Goal: Task Accomplishment & Management: Manage account settings

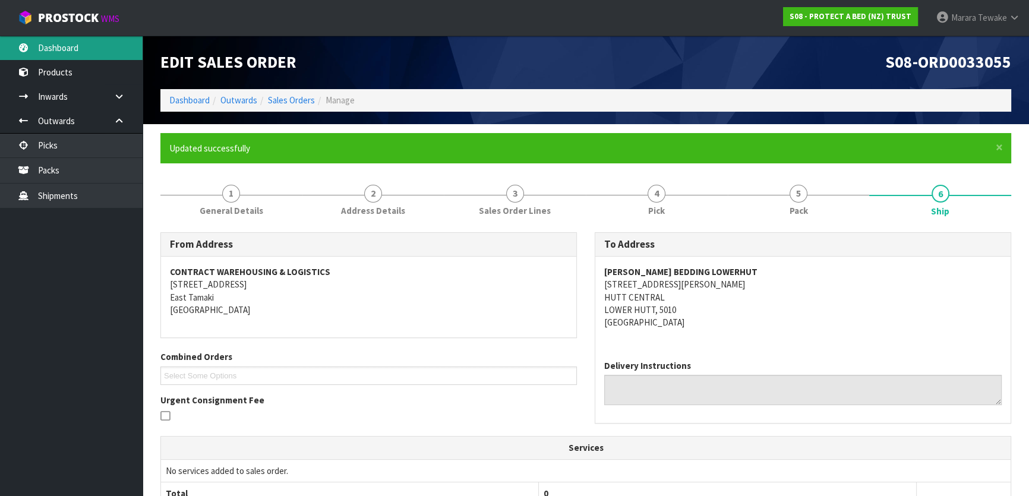
click at [118, 44] on link "Dashboard" at bounding box center [71, 48] width 143 height 24
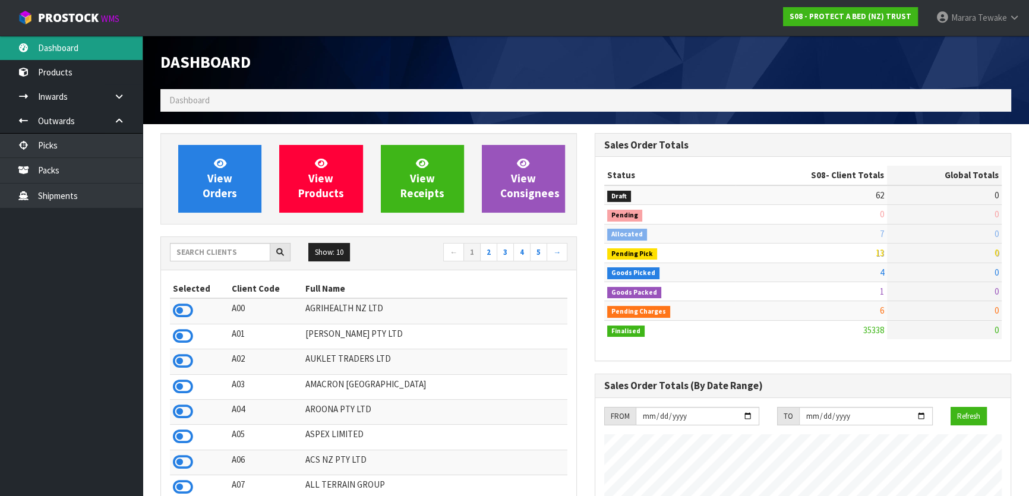
scroll to position [740, 434]
click at [247, 247] on input "text" at bounding box center [220, 252] width 100 height 18
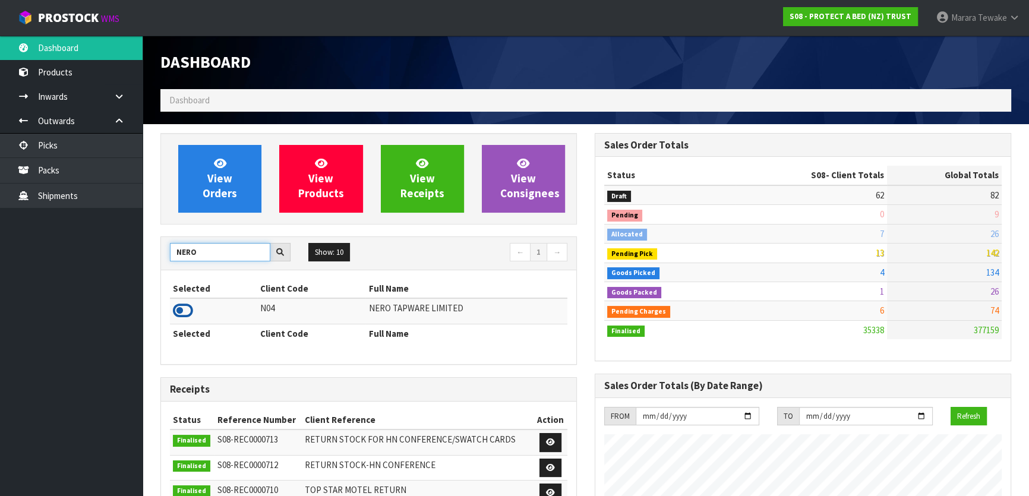
type input "NERO"
click at [190, 304] on icon at bounding box center [183, 311] width 20 height 18
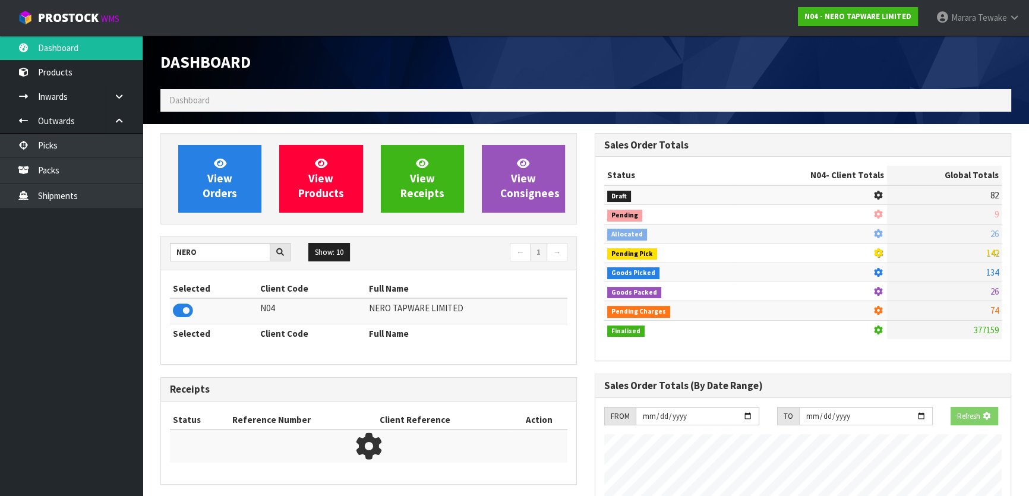
scroll to position [740, 434]
click at [218, 190] on span "View Orders" at bounding box center [220, 178] width 34 height 45
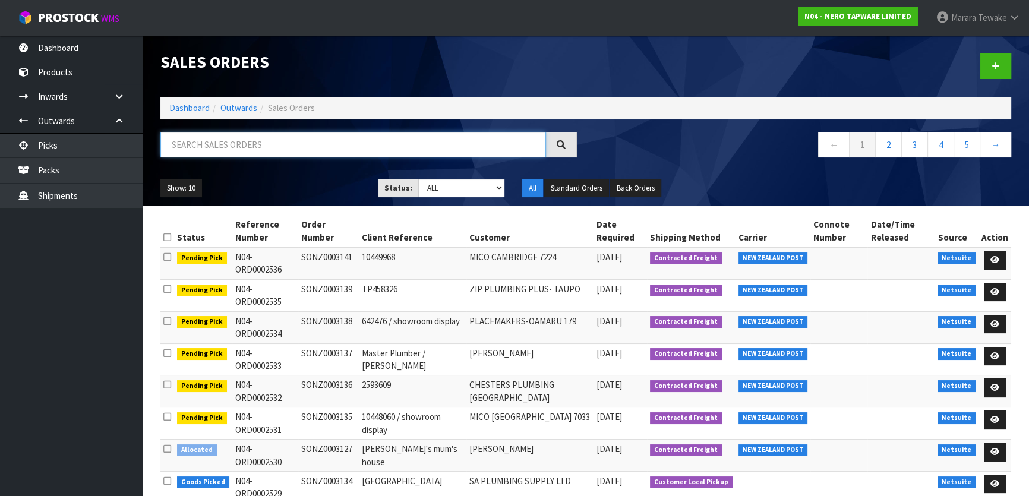
click at [235, 148] on input "text" at bounding box center [353, 145] width 386 height 26
type input "JOB-0408297"
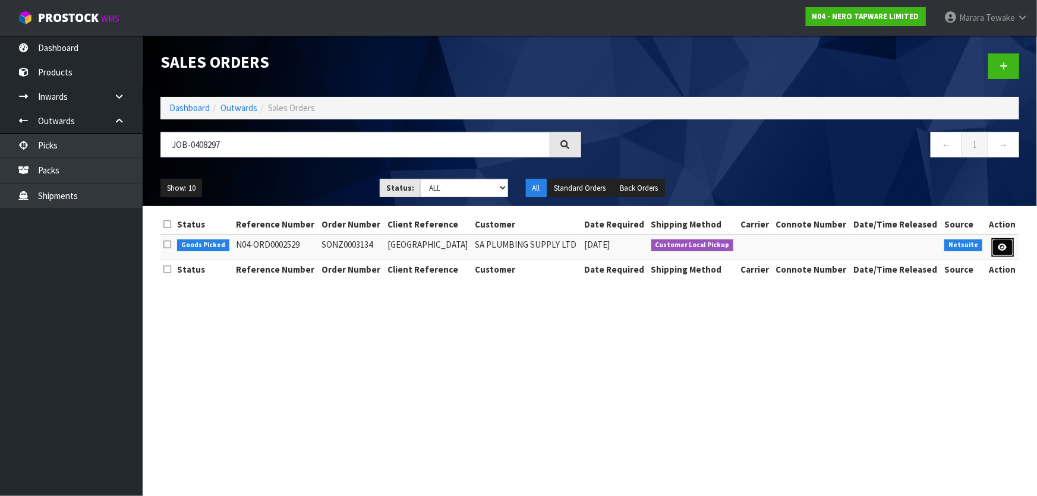
click at [1007, 240] on link at bounding box center [1003, 247] width 22 height 19
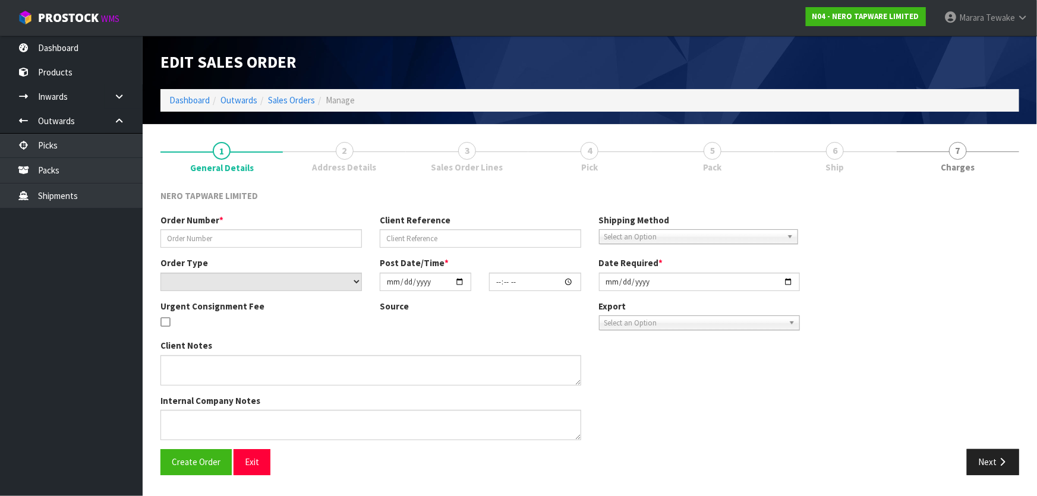
type input "SONZ0003134"
type input "[GEOGRAPHIC_DATA]"
select select "number:0"
type input "[DATE]"
type input "16:00:05.000"
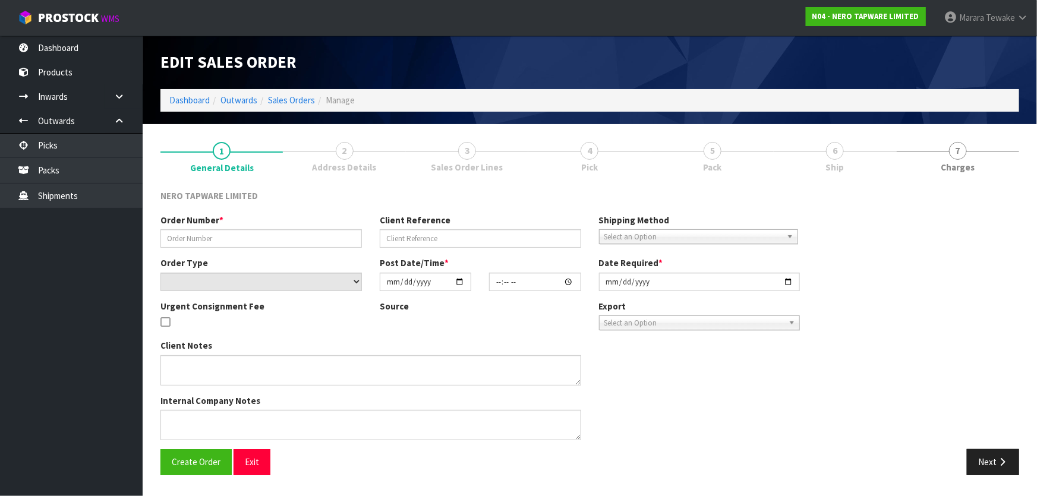
type input "[DATE]"
type textarea "customer pick up 19/08"
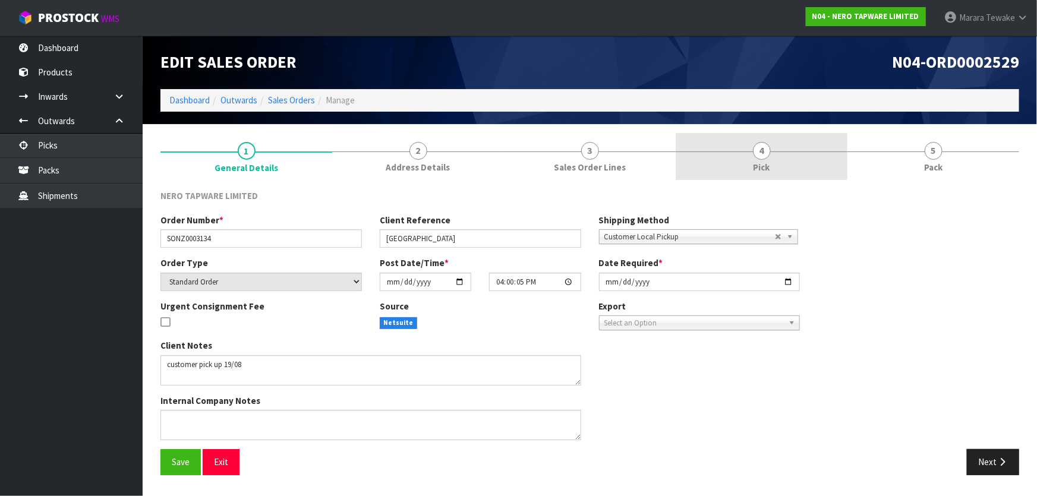
click at [732, 166] on link "4 Pick" at bounding box center [762, 156] width 172 height 47
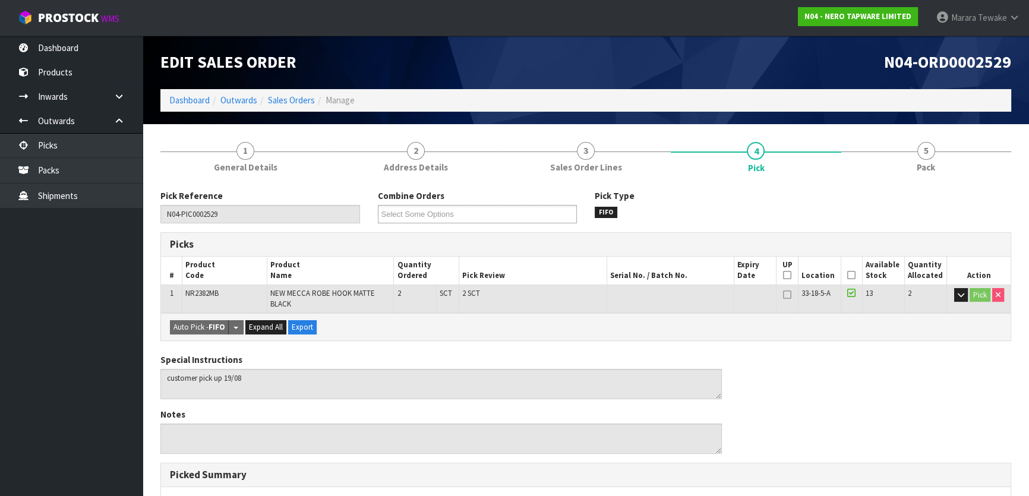
click at [855, 276] on th "Picked" at bounding box center [851, 271] width 21 height 28
click at [848, 276] on icon at bounding box center [851, 275] width 8 height 1
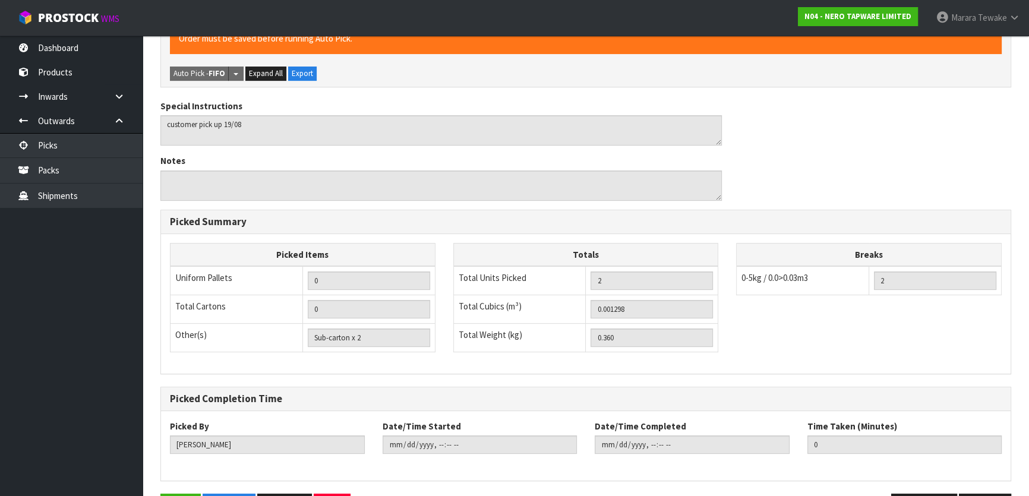
scroll to position [335, 0]
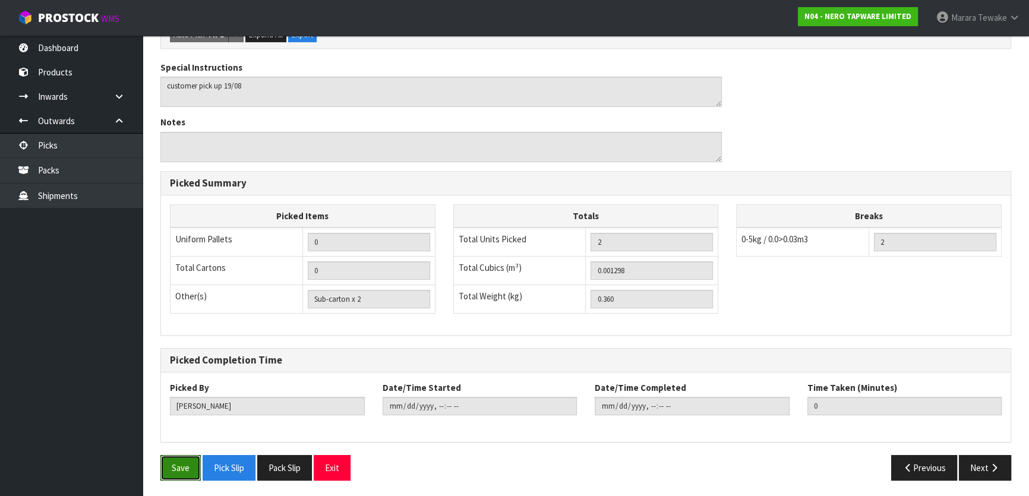
drag, startPoint x: 181, startPoint y: 465, endPoint x: 224, endPoint y: 438, distance: 50.1
click at [182, 465] on button "Save" at bounding box center [180, 468] width 40 height 26
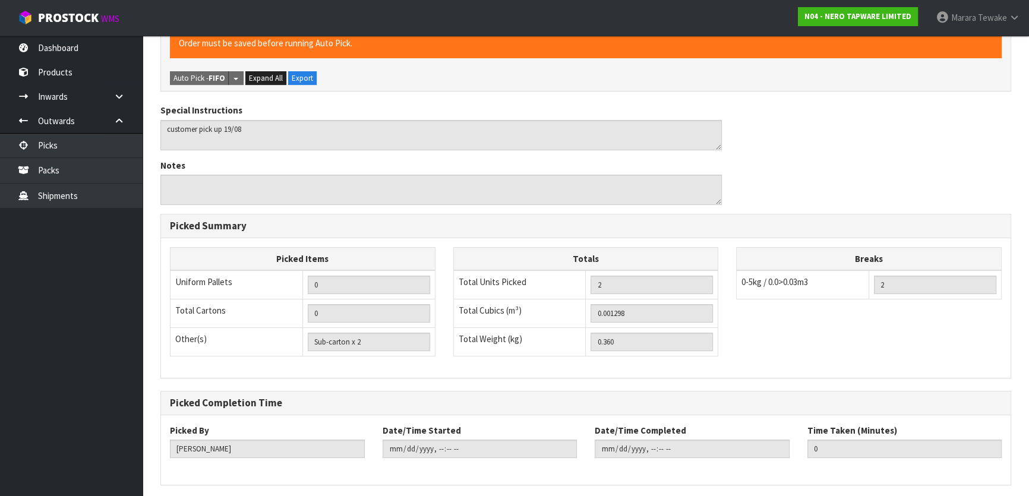
scroll to position [0, 0]
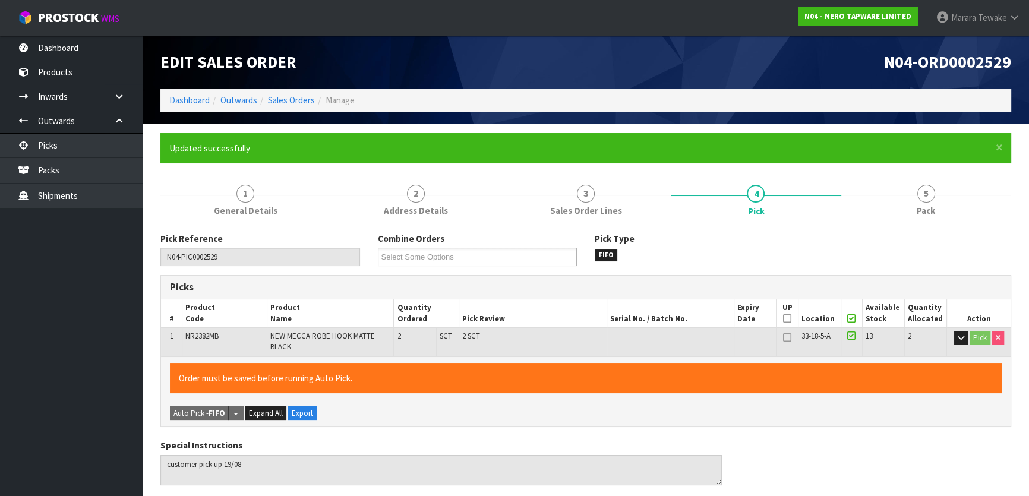
type input "[PERSON_NAME]"
type input "[DATE]T10:02:21"
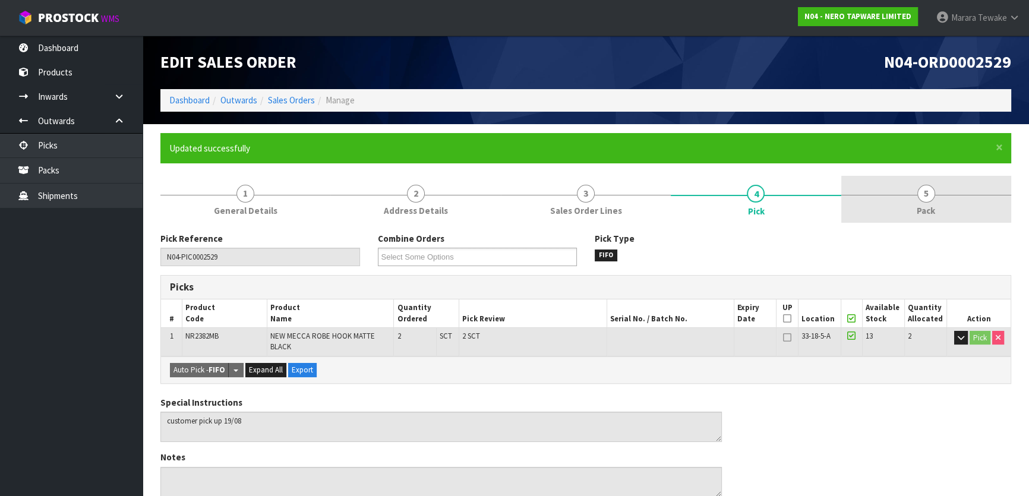
drag, startPoint x: 929, startPoint y: 201, endPoint x: 917, endPoint y: 202, distance: 11.9
click at [927, 199] on span "5" at bounding box center [926, 194] width 18 height 18
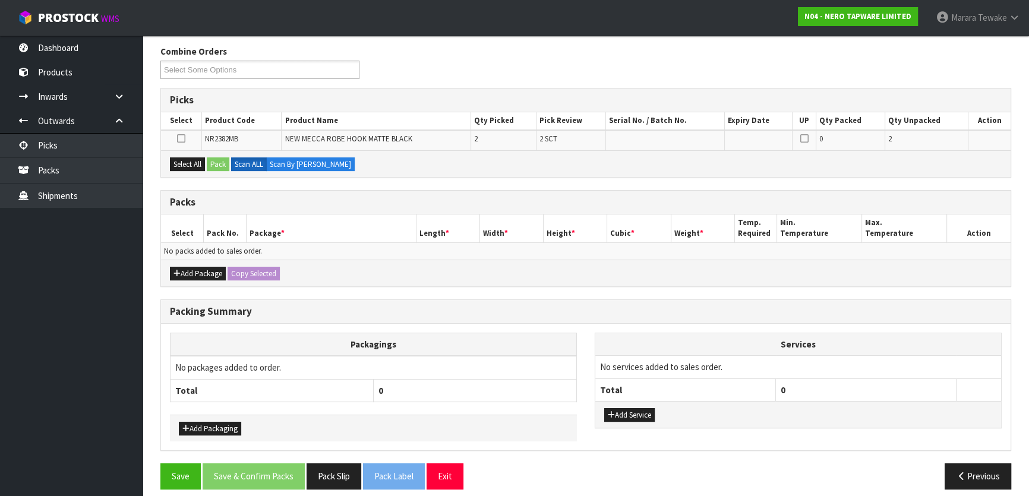
scroll to position [195, 0]
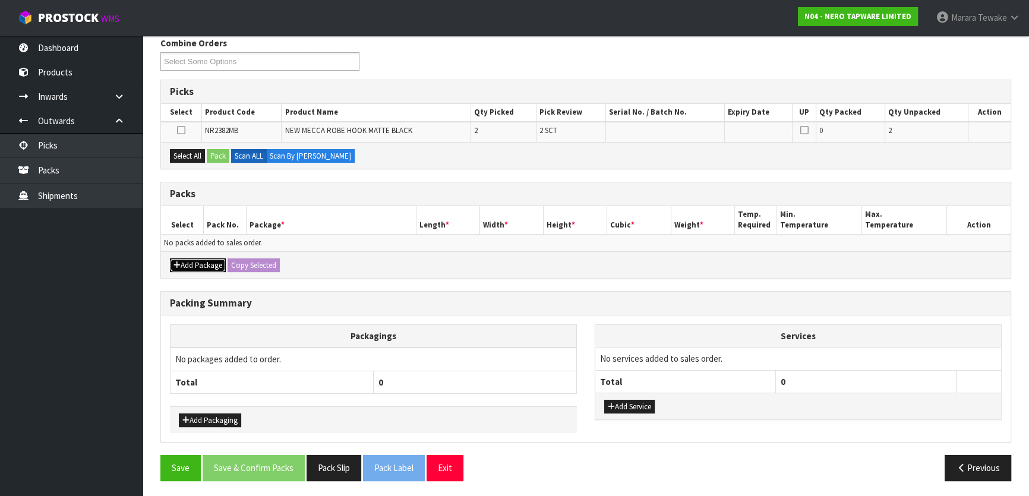
drag, startPoint x: 211, startPoint y: 266, endPoint x: 202, endPoint y: 263, distance: 9.4
click at [210, 266] on button "Add Package" at bounding box center [198, 265] width 56 height 14
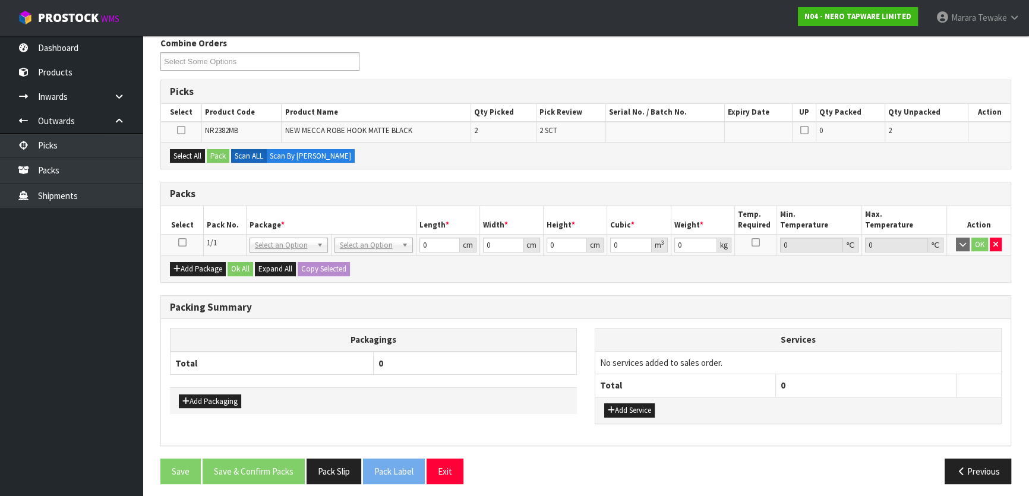
click at [184, 243] on icon at bounding box center [182, 242] width 8 height 1
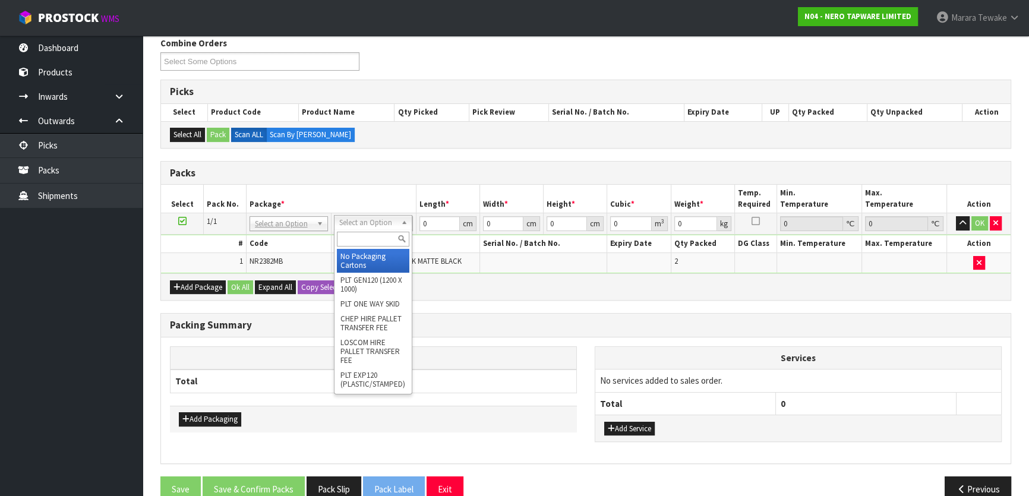
click at [352, 234] on input "text" at bounding box center [373, 239] width 72 height 15
type input "OC"
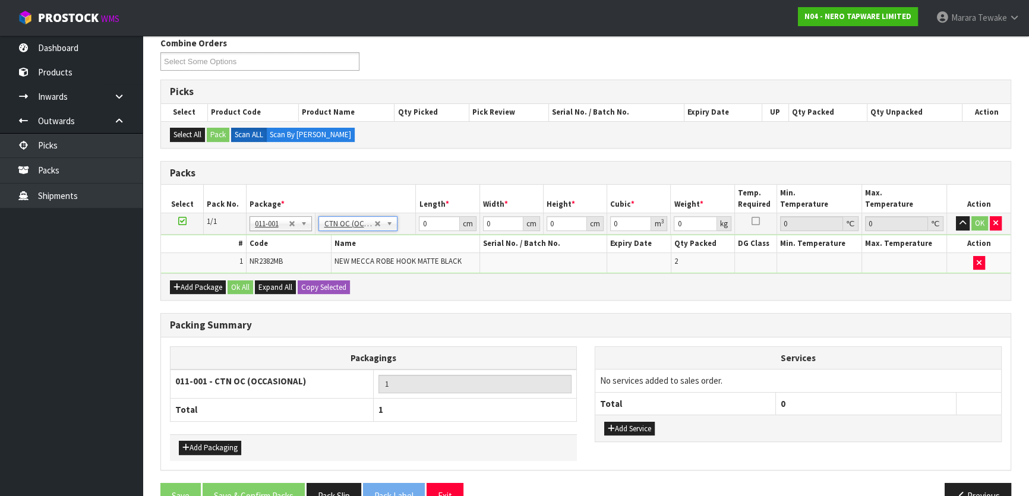
type input "0.36"
drag, startPoint x: 428, startPoint y: 220, endPoint x: 398, endPoint y: 169, distance: 59.6
click at [418, 211] on table "Select Pack No. Package * Length * Width * Height * Cubic * Weight * Temp. Requ…" at bounding box center [586, 229] width 850 height 89
type input "1"
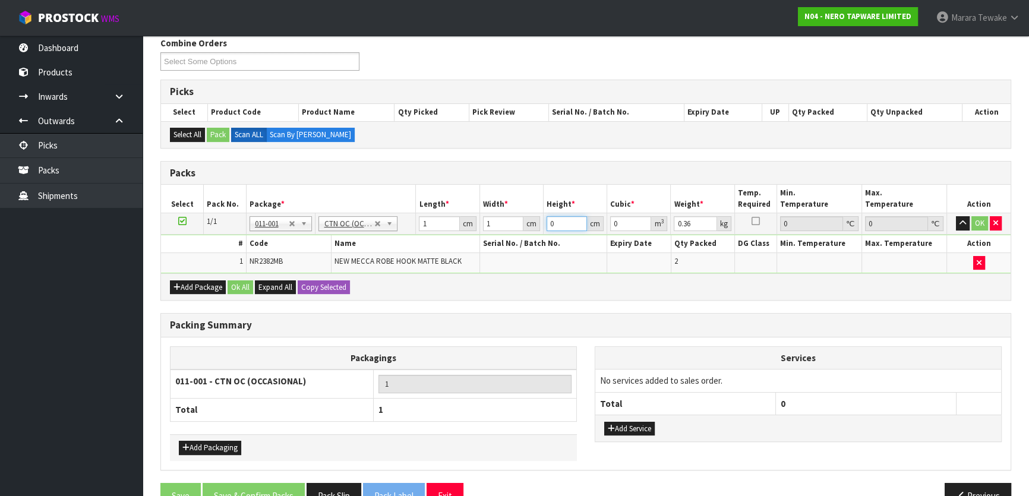
type input "1"
type input "0.000001"
type input "1"
click at [236, 288] on button "Ok All" at bounding box center [241, 287] width 26 height 14
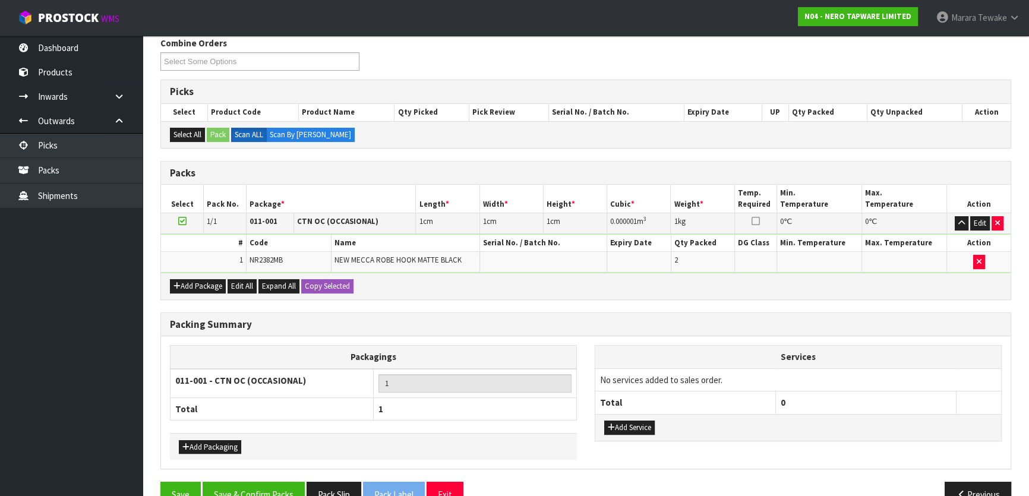
scroll to position [222, 0]
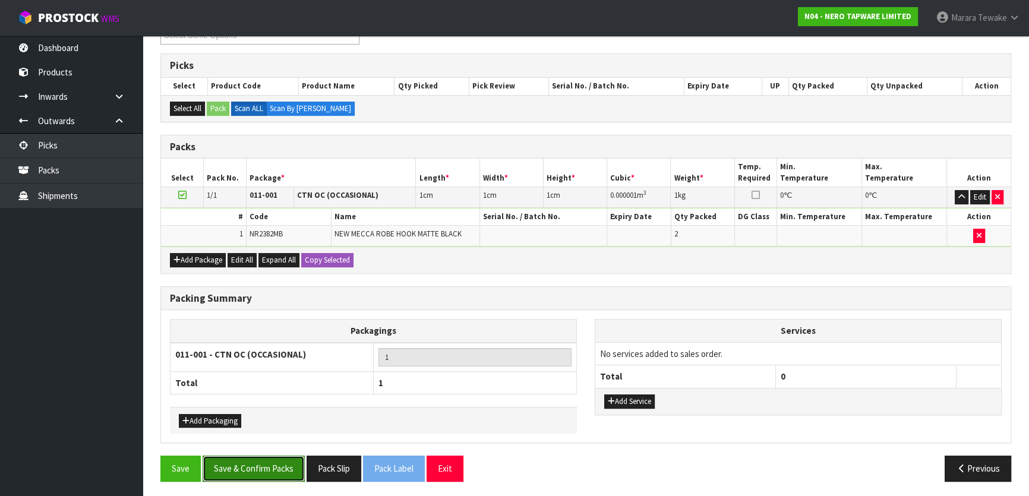
click at [245, 475] on button "Save & Confirm Packs" at bounding box center [254, 469] width 102 height 26
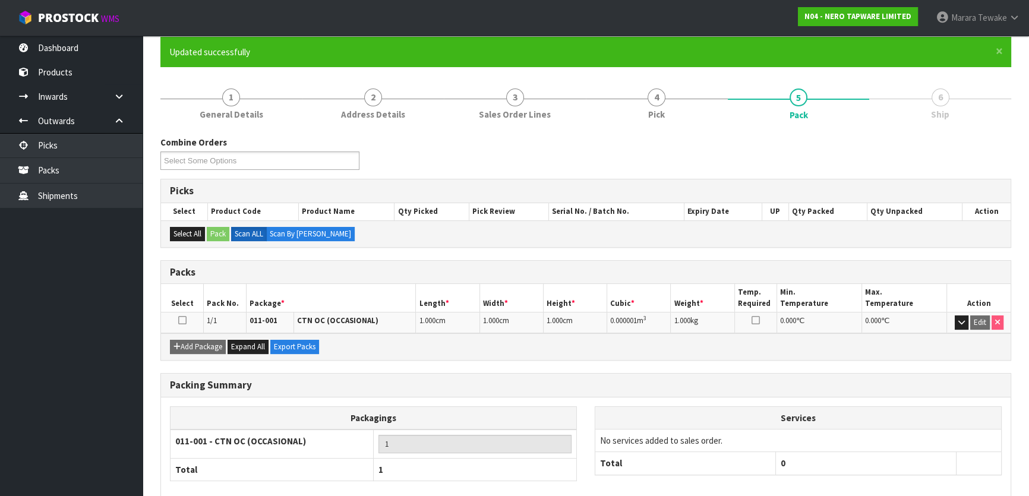
scroll to position [0, 0]
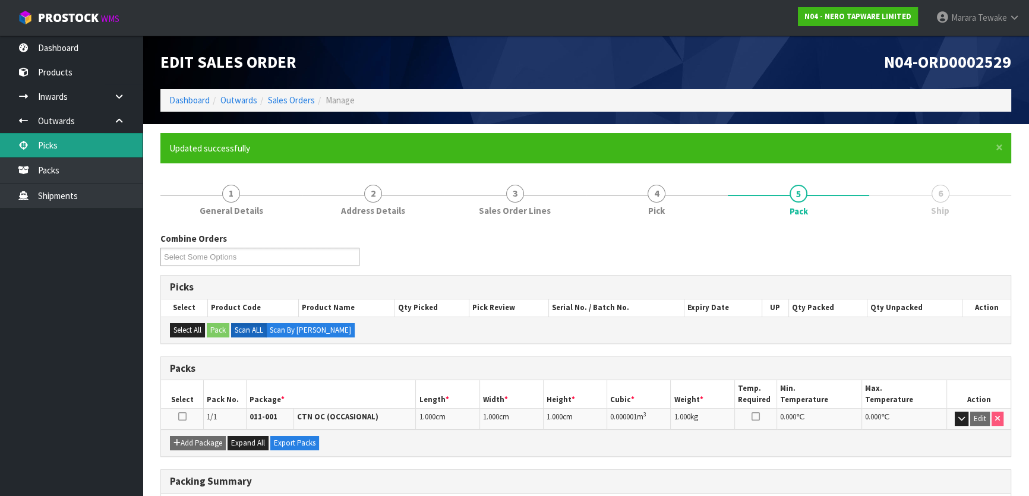
click at [96, 144] on link "Picks" at bounding box center [71, 145] width 143 height 24
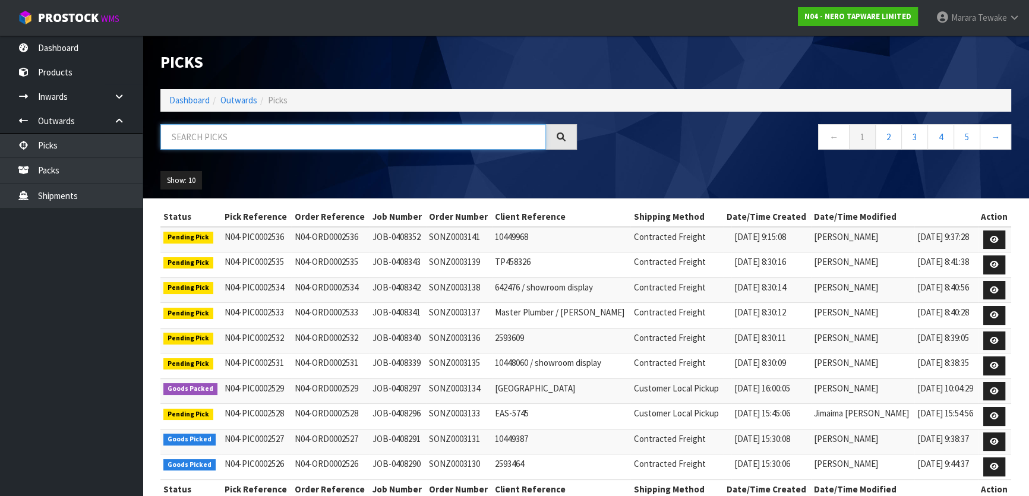
click at [242, 136] on input "text" at bounding box center [353, 137] width 386 height 26
click at [108, 36] on link "Dashboard" at bounding box center [71, 48] width 143 height 24
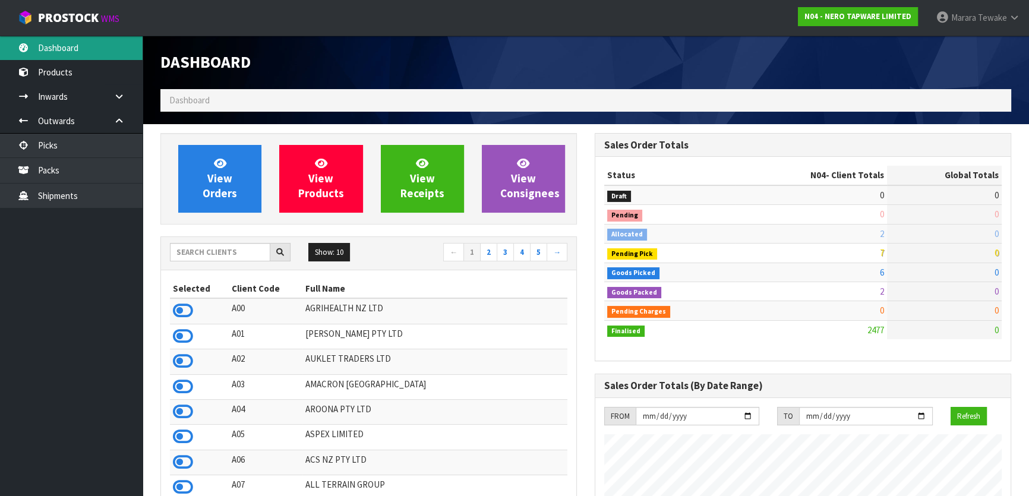
scroll to position [949, 434]
click at [238, 254] on input "text" at bounding box center [220, 252] width 100 height 18
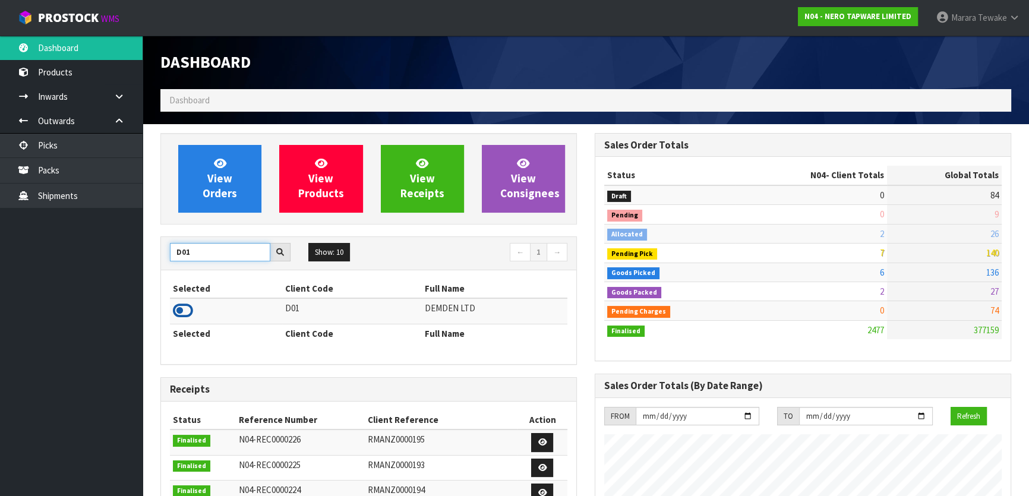
type input "D01"
click at [189, 306] on icon at bounding box center [183, 311] width 20 height 18
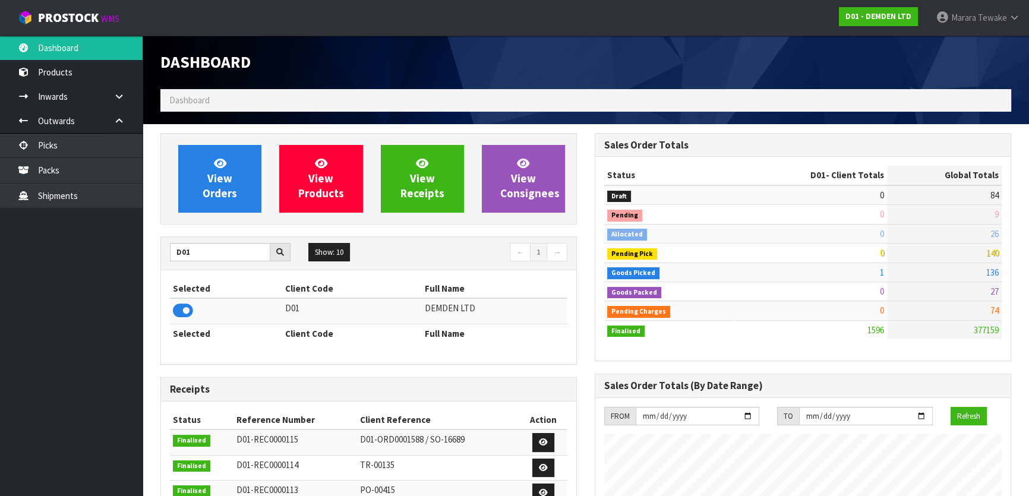
scroll to position [802, 434]
click at [209, 178] on span "View Orders" at bounding box center [220, 178] width 34 height 45
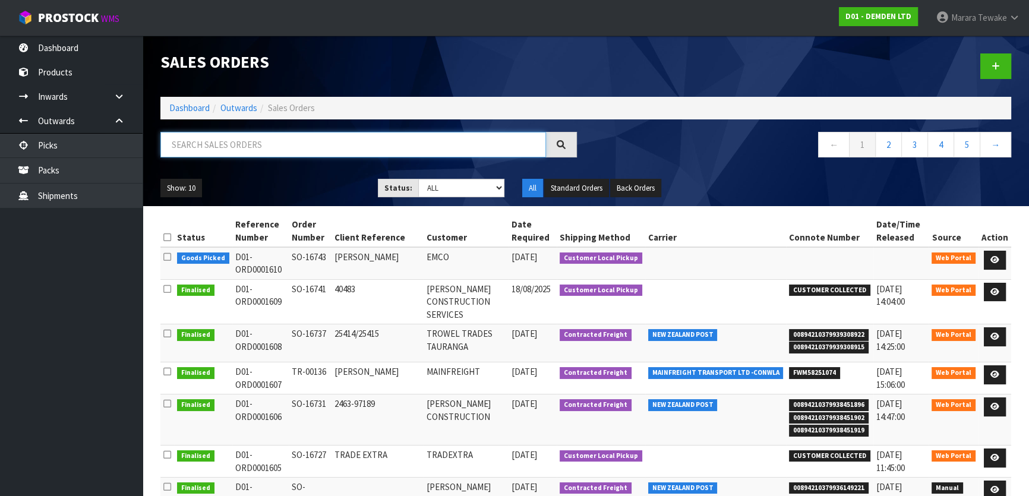
click at [198, 146] on input "text" at bounding box center [353, 145] width 386 height 26
type input "JOB-0408275"
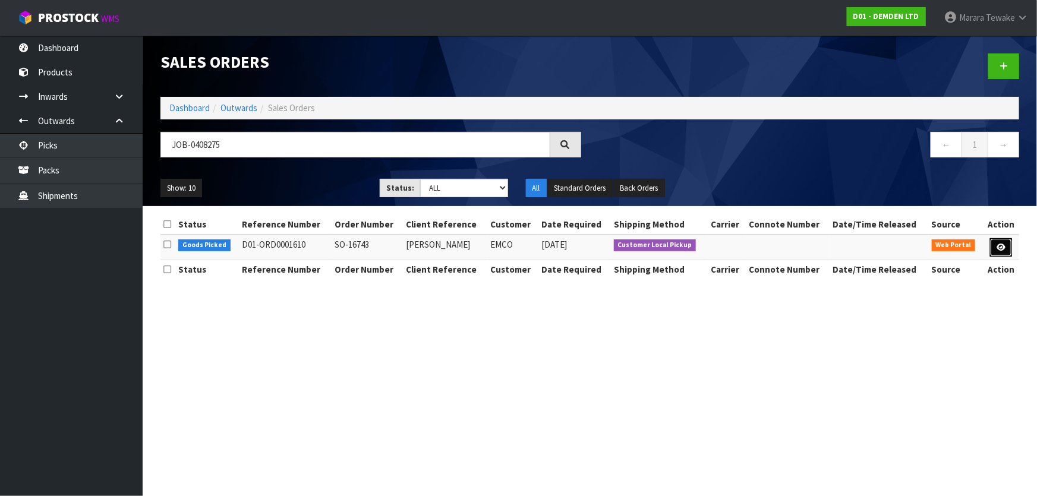
click at [1001, 244] on icon at bounding box center [1000, 248] width 9 height 8
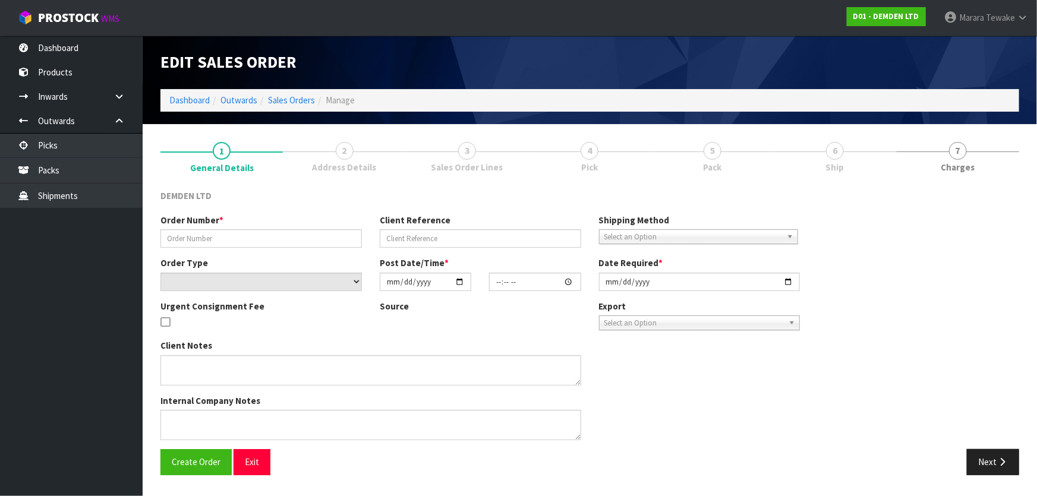
type input "SO-16743"
type input "[PERSON_NAME]"
select select "number:0"
type input "[DATE]"
type input "13:52:00.000"
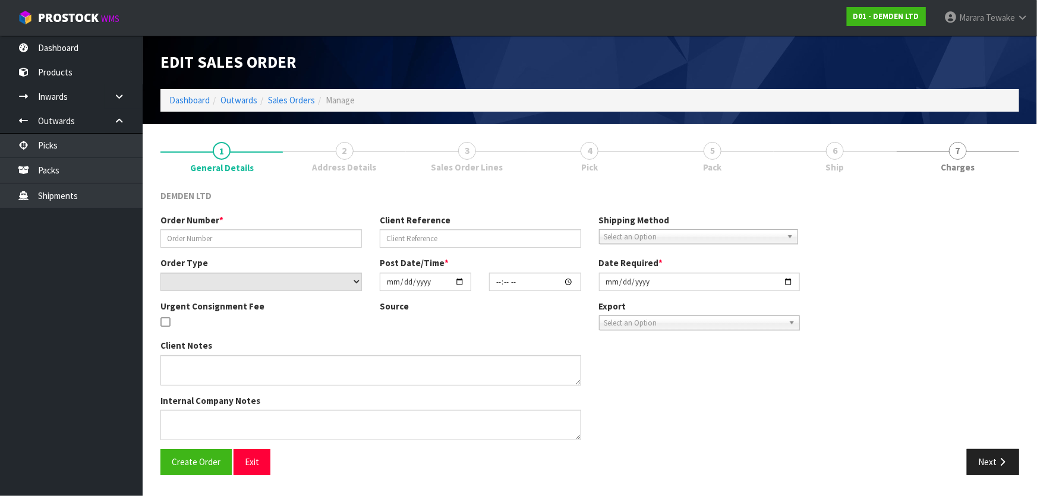
type input "[DATE]"
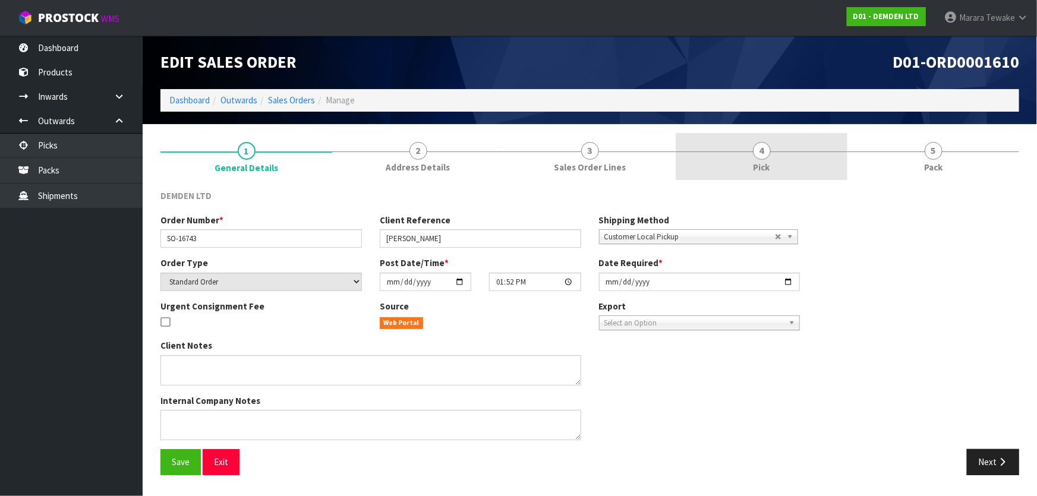
click at [788, 160] on link "4 Pick" at bounding box center [762, 156] width 172 height 47
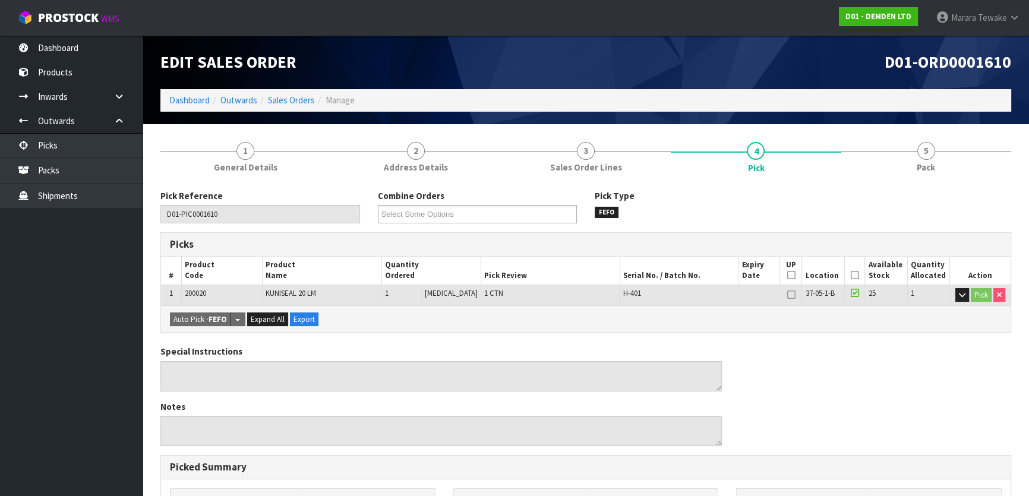
click at [851, 275] on icon at bounding box center [855, 275] width 8 height 1
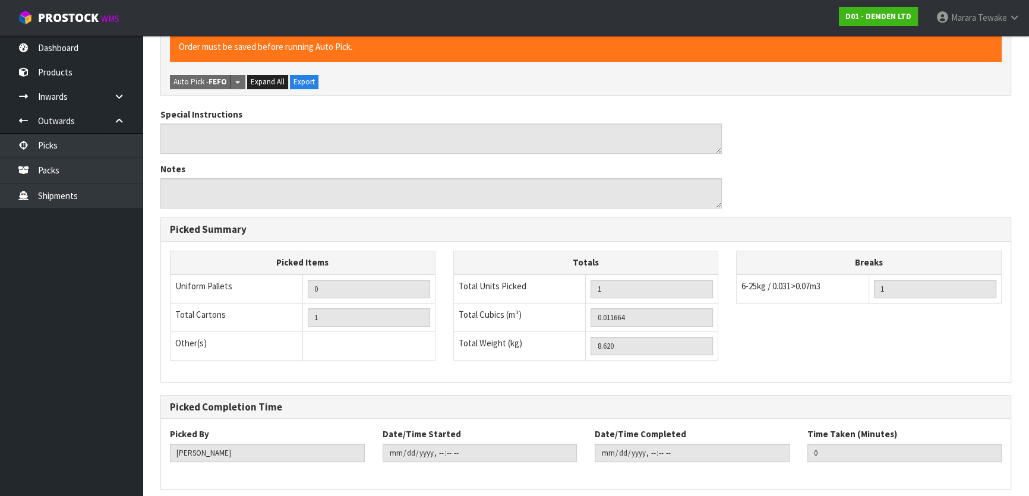
scroll to position [327, 0]
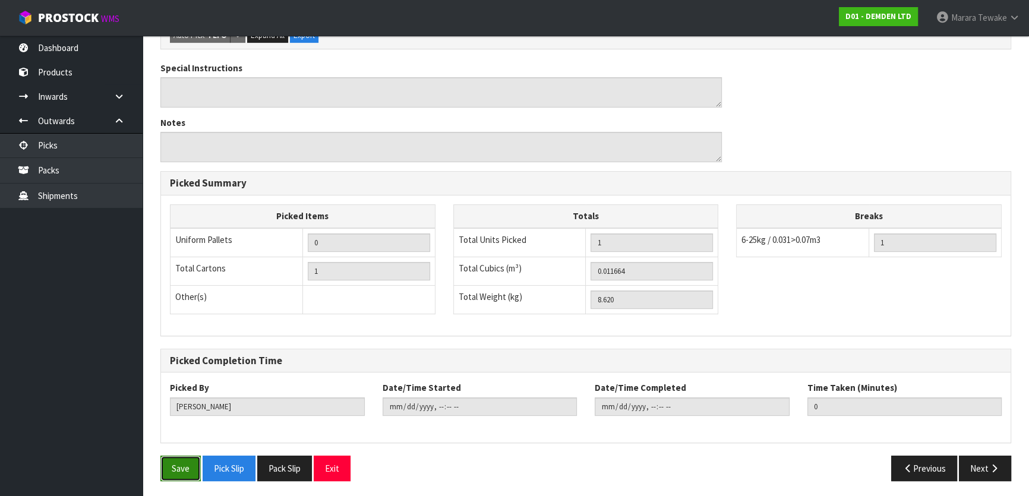
click at [175, 466] on button "Save" at bounding box center [180, 469] width 40 height 26
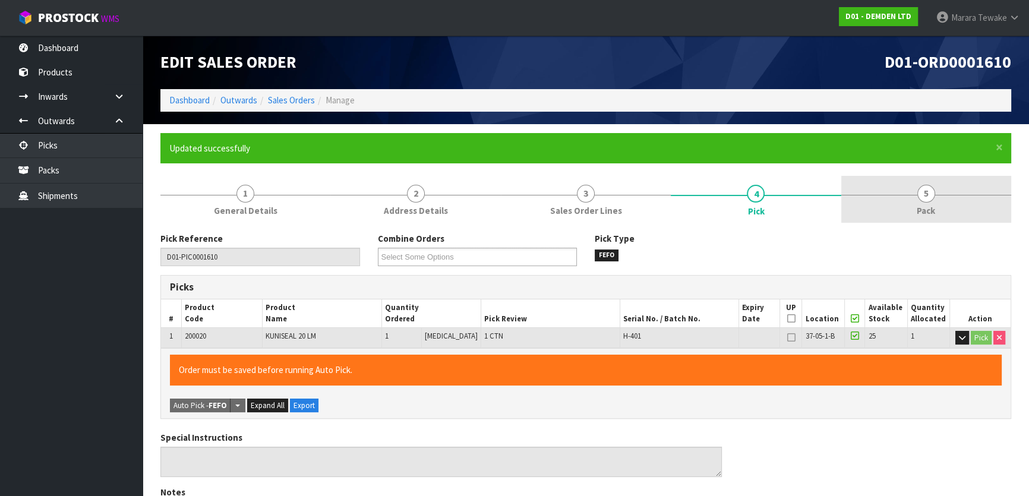
type input "[PERSON_NAME]"
type input "[DATE]T10:06:23"
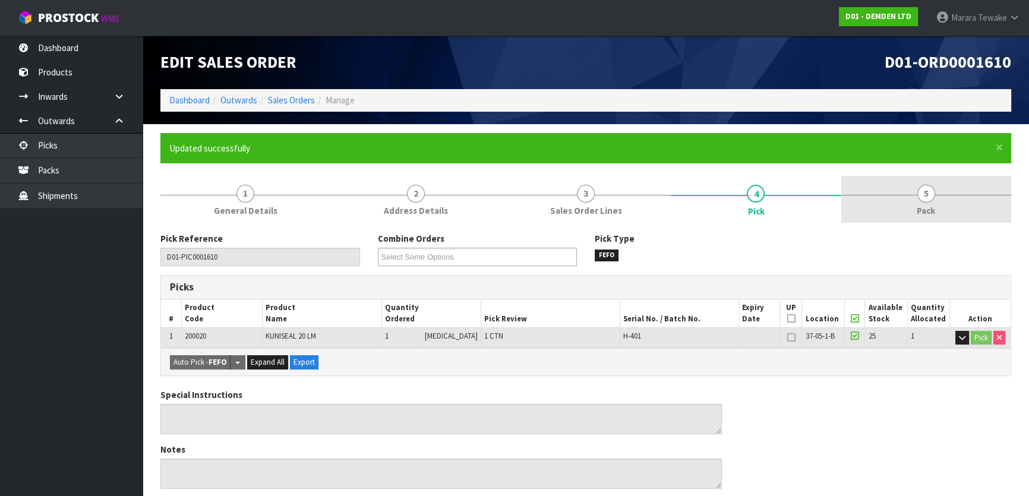
click at [938, 197] on link "5 Pack" at bounding box center [926, 199] width 170 height 47
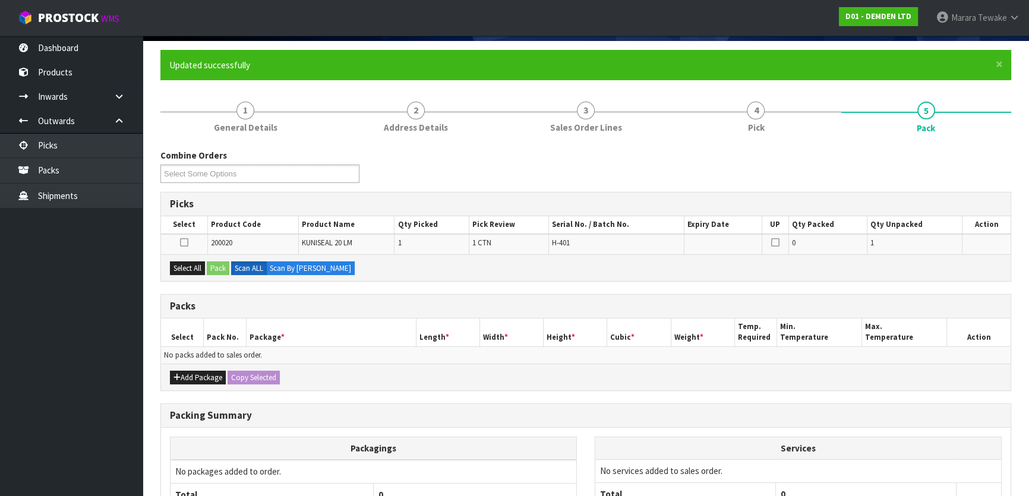
scroll to position [195, 0]
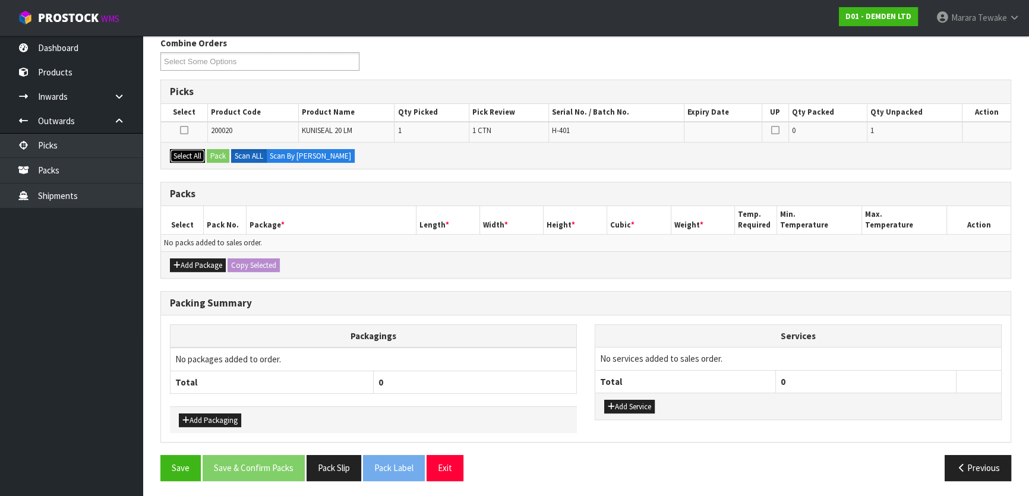
drag, startPoint x: 185, startPoint y: 156, endPoint x: 213, endPoint y: 152, distance: 28.1
click at [187, 155] on button "Select All" at bounding box center [187, 156] width 35 height 14
click at [218, 153] on button "Pack" at bounding box center [218, 156] width 23 height 14
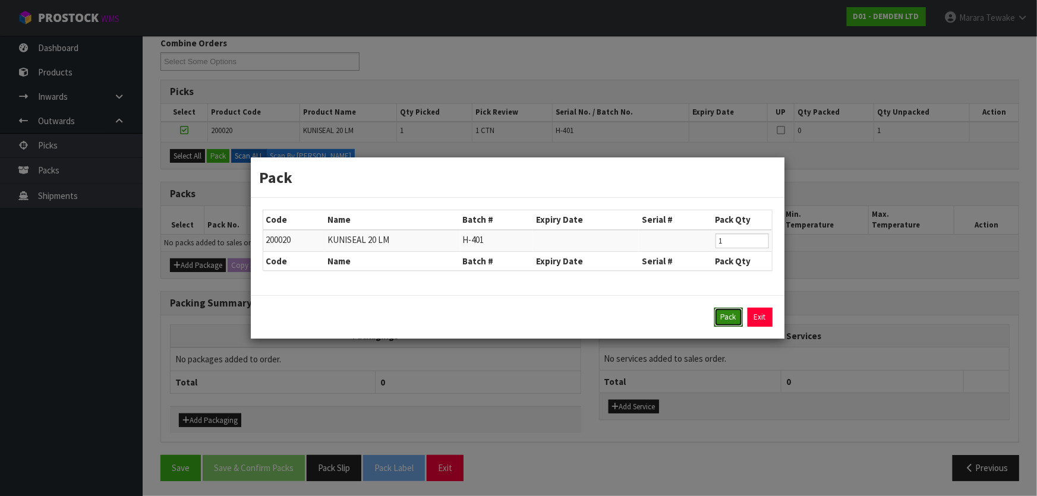
drag, startPoint x: 730, startPoint y: 321, endPoint x: 681, endPoint y: 315, distance: 49.2
click at [727, 318] on button "Pack" at bounding box center [728, 317] width 29 height 19
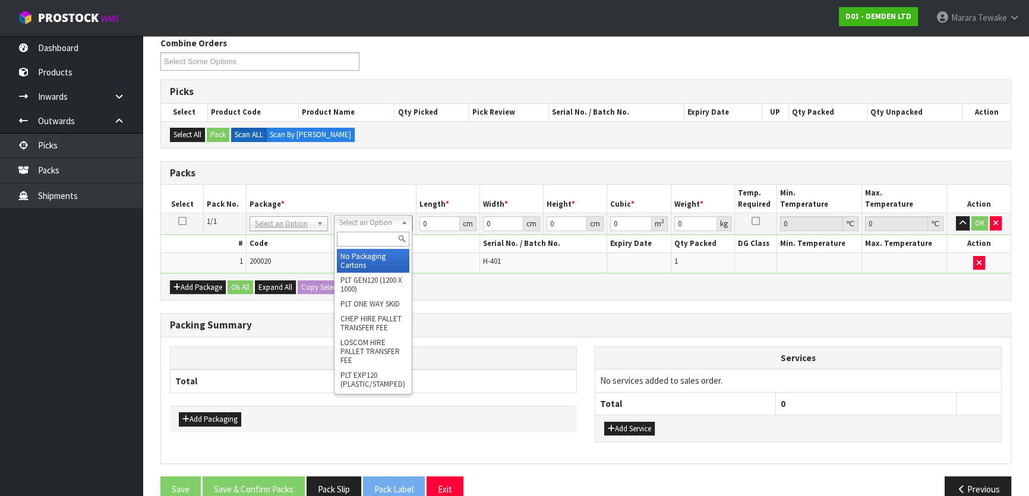
drag, startPoint x: 368, startPoint y: 256, endPoint x: 386, endPoint y: 244, distance: 21.3
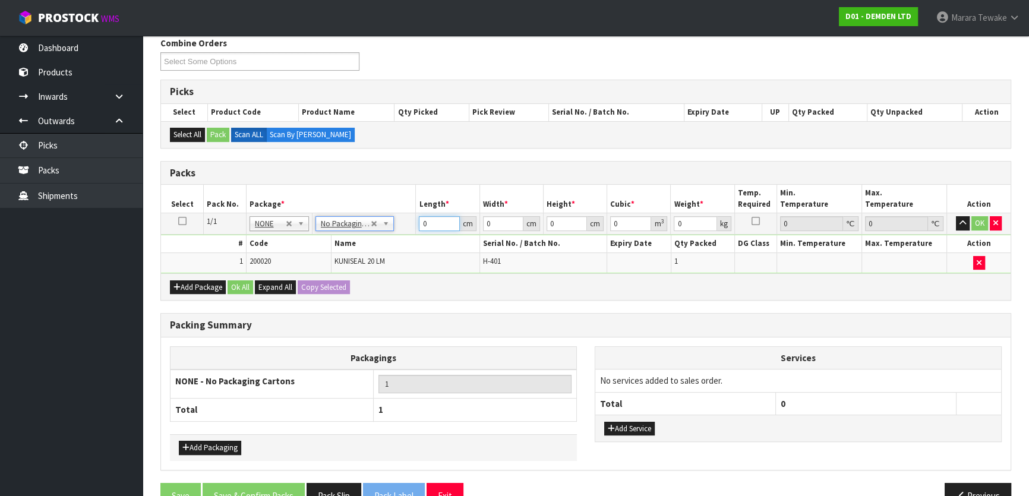
drag, startPoint x: 434, startPoint y: 220, endPoint x: 389, endPoint y: 196, distance: 50.8
click at [404, 208] on table "Select Pack No. Package * Length * Width * Height * Cubic * Weight * Temp. Requ…" at bounding box center [586, 229] width 850 height 89
type input "1"
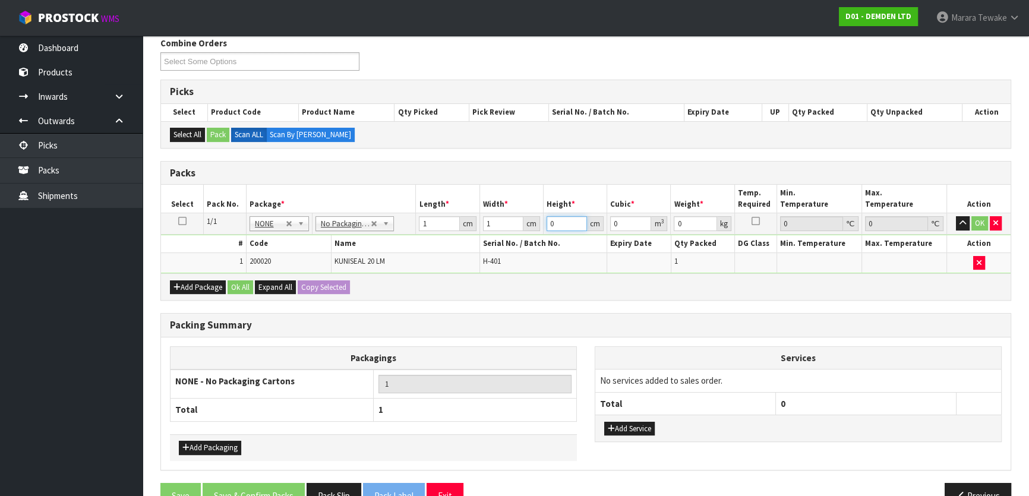
type input "0.000001"
type input "1"
click at [976, 219] on button "OK" at bounding box center [979, 223] width 17 height 14
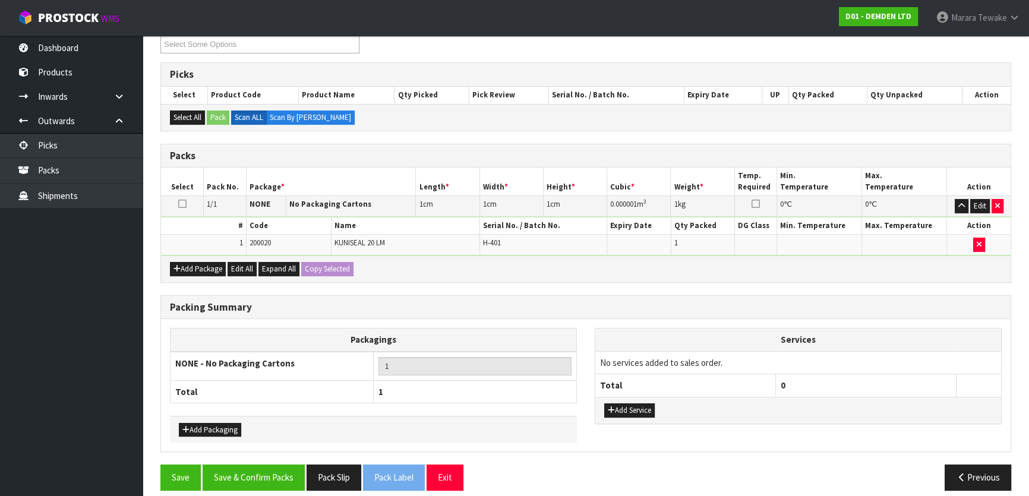
scroll to position [222, 0]
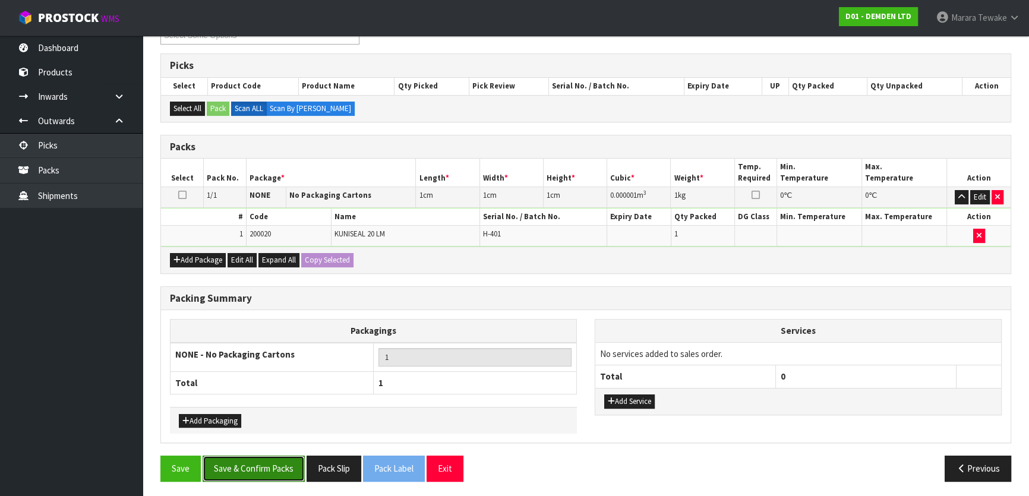
click at [237, 459] on button "Save & Confirm Packs" at bounding box center [254, 469] width 102 height 26
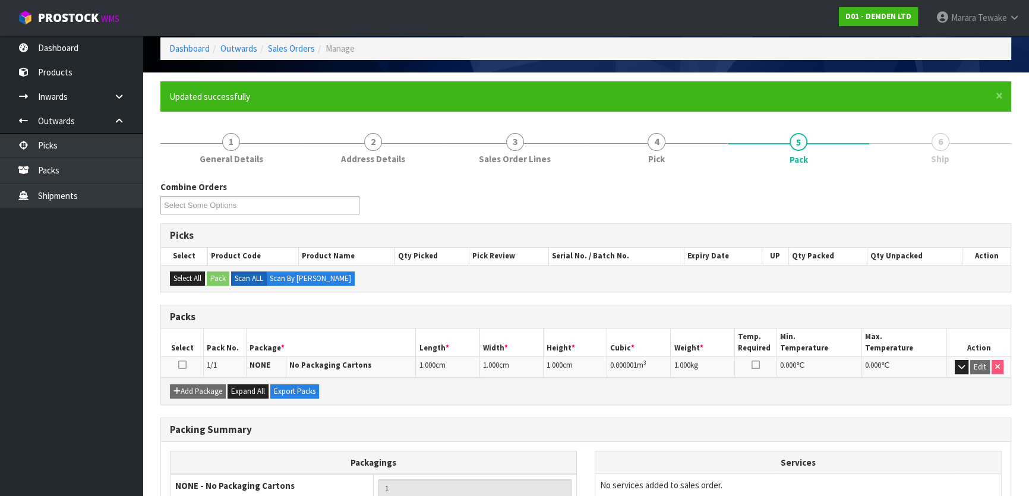
scroll to position [157, 0]
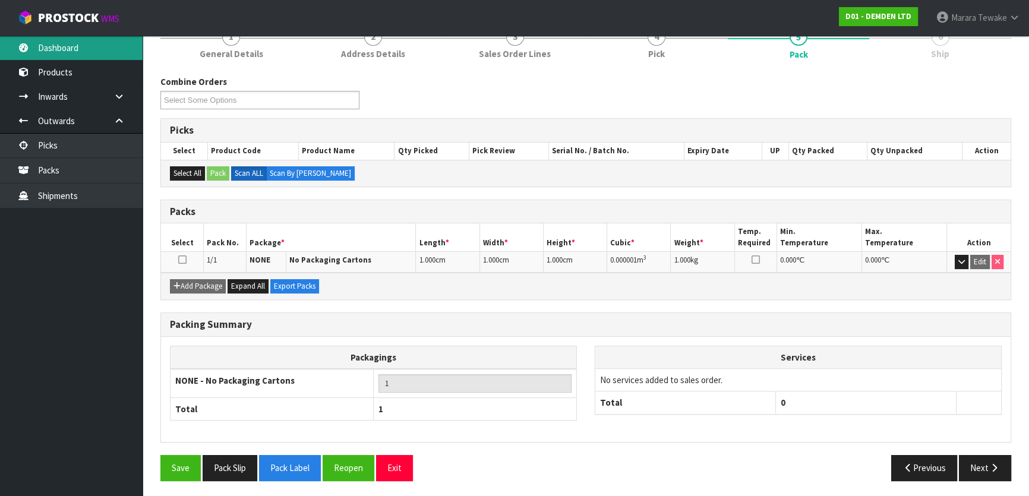
click at [101, 45] on link "Dashboard" at bounding box center [71, 48] width 143 height 24
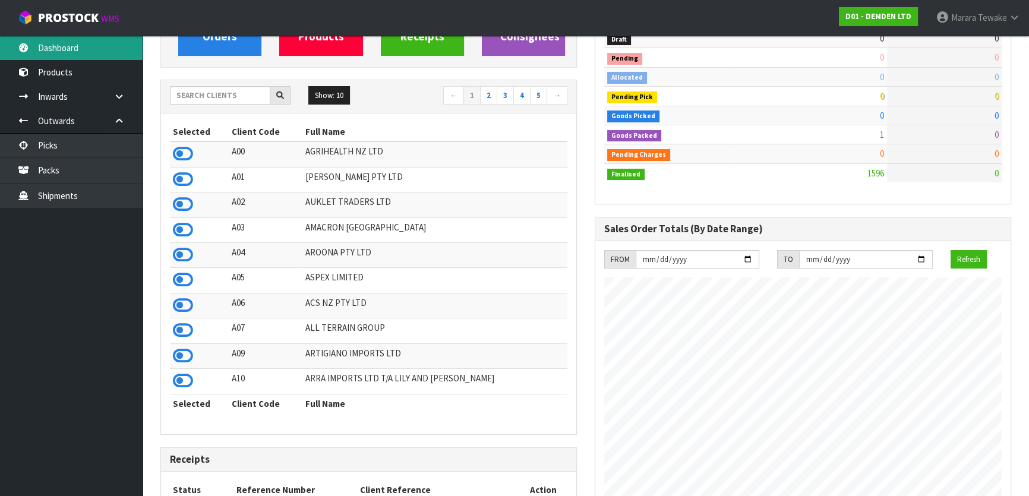
scroll to position [802, 434]
click at [251, 94] on input "text" at bounding box center [220, 95] width 100 height 18
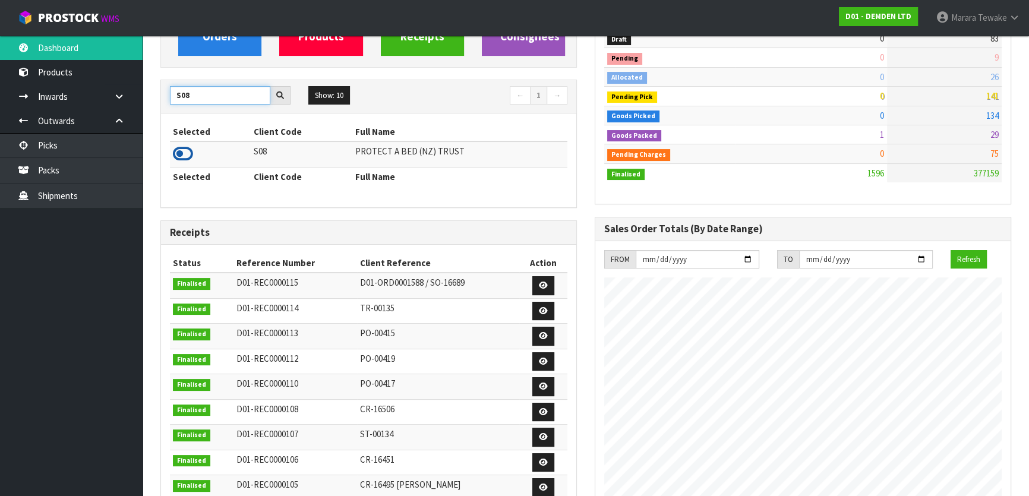
type input "S08"
click at [185, 145] on icon at bounding box center [183, 154] width 20 height 18
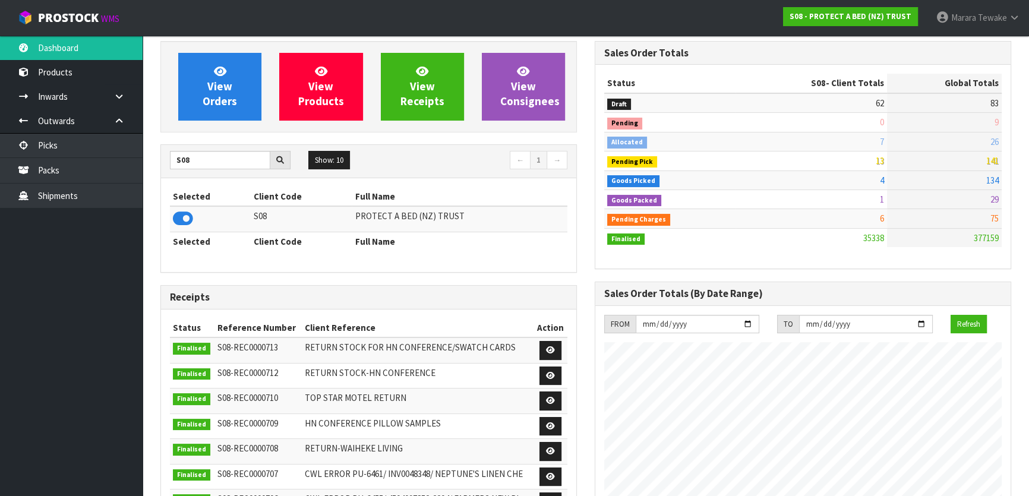
scroll to position [0, 0]
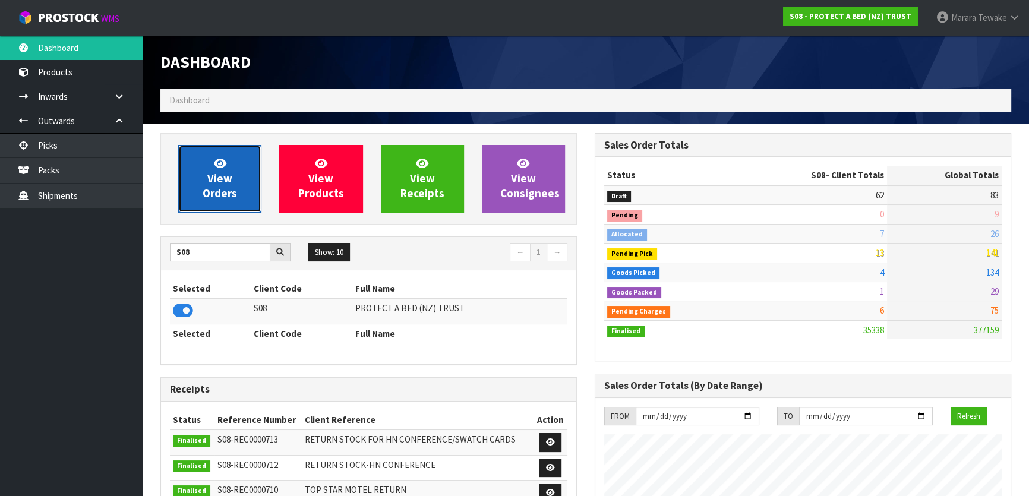
click at [238, 175] on link "View Orders" at bounding box center [219, 179] width 83 height 68
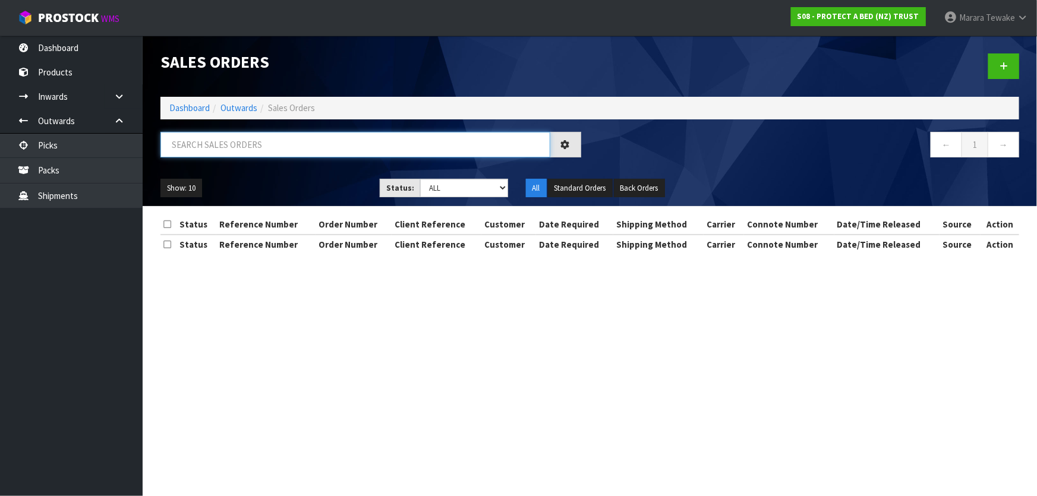
click at [261, 144] on input "text" at bounding box center [355, 145] width 390 height 26
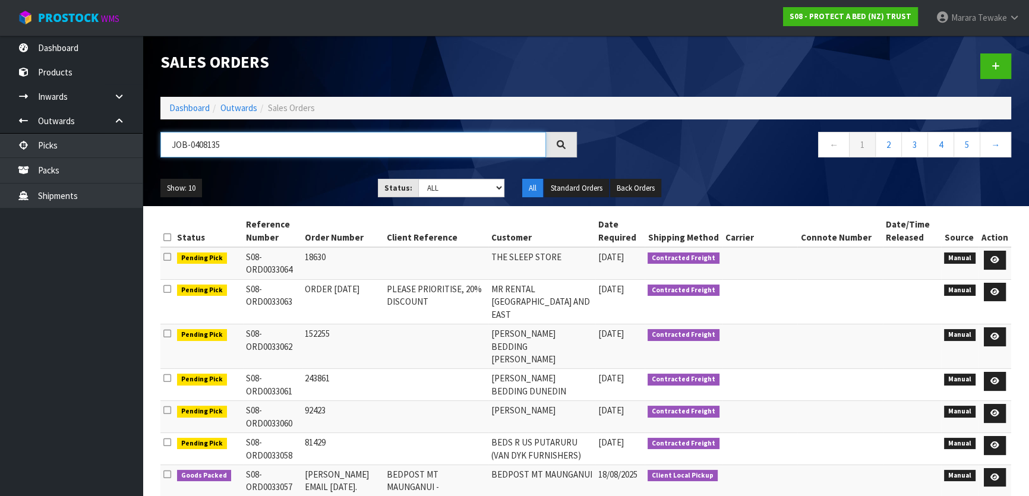
type input "JOB-0408135"
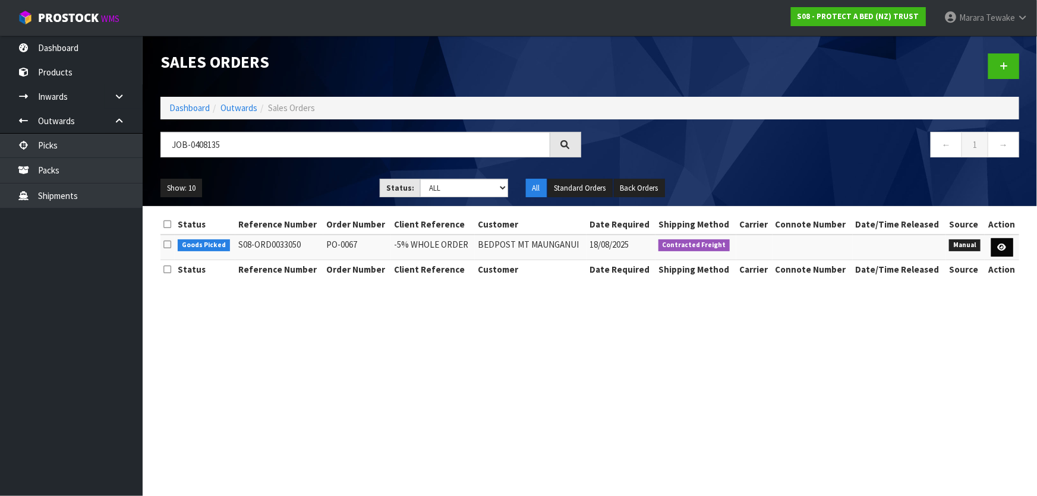
click at [991, 257] on td at bounding box center [1001, 248] width 34 height 26
click at [995, 254] on link at bounding box center [1002, 247] width 22 height 19
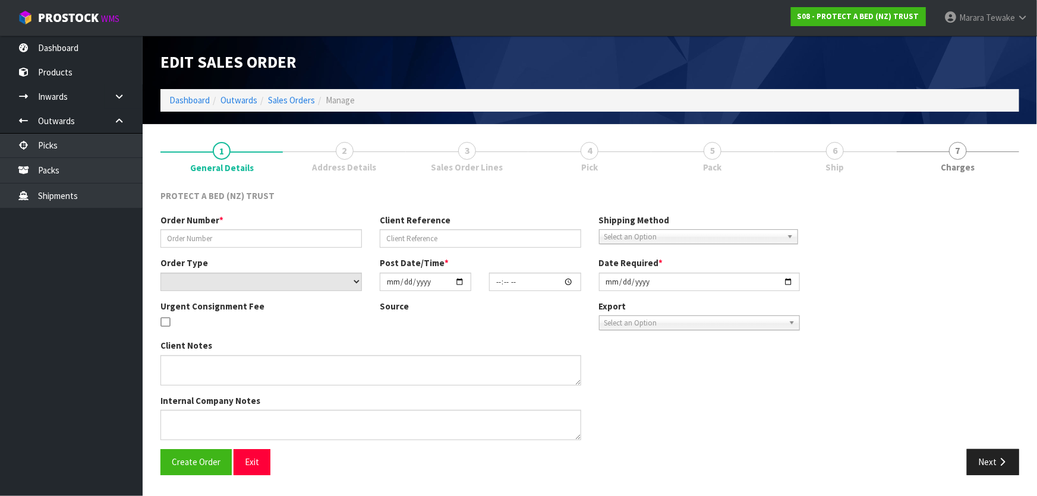
type input "PO-0067"
type input "-5% WHOLE ORDER"
select select "number:0"
type input "[DATE]"
type input "09:50:00.000"
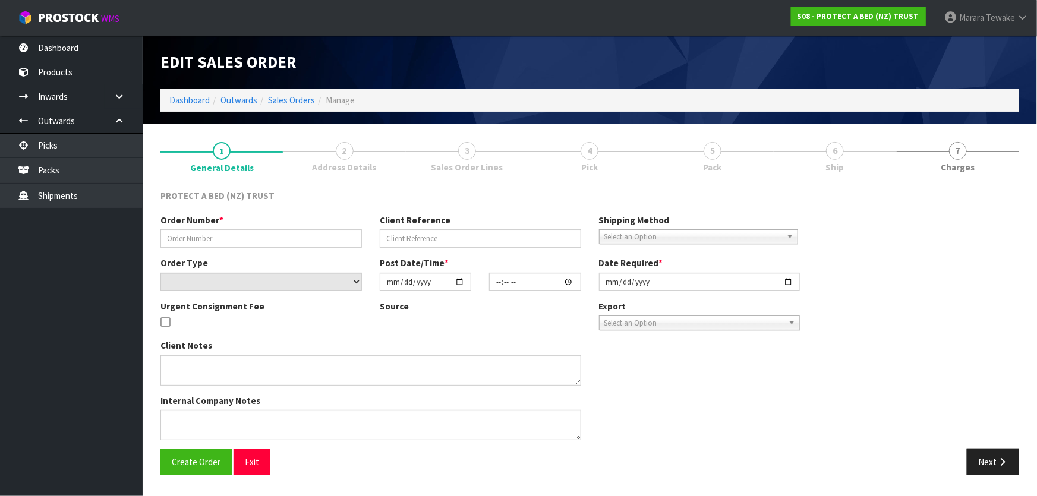
type input "[DATE]"
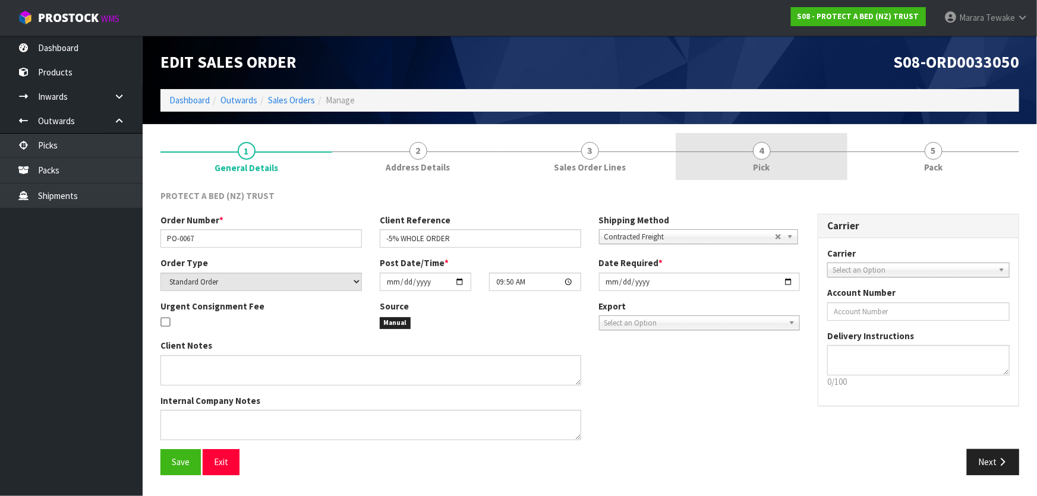
click at [819, 140] on link "4 Pick" at bounding box center [762, 156] width 172 height 47
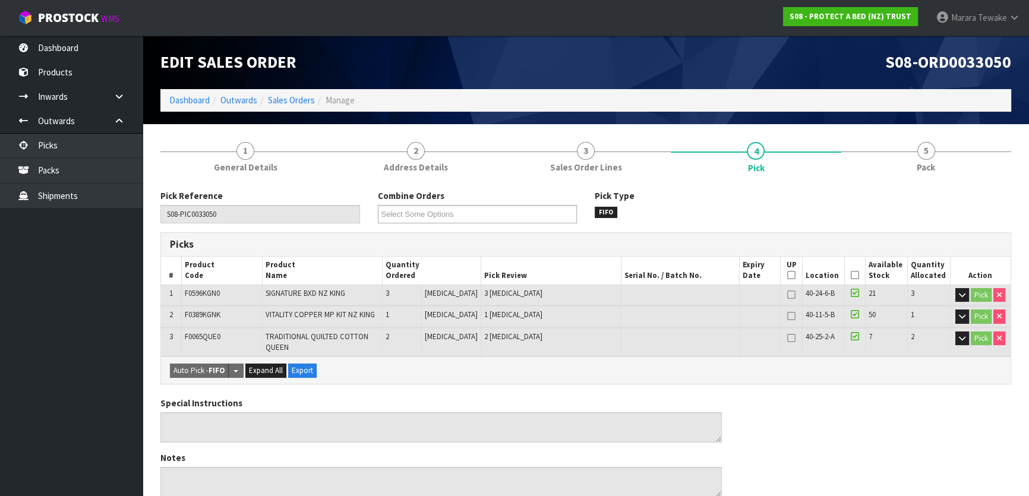
click at [851, 276] on icon at bounding box center [855, 275] width 8 height 1
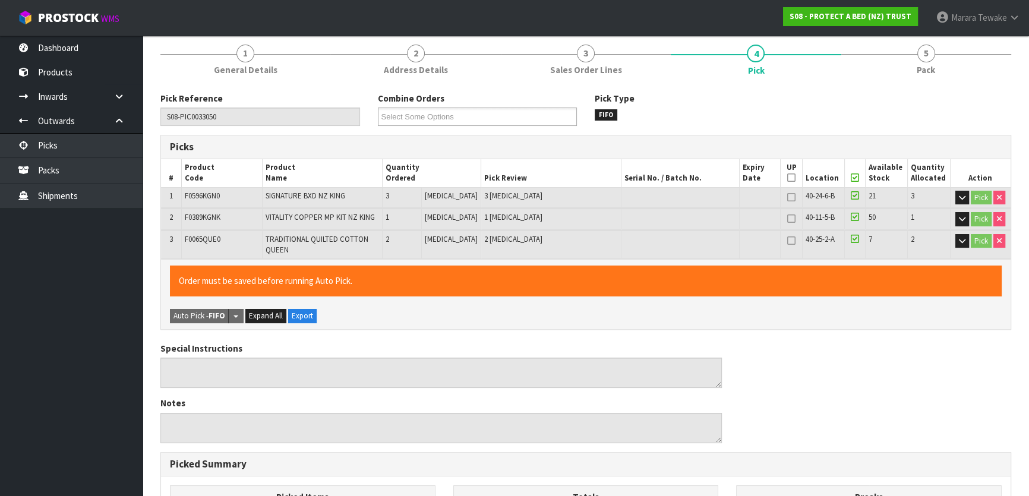
scroll to position [378, 0]
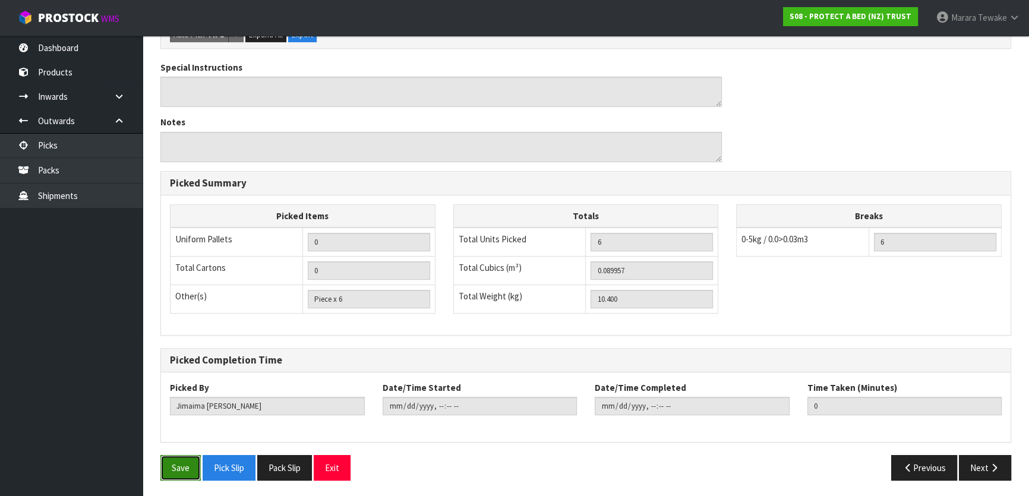
click at [184, 469] on button "Save" at bounding box center [180, 468] width 40 height 26
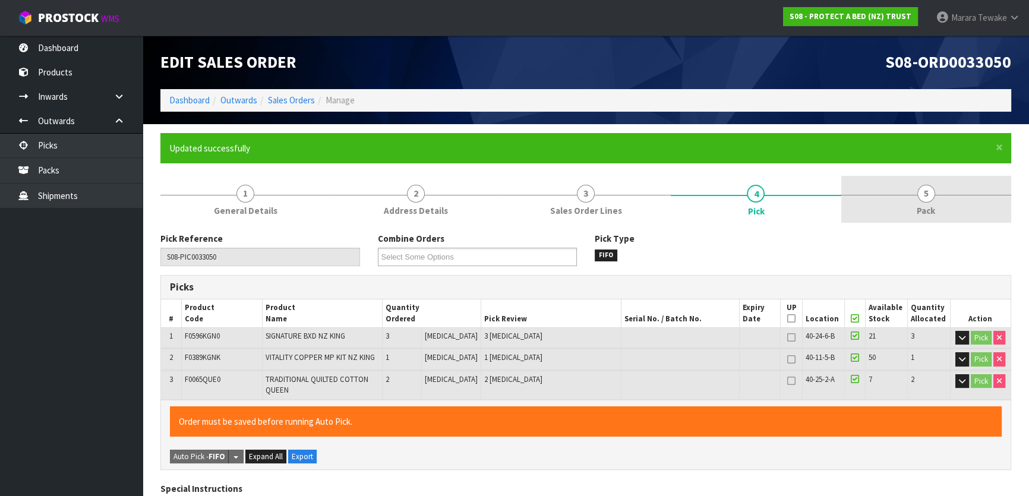
type input "[PERSON_NAME]"
type input "[DATE]T10:12:27"
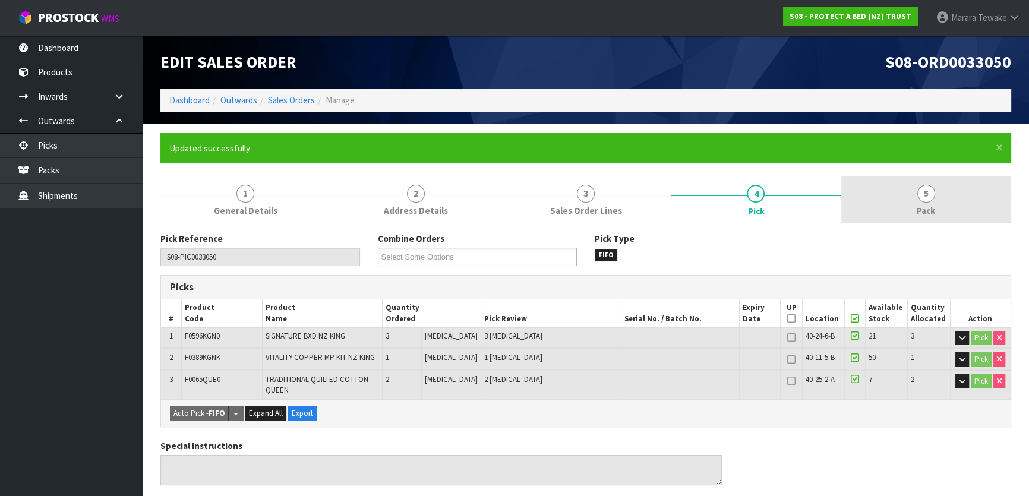
click at [939, 194] on link "5 Pack" at bounding box center [926, 199] width 170 height 47
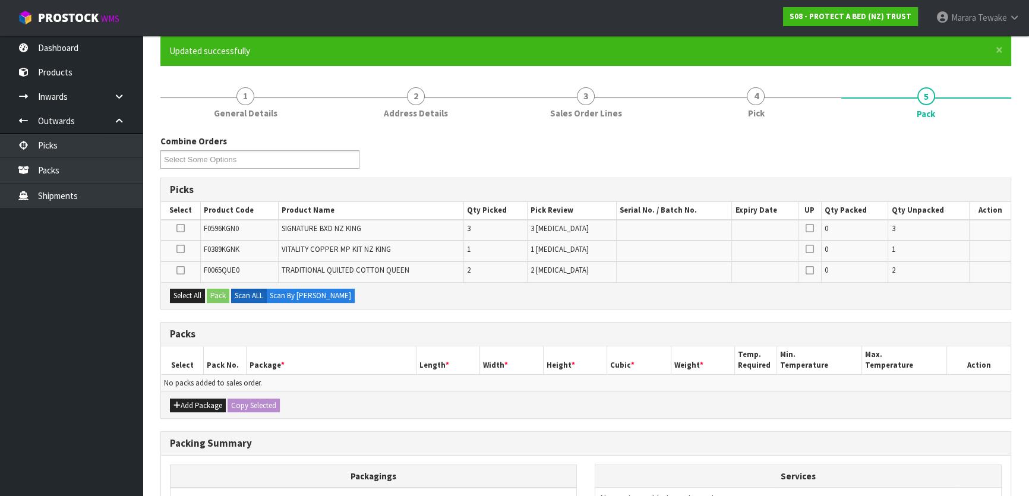
scroll to position [237, 0]
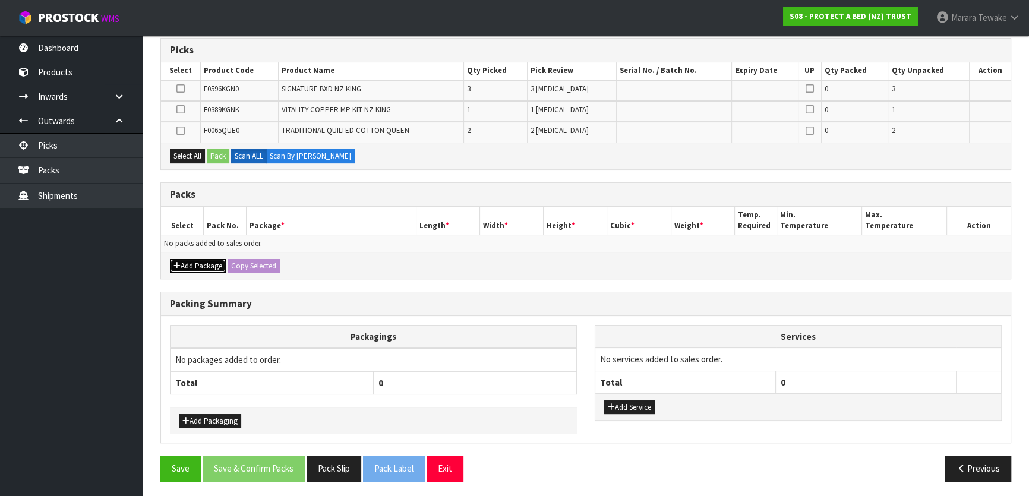
click at [207, 260] on button "Add Package" at bounding box center [198, 266] width 56 height 14
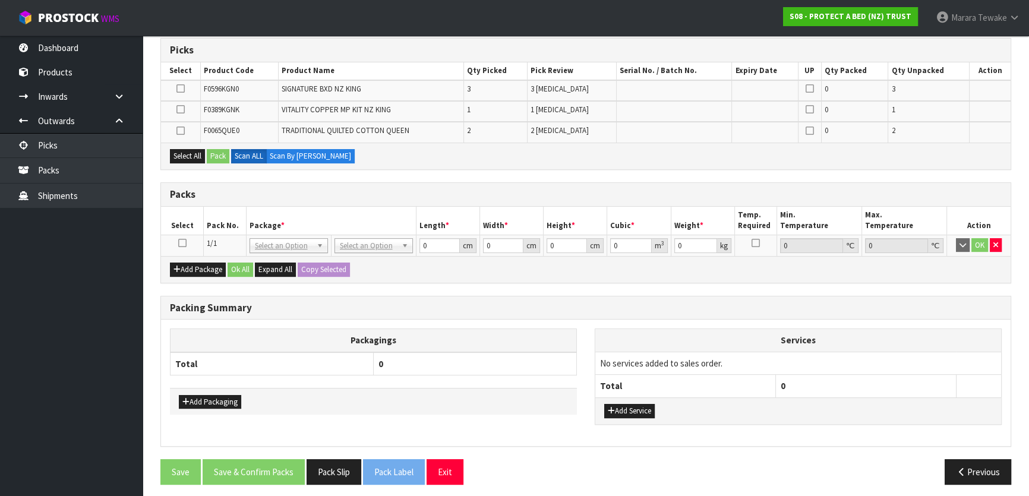
click at [184, 243] on icon at bounding box center [182, 243] width 8 height 1
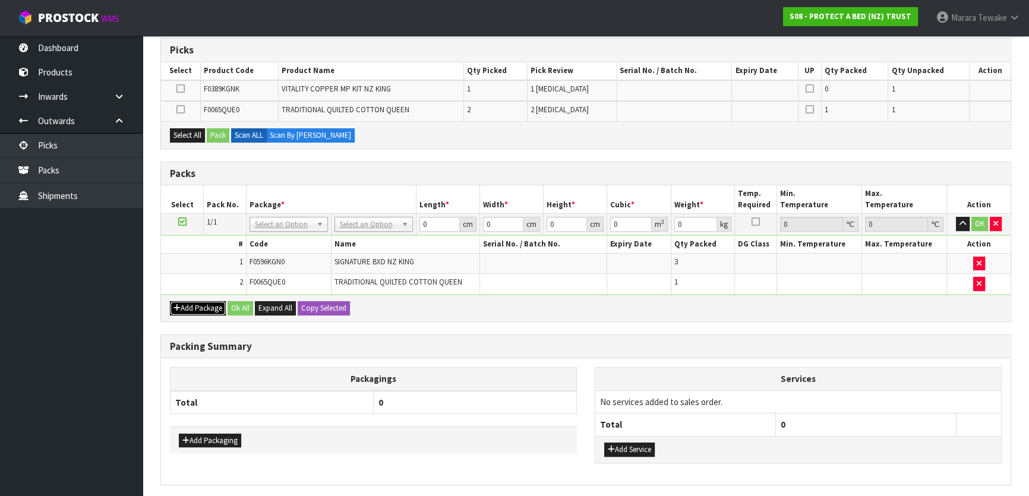
drag, startPoint x: 206, startPoint y: 306, endPoint x: 173, endPoint y: 292, distance: 35.1
click at [204, 304] on button "Add Package" at bounding box center [198, 308] width 56 height 14
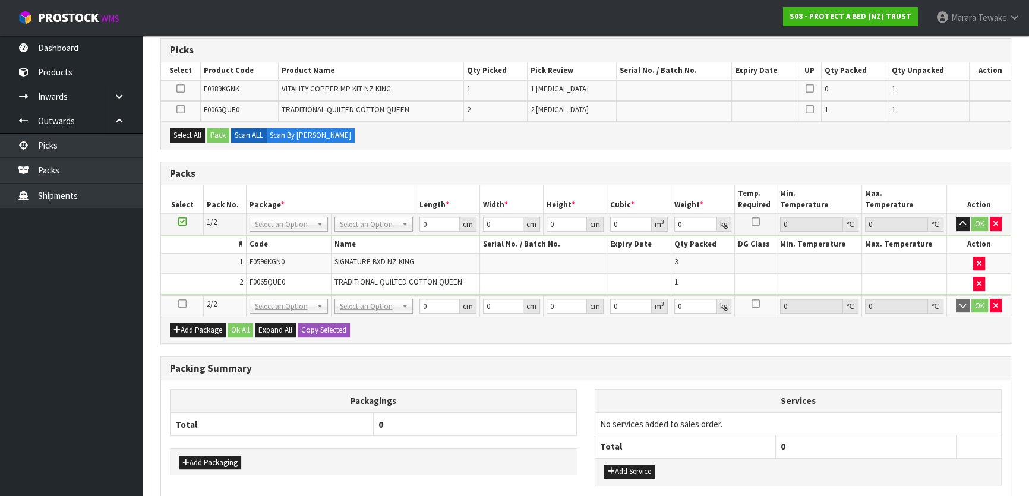
click at [182, 304] on icon at bounding box center [182, 304] width 8 height 1
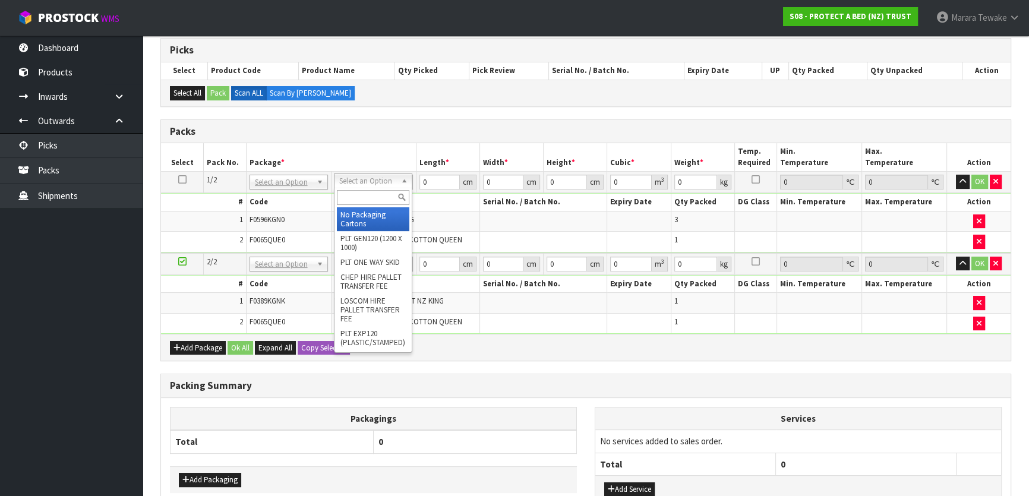
click at [362, 196] on input "text" at bounding box center [373, 197] width 72 height 15
type input "oc"
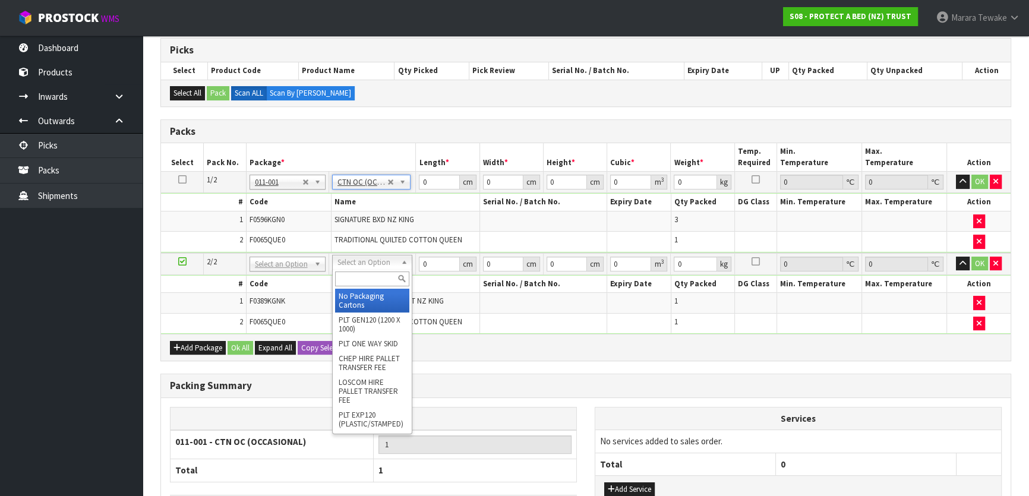
type input "6.05"
click at [383, 275] on input "text" at bounding box center [372, 279] width 74 height 15
type input "oc"
type input "2"
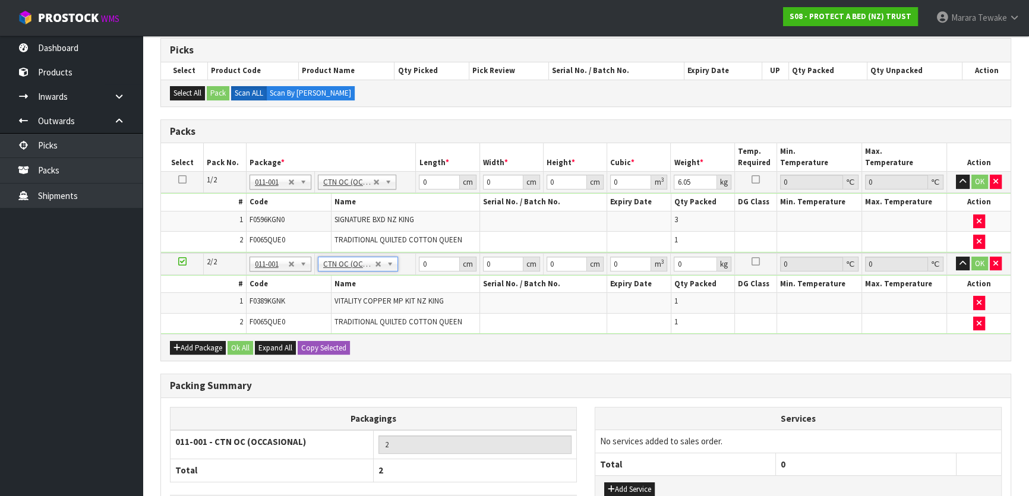
type input "4.35"
drag, startPoint x: 425, startPoint y: 178, endPoint x: 405, endPoint y: 153, distance: 32.6
click at [413, 168] on table "Select Pack No. Package * Length * Width * Height * Cubic * Weight * Temp. Requ…" at bounding box center [586, 238] width 850 height 191
type input "61"
type input "41"
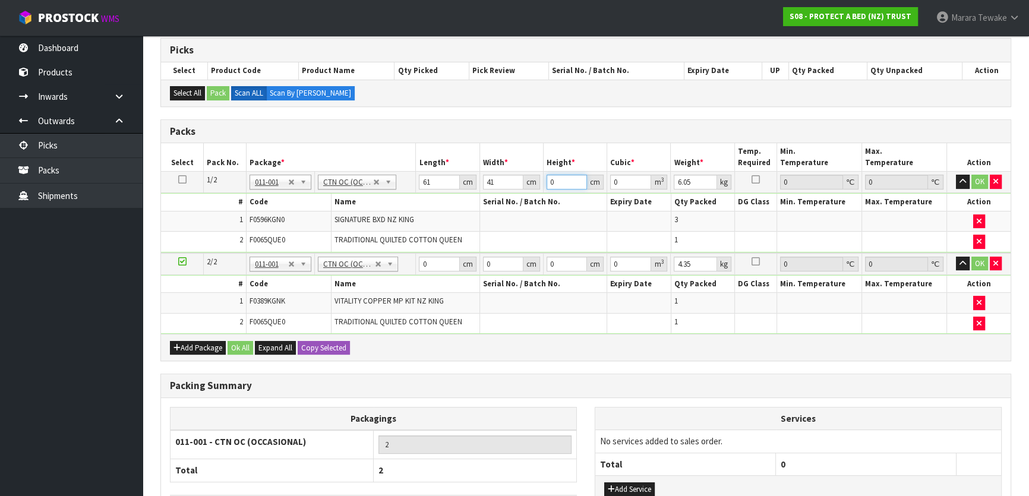
type input "3"
type input "0.007503"
type input "34"
type input "0.085034"
type input "34"
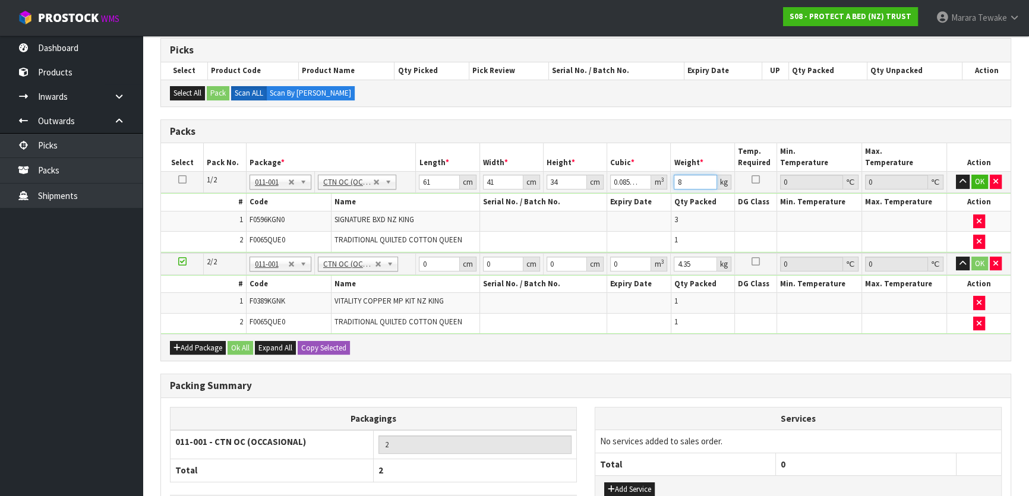
type input "8"
click at [956, 175] on button "button" at bounding box center [963, 182] width 14 height 14
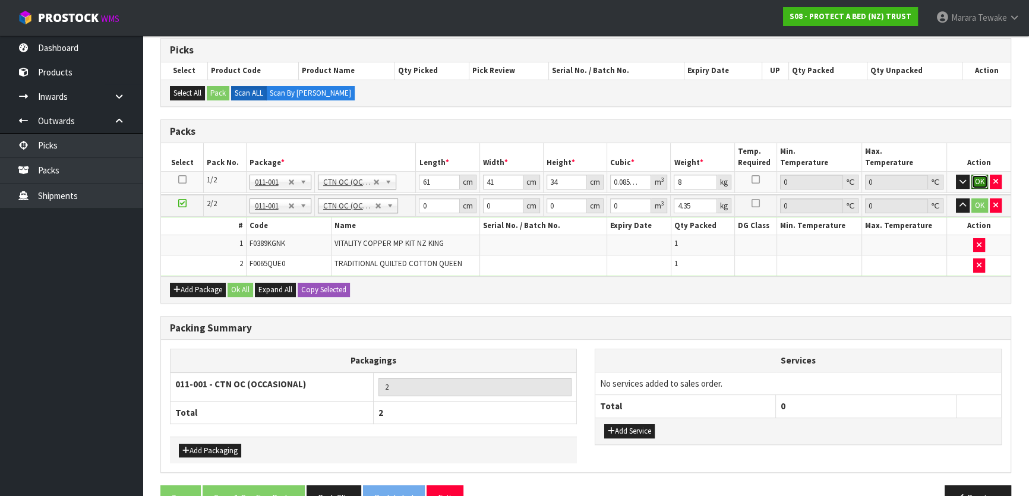
click button "OK" at bounding box center [979, 182] width 17 height 14
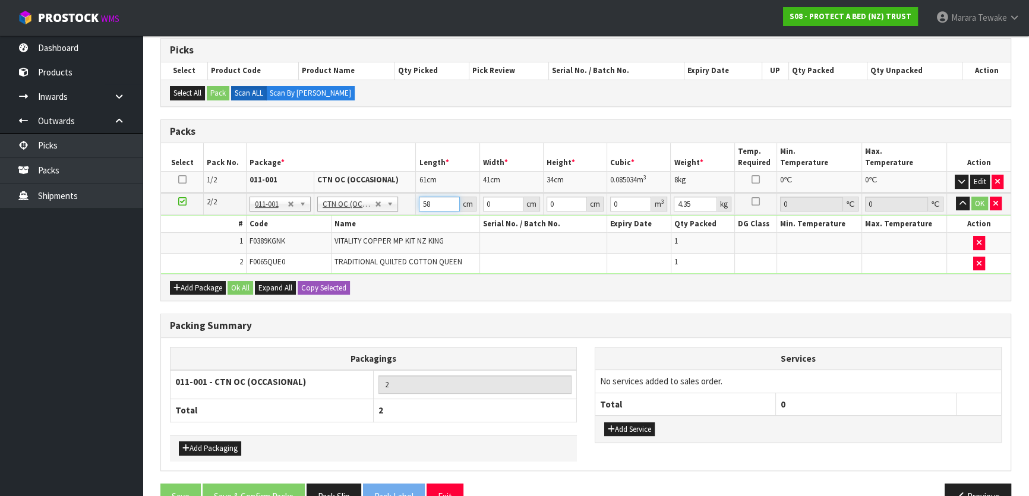
type input "58"
type input "38"
type input "3"
type input "0.006612"
type input "31"
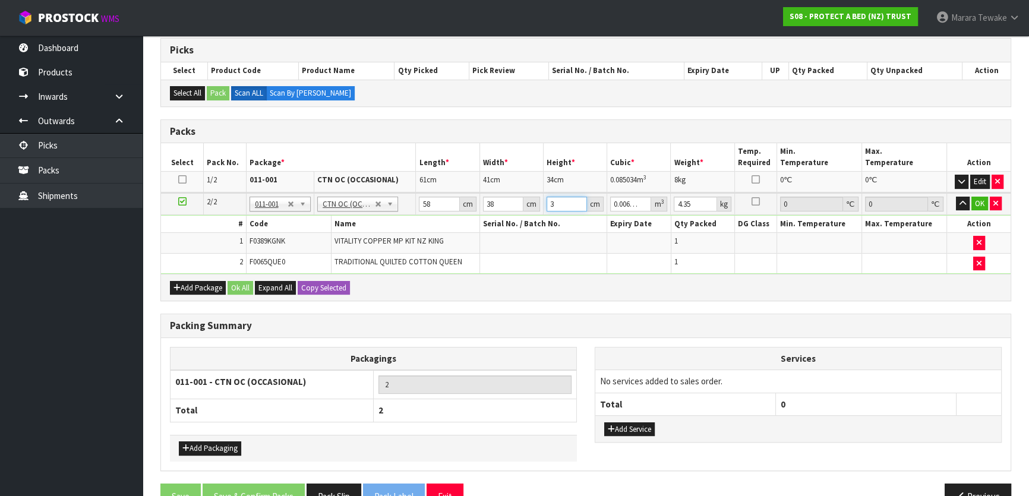
type input "0.068324"
type input "31"
type input "5"
click at [956, 197] on button "button" at bounding box center [963, 204] width 14 height 14
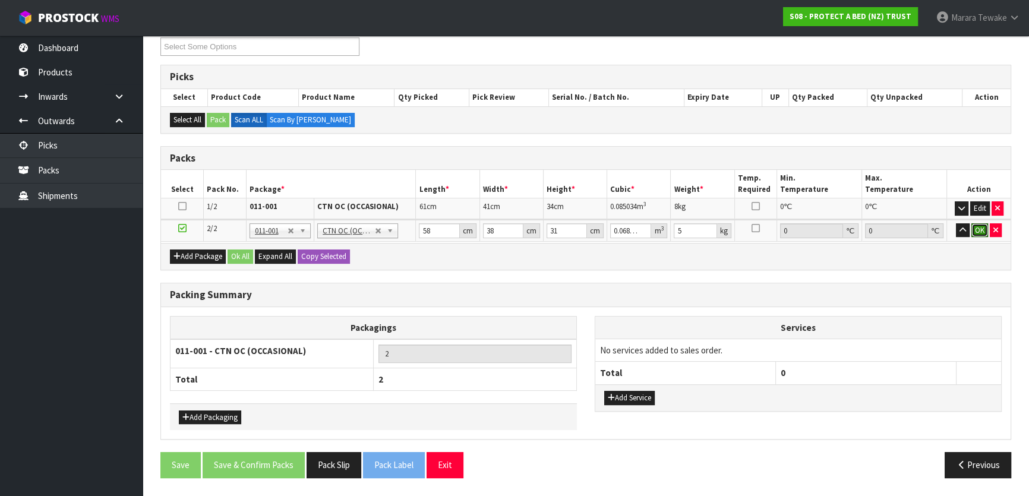
click button "OK" at bounding box center [979, 230] width 17 height 14
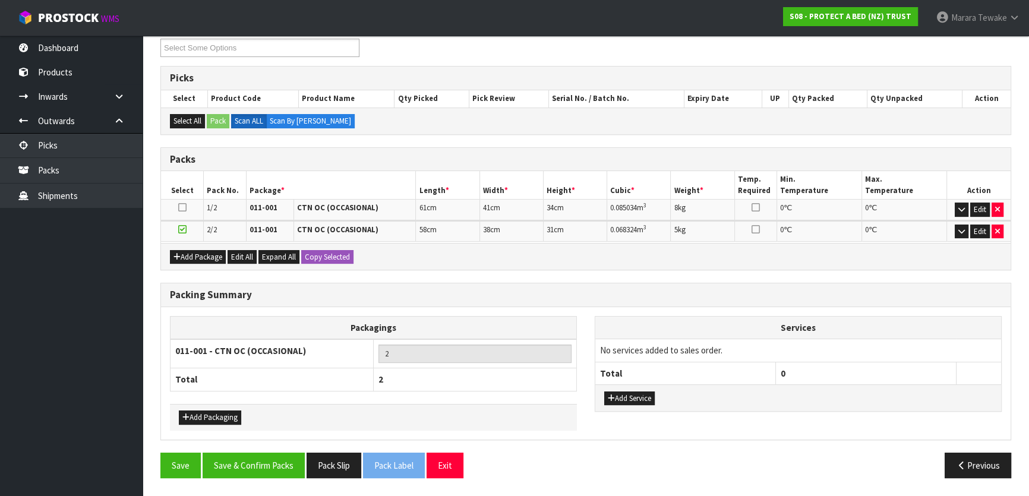
scroll to position [205, 0]
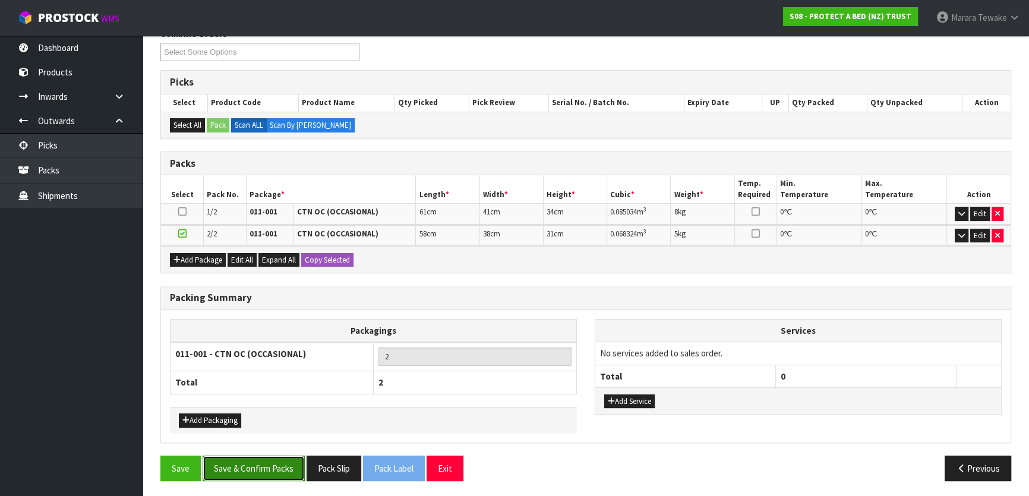
click at [229, 463] on button "Save & Confirm Packs" at bounding box center [254, 469] width 102 height 26
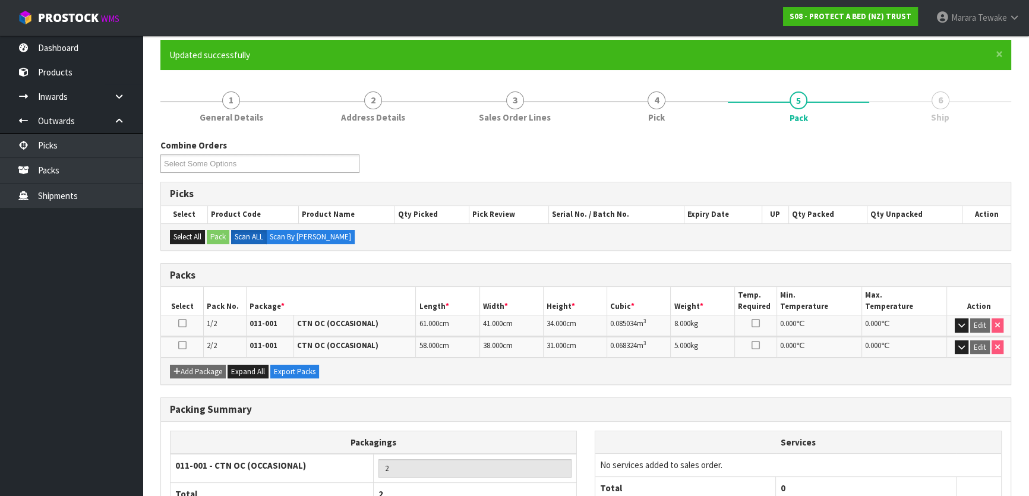
scroll to position [178, 0]
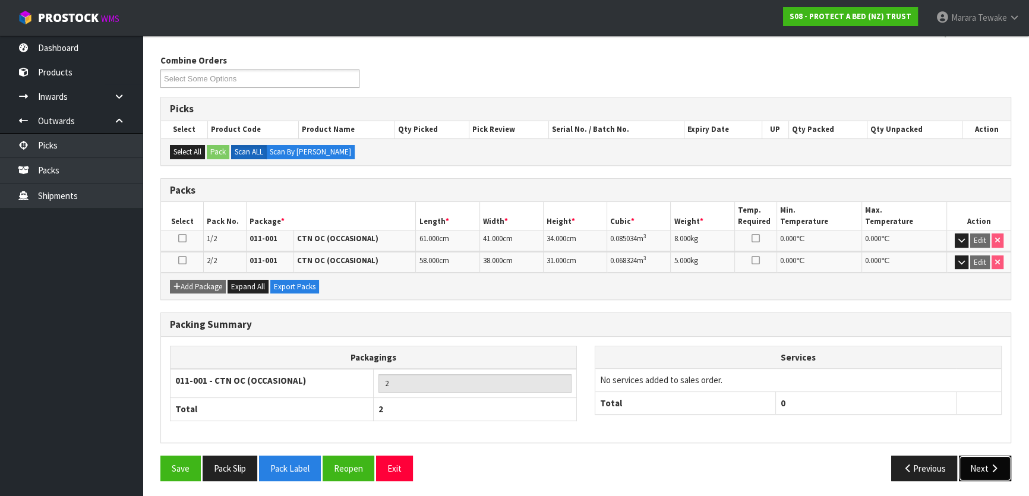
click at [977, 457] on button "Next" at bounding box center [985, 469] width 52 height 26
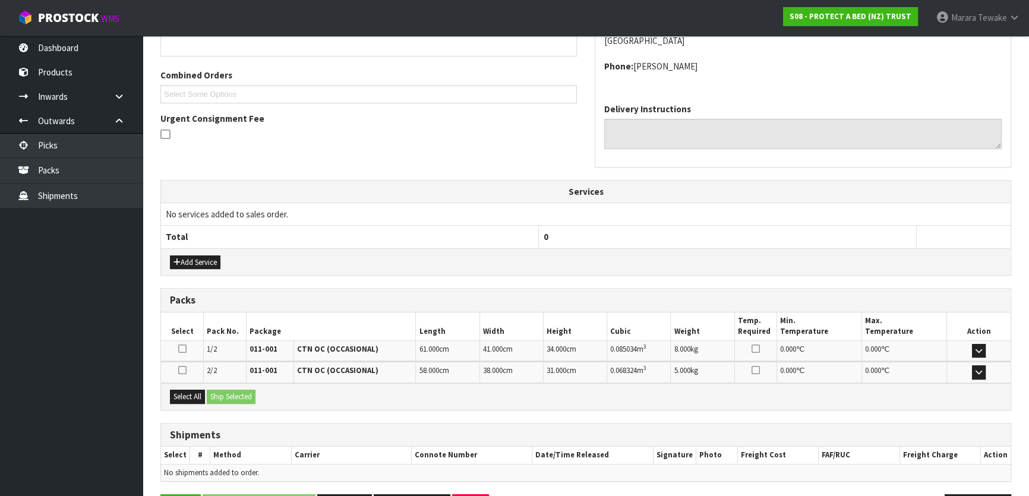
scroll to position [321, 0]
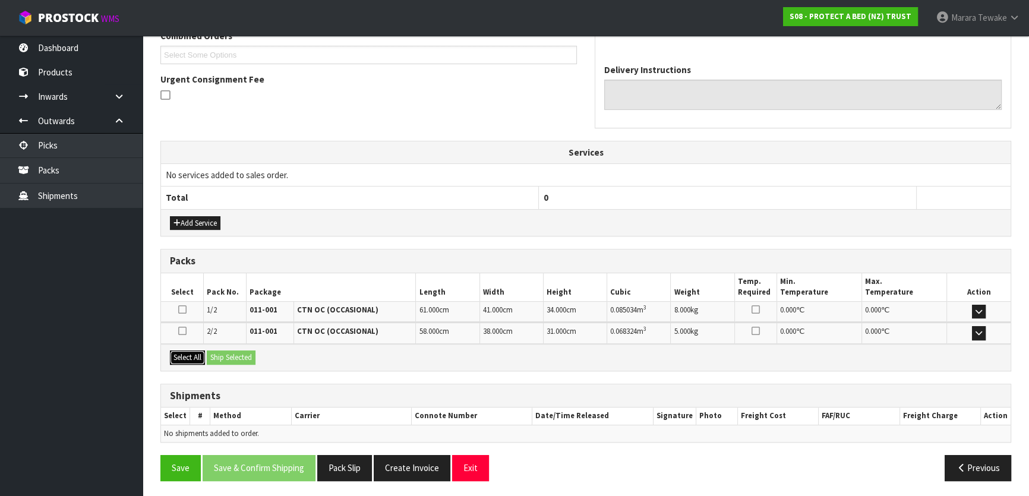
drag, startPoint x: 198, startPoint y: 352, endPoint x: 221, endPoint y: 351, distance: 22.6
click at [201, 351] on button "Select All" at bounding box center [187, 358] width 35 height 14
click at [222, 351] on button "Ship Selected" at bounding box center [231, 358] width 49 height 14
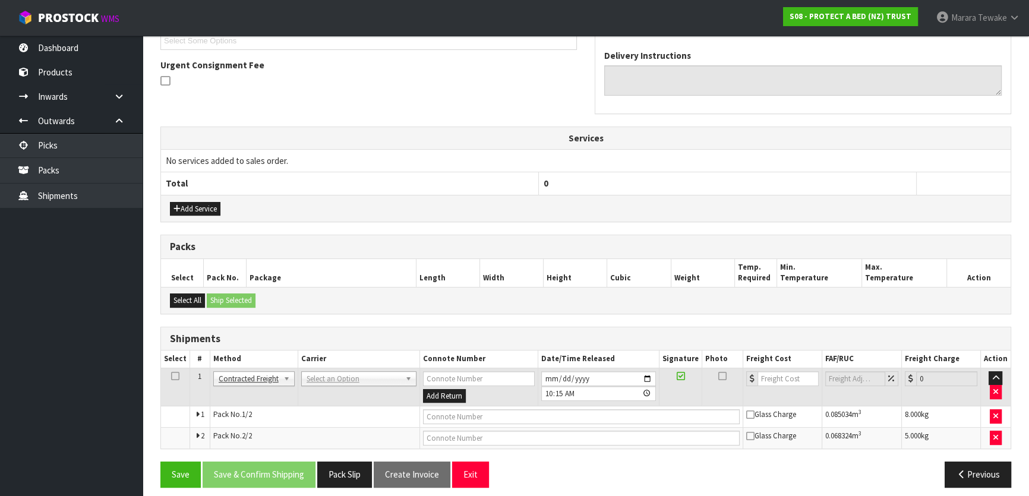
scroll to position [342, 0]
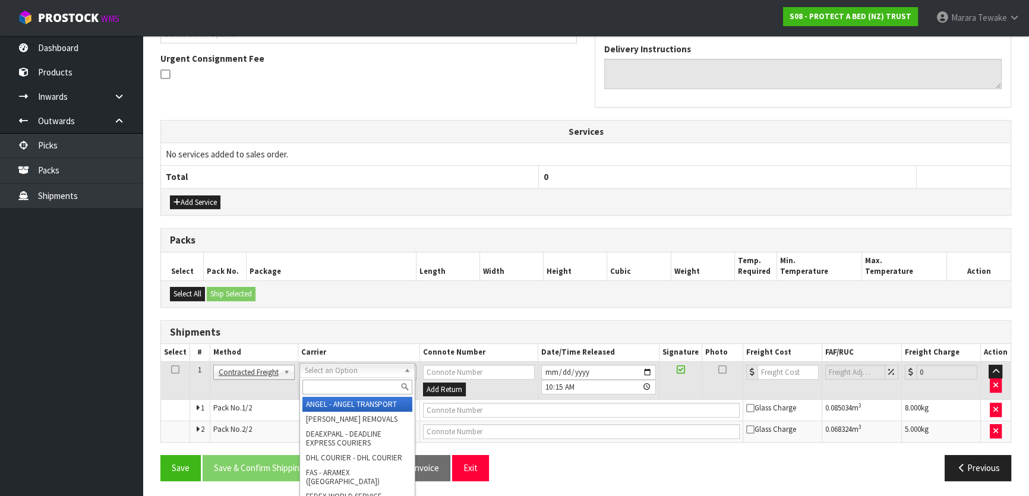
drag, startPoint x: 308, startPoint y: 368, endPoint x: 317, endPoint y: 385, distance: 18.6
click at [317, 386] on input "text" at bounding box center [357, 387] width 110 height 15
type input "nzp"
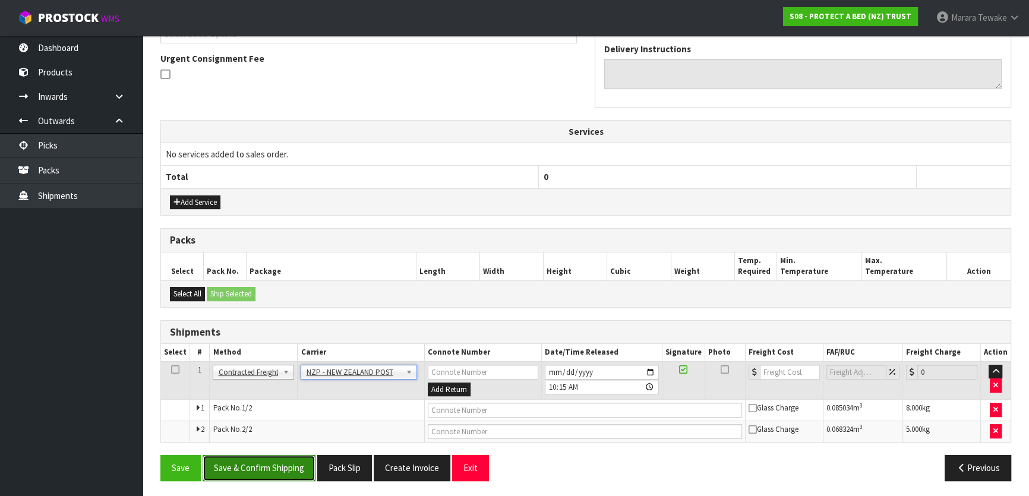
click at [290, 455] on button "Save & Confirm Shipping" at bounding box center [259, 468] width 113 height 26
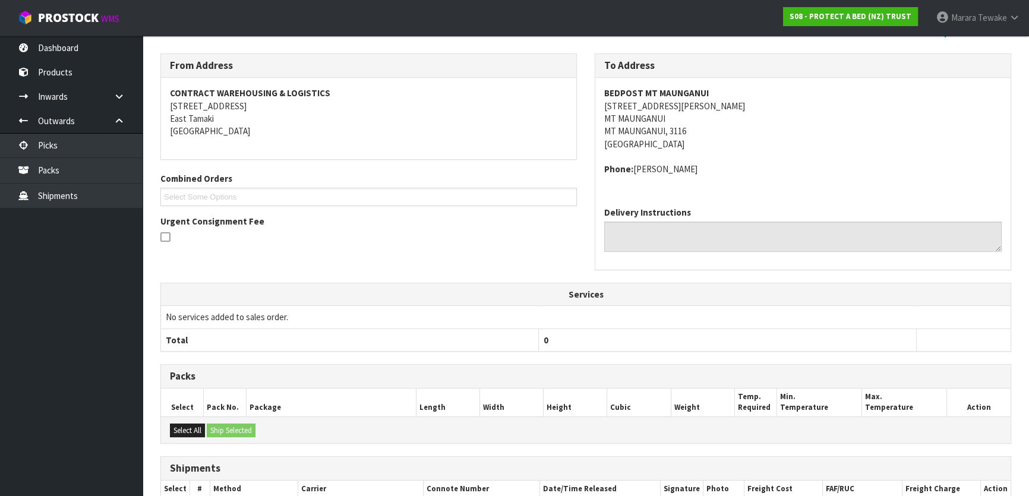
scroll to position [324, 0]
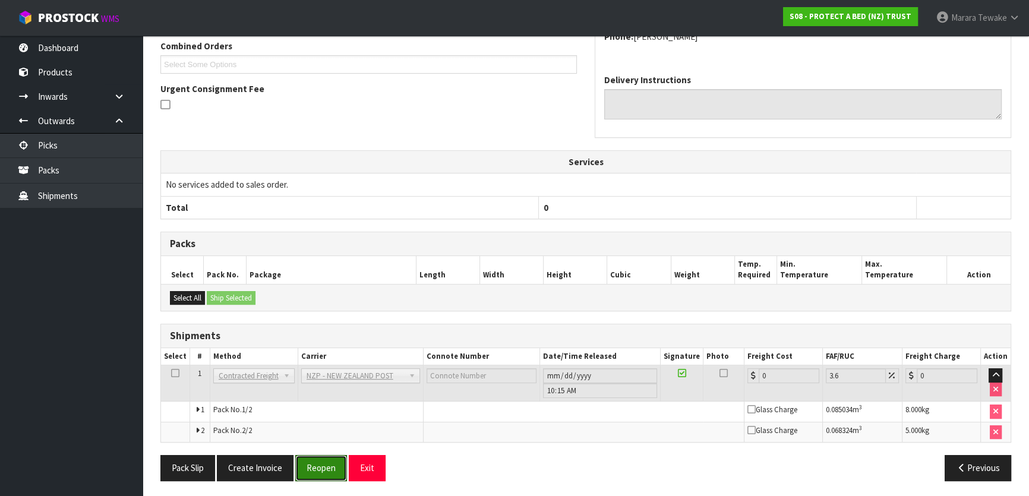
drag, startPoint x: 317, startPoint y: 462, endPoint x: 121, endPoint y: 415, distance: 201.6
click at [316, 460] on button "Reopen" at bounding box center [321, 468] width 52 height 26
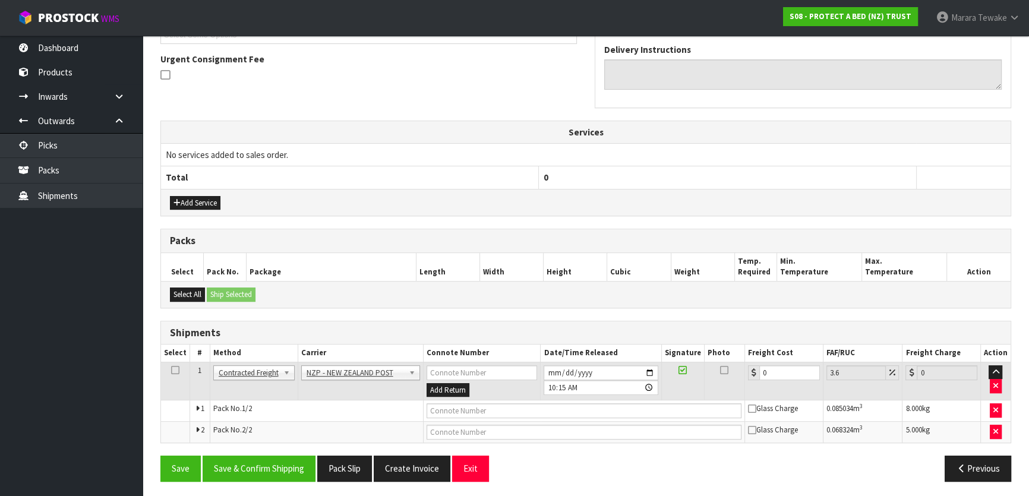
scroll to position [342, 0]
drag, startPoint x: 778, startPoint y: 373, endPoint x: 723, endPoint y: 358, distance: 57.2
click at [726, 361] on tr "1 Client Local Pickup Customer Local Pickup Company Freight Contracted Freight …" at bounding box center [586, 380] width 850 height 39
type input "2"
type input "2.07"
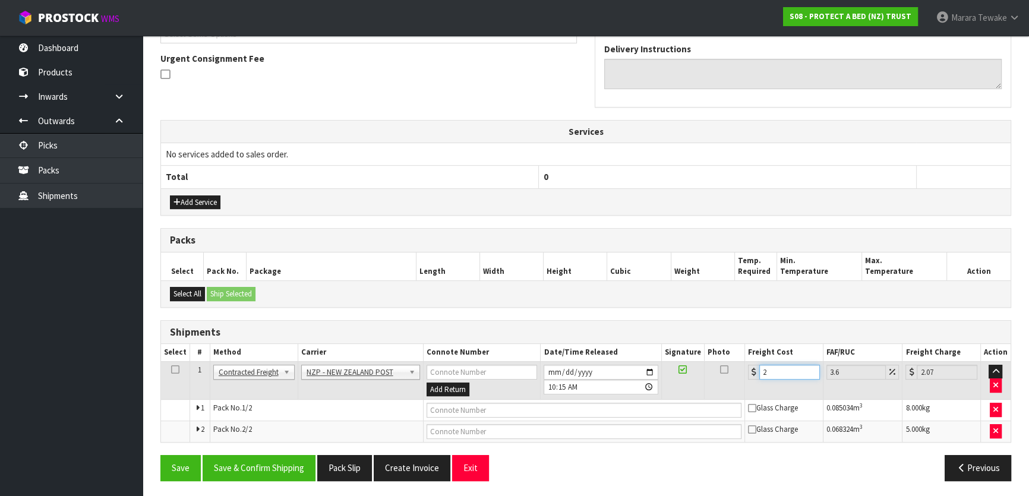
type input "25"
type input "25.9"
type input "25.8"
type input "26.73"
type input "25.84"
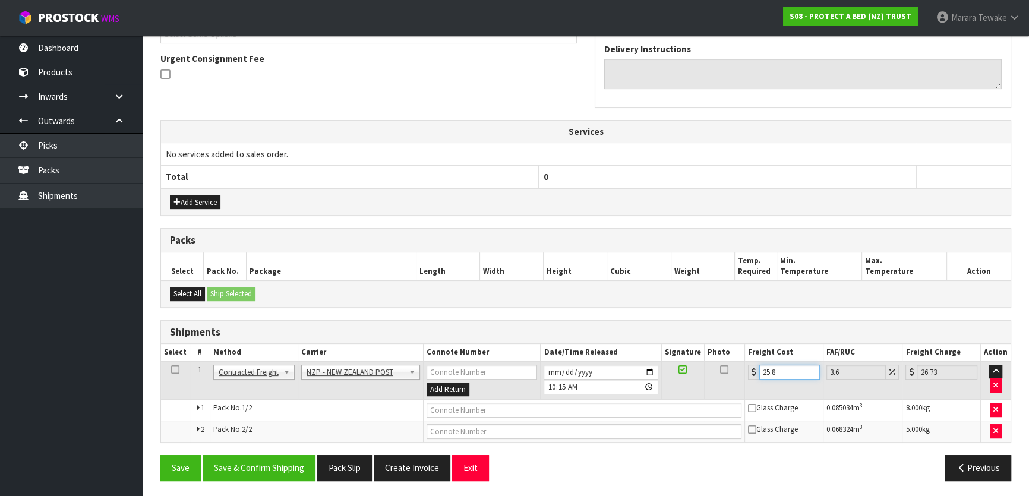
type input "26.77"
type input "25.84"
click at [286, 463] on button "Save & Confirm Shipping" at bounding box center [259, 468] width 113 height 26
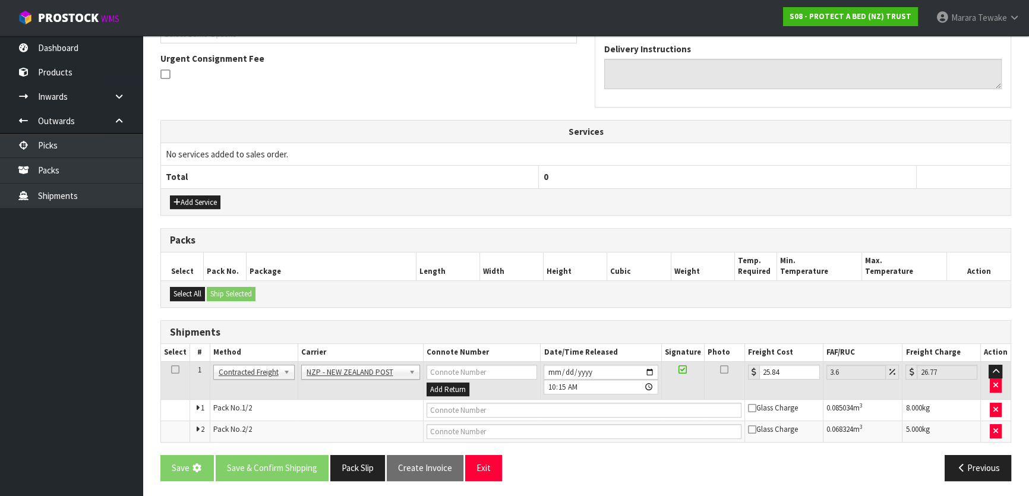
scroll to position [0, 0]
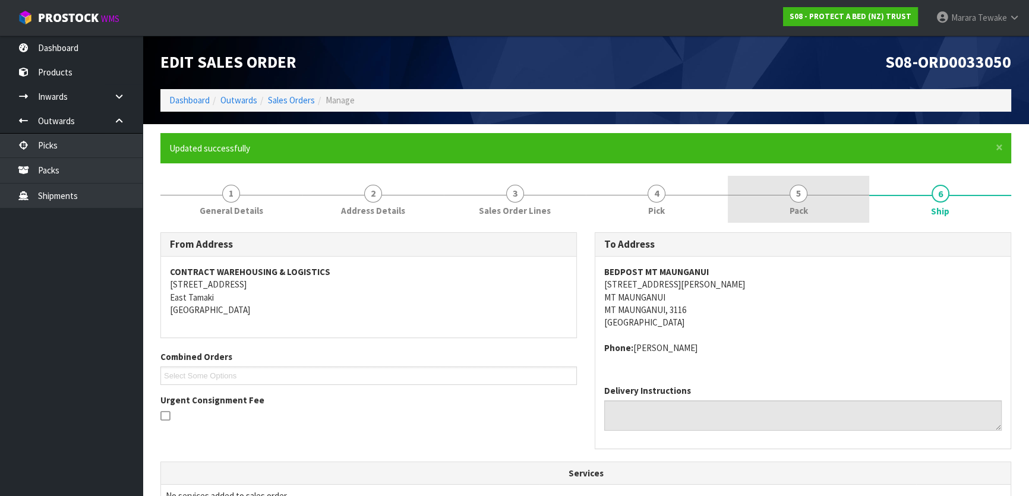
click at [806, 195] on span "5" at bounding box center [799, 194] width 18 height 18
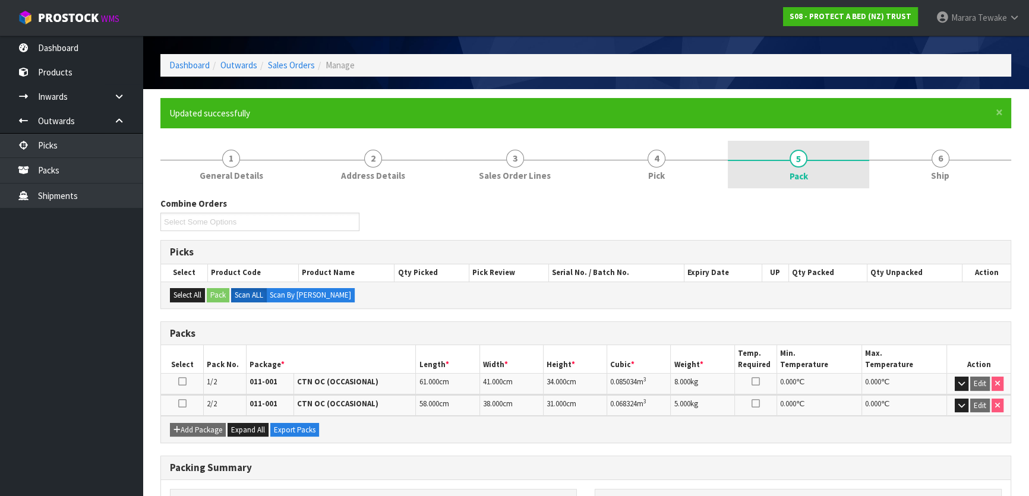
scroll to position [53, 0]
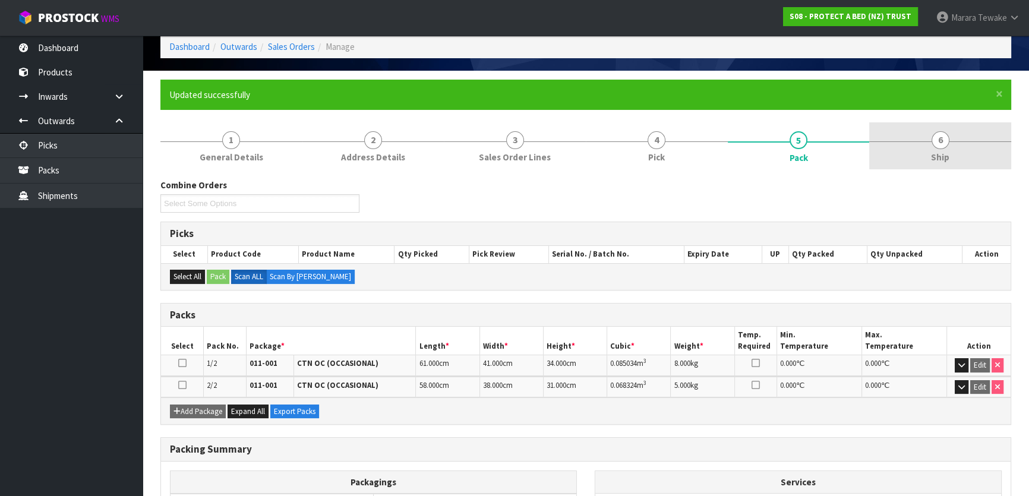
click at [921, 136] on link "6 Ship" at bounding box center [940, 145] width 142 height 47
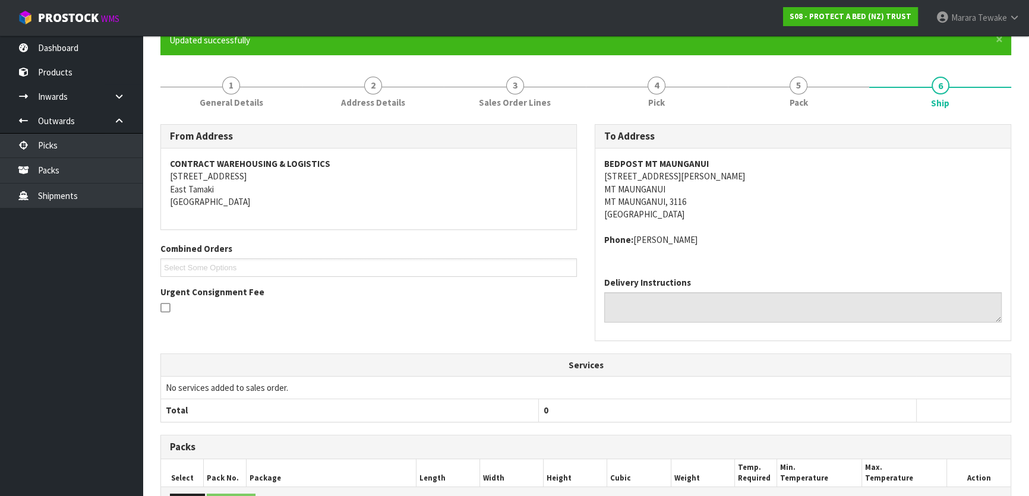
scroll to position [0, 0]
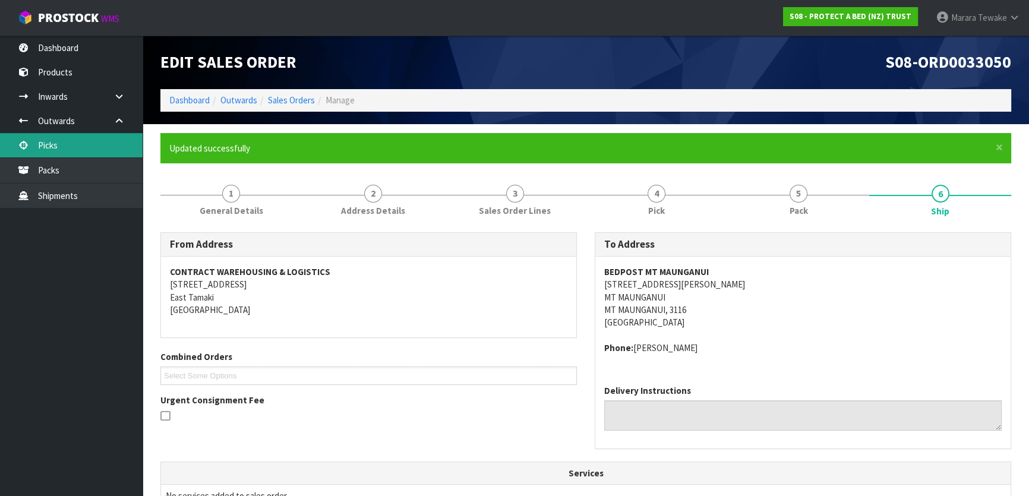
click at [99, 141] on link "Picks" at bounding box center [71, 145] width 143 height 24
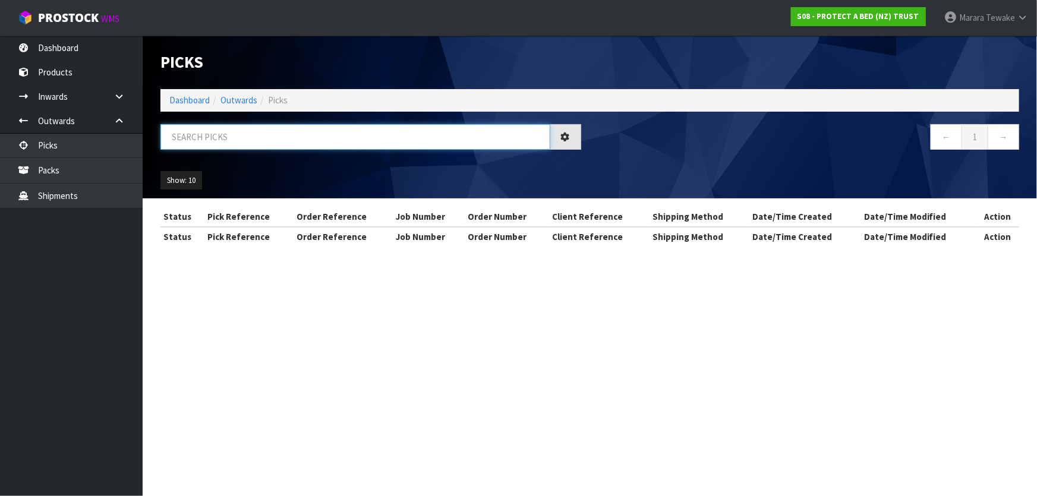
click at [210, 140] on input "text" at bounding box center [355, 137] width 390 height 26
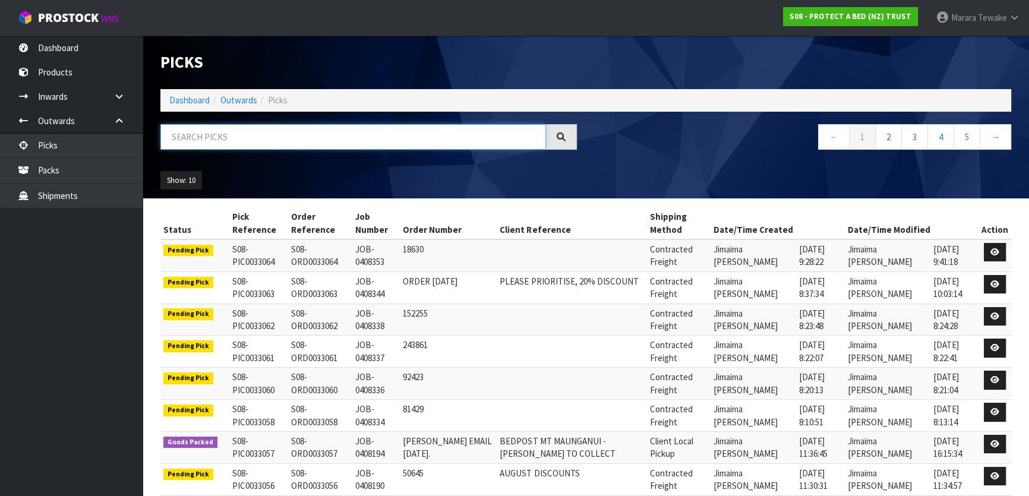
click at [183, 142] on input "text" at bounding box center [353, 137] width 386 height 26
type input "JOB-0408129"
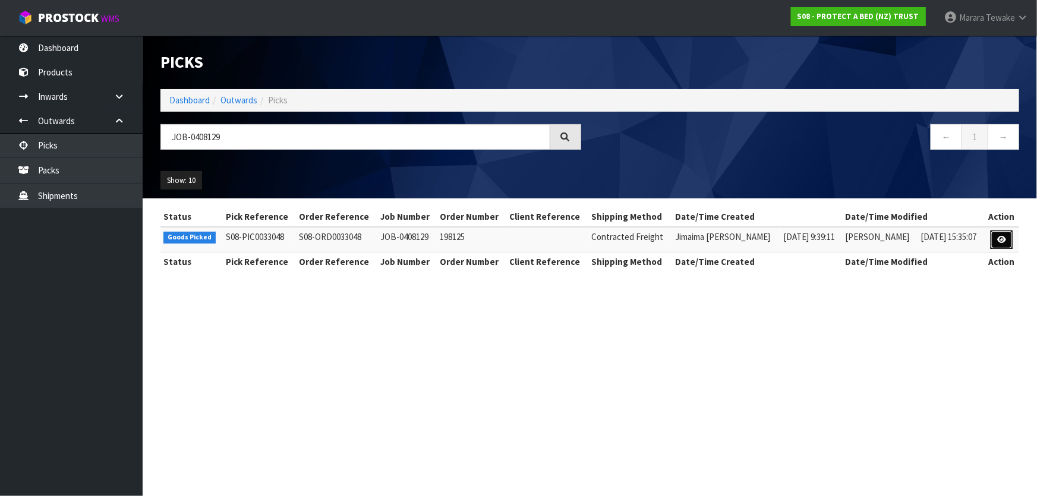
click at [1000, 238] on icon at bounding box center [1001, 240] width 9 height 8
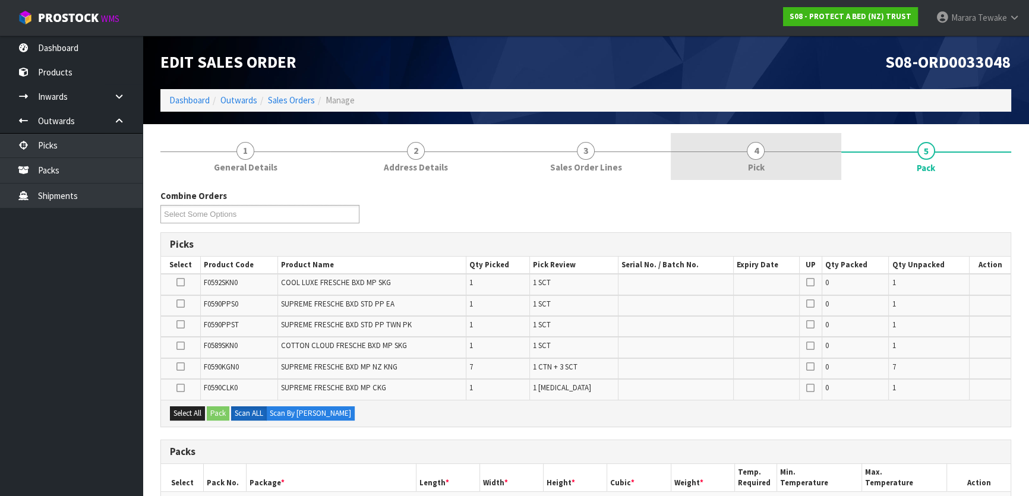
click at [773, 150] on link "4 Pick" at bounding box center [756, 156] width 170 height 47
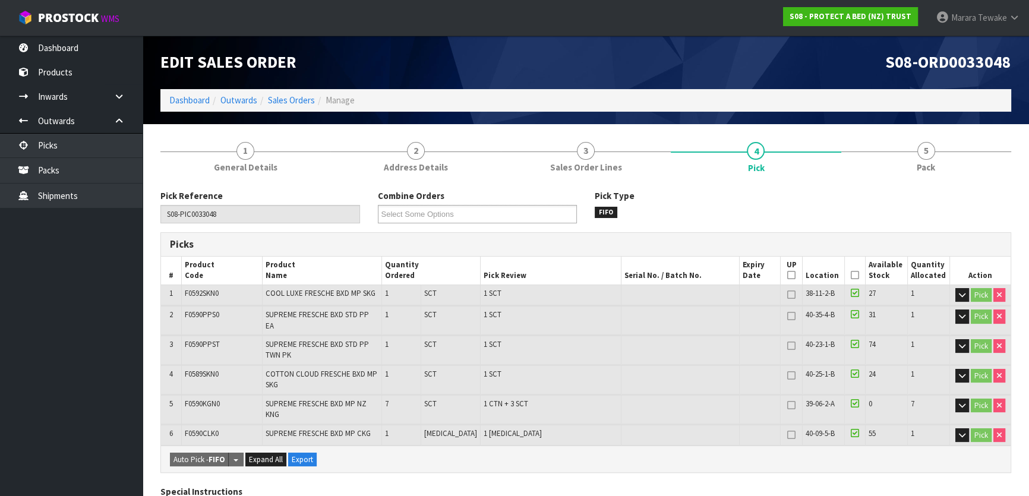
click at [851, 275] on icon at bounding box center [855, 275] width 8 height 1
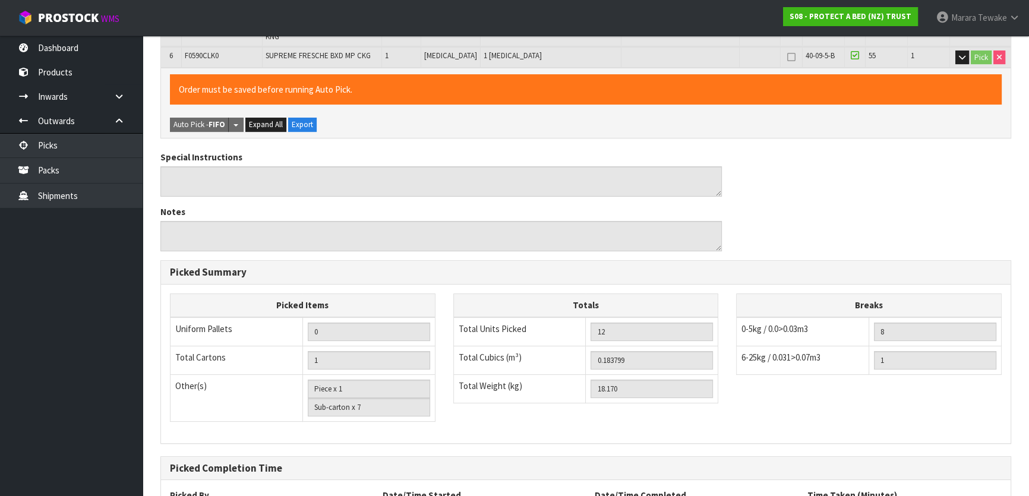
scroll to position [469, 0]
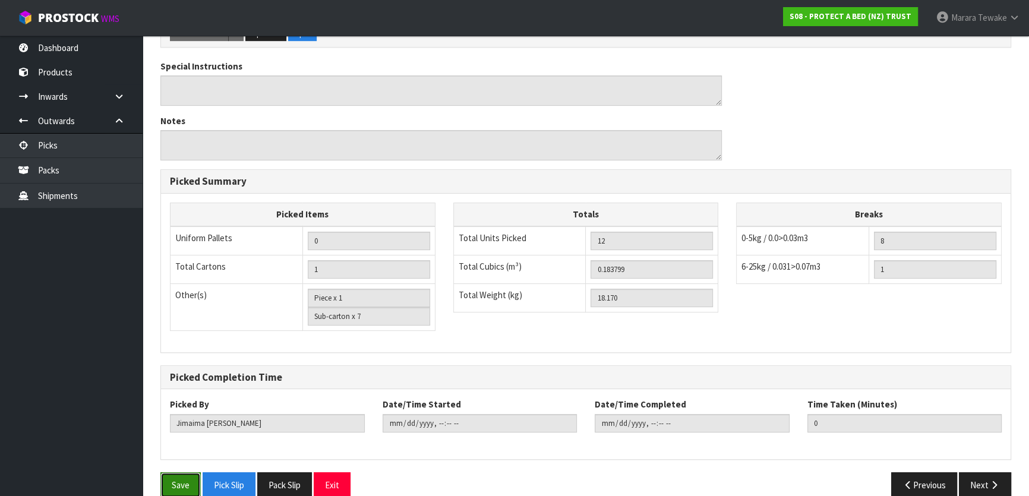
click at [182, 472] on button "Save" at bounding box center [180, 485] width 40 height 26
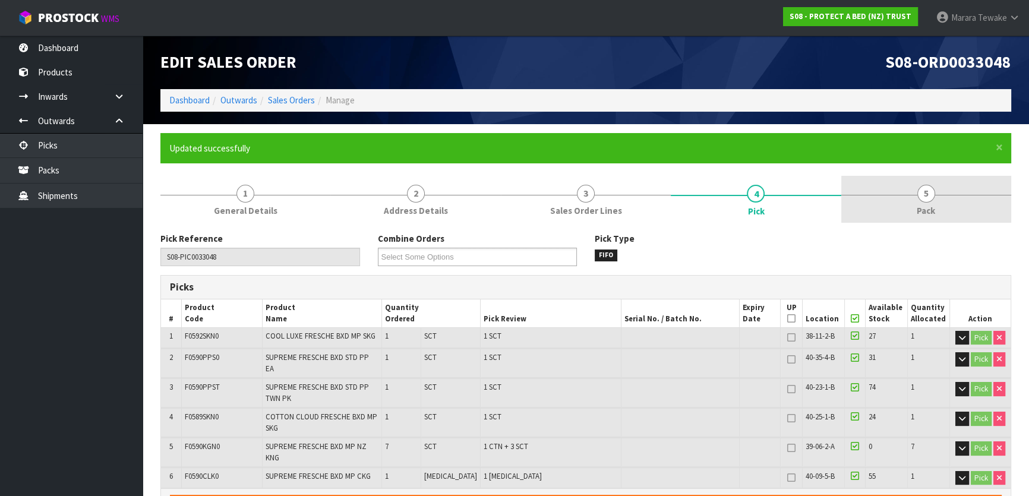
click at [924, 194] on span "5" at bounding box center [926, 194] width 18 height 18
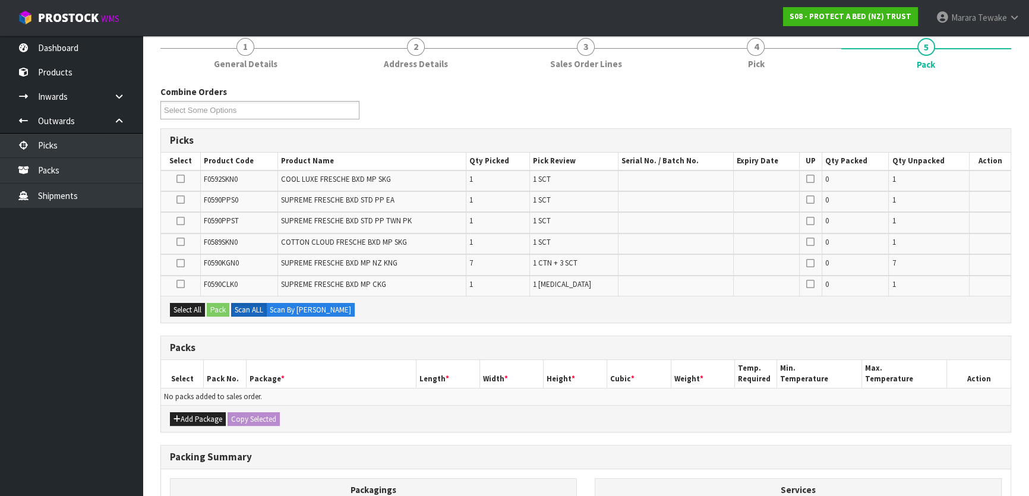
scroll to position [299, 0]
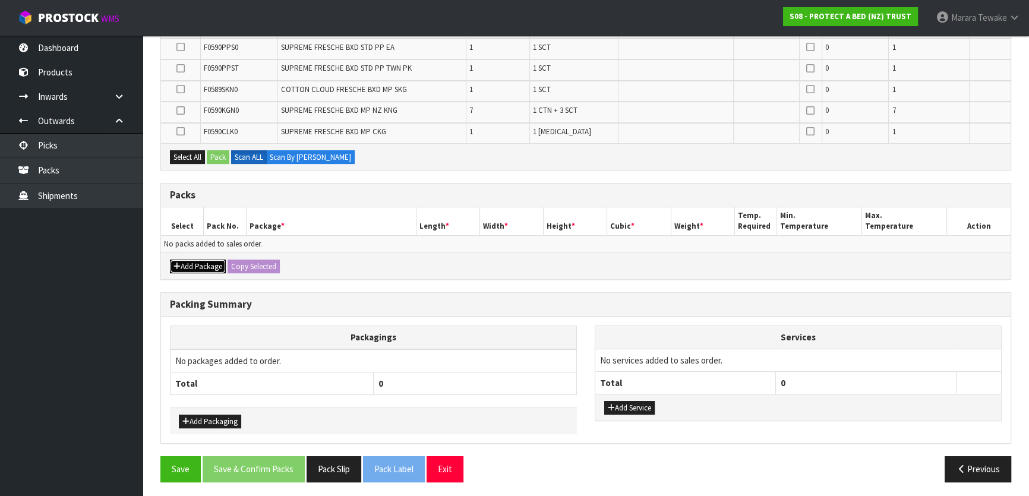
drag, startPoint x: 196, startPoint y: 261, endPoint x: 192, endPoint y: 255, distance: 7.3
click at [196, 260] on button "Add Package" at bounding box center [198, 267] width 56 height 14
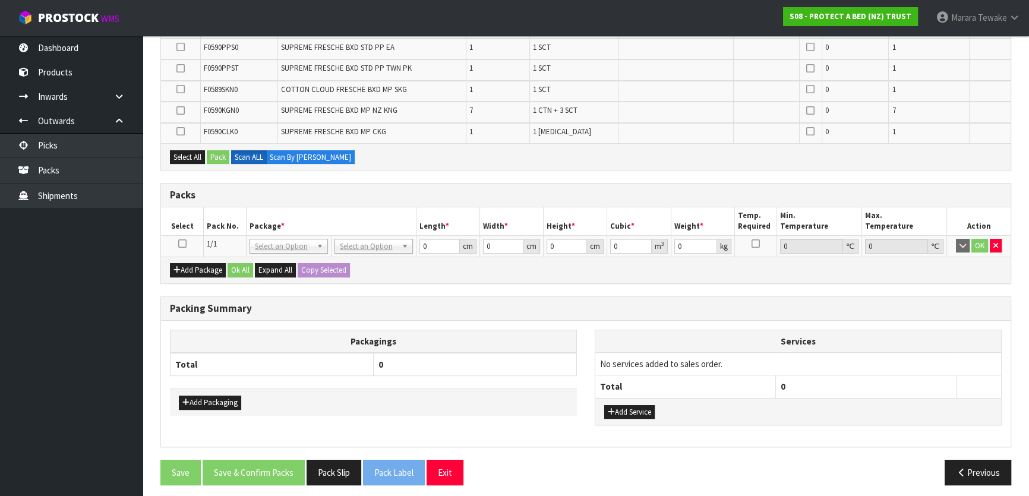
click at [183, 244] on icon at bounding box center [182, 244] width 8 height 1
click at [181, 111] on icon at bounding box center [180, 111] width 8 height 1
click at [0, 0] on input "checkbox" at bounding box center [0, 0] width 0 height 0
click at [217, 161] on button "Pack" at bounding box center [218, 157] width 23 height 14
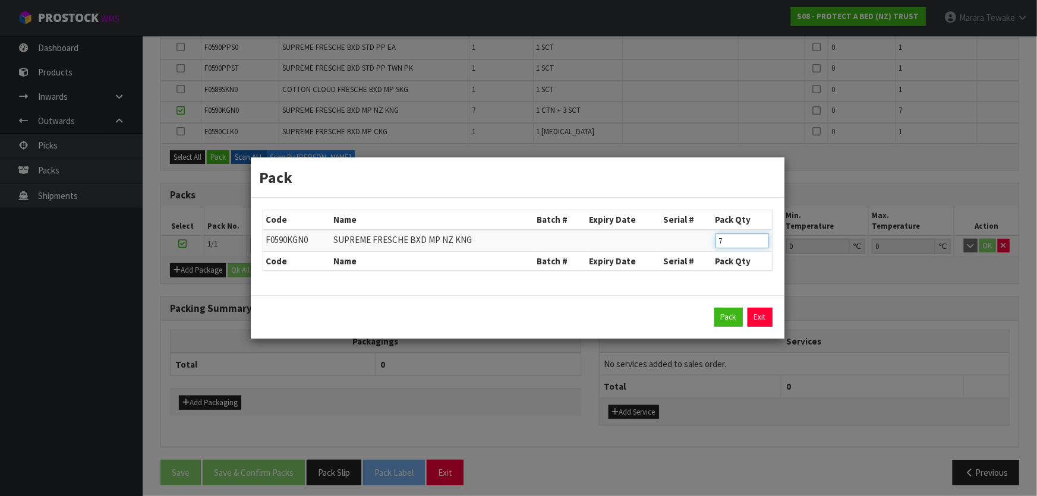
drag, startPoint x: 725, startPoint y: 242, endPoint x: 695, endPoint y: 235, distance: 31.1
click at [700, 236] on tr "F0590KGN0 SUPREME FRESCHE BXD MP NZ KNG 7" at bounding box center [517, 241] width 509 height 22
type input "4"
click button "Pack" at bounding box center [728, 317] width 29 height 19
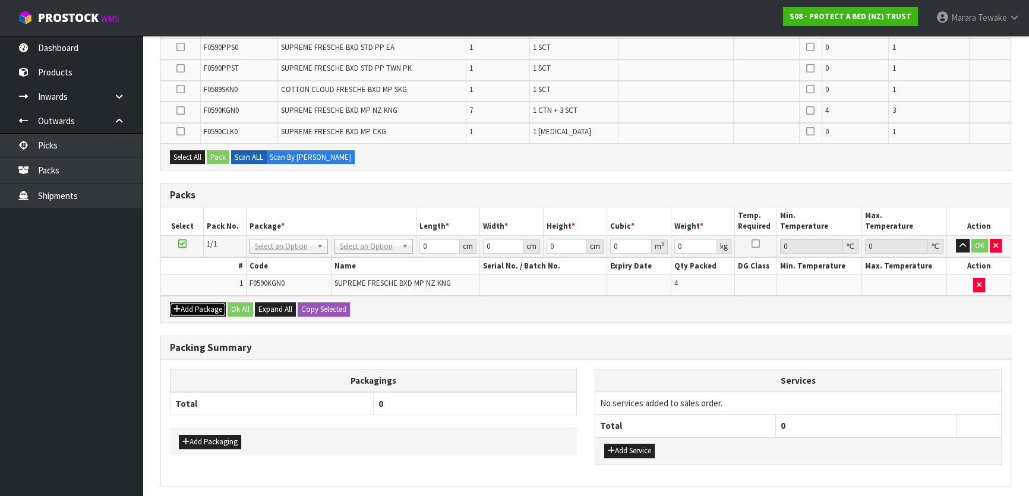
click at [195, 303] on button "Add Package" at bounding box center [198, 309] width 56 height 14
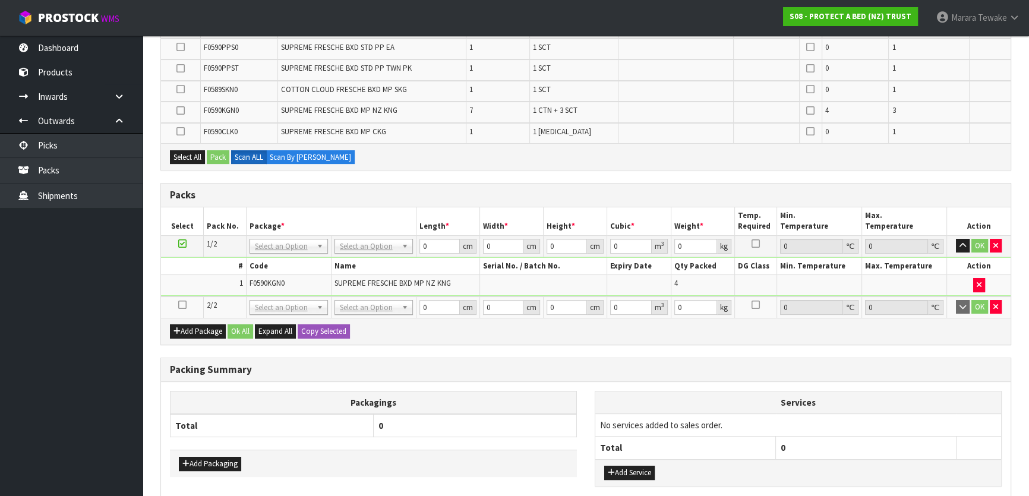
click at [181, 305] on icon at bounding box center [182, 305] width 8 height 1
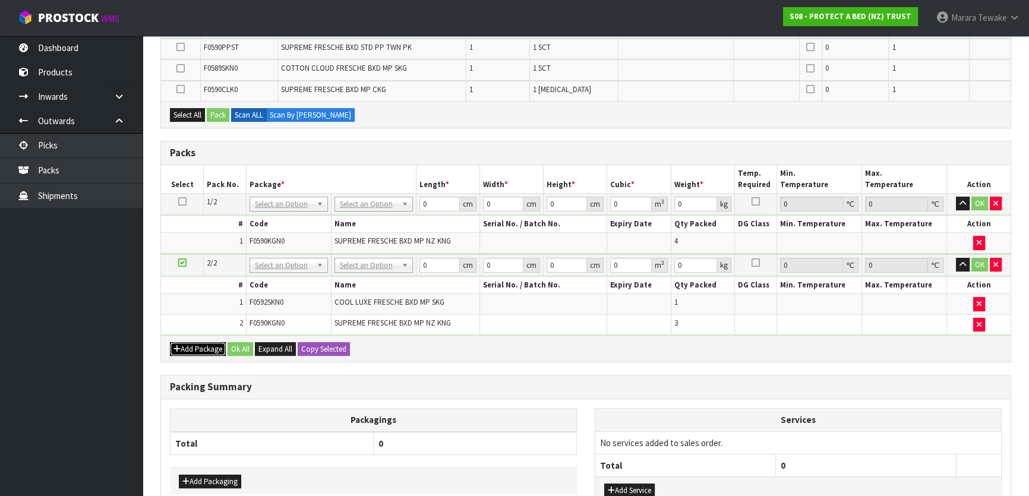
click at [206, 344] on button "Add Package" at bounding box center [198, 349] width 56 height 14
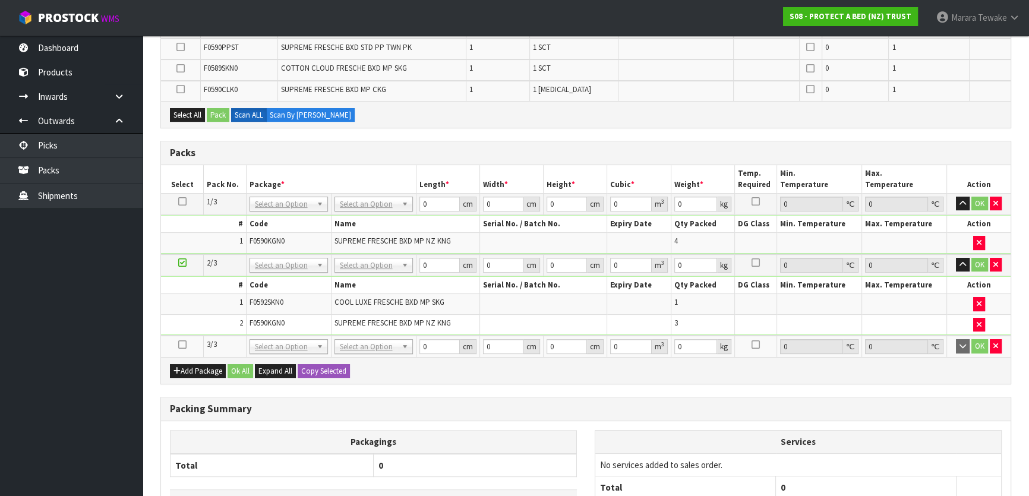
click at [182, 345] on icon at bounding box center [182, 345] width 8 height 1
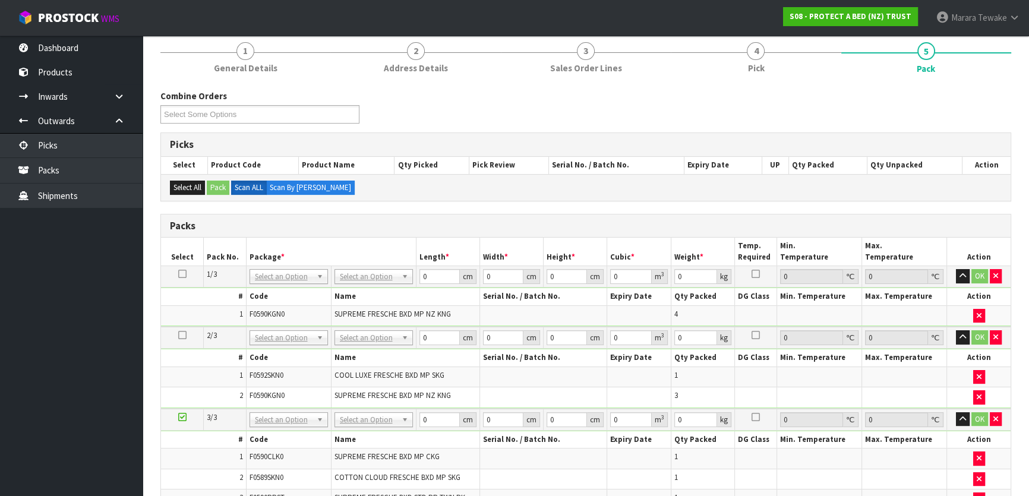
scroll to position [378, 0]
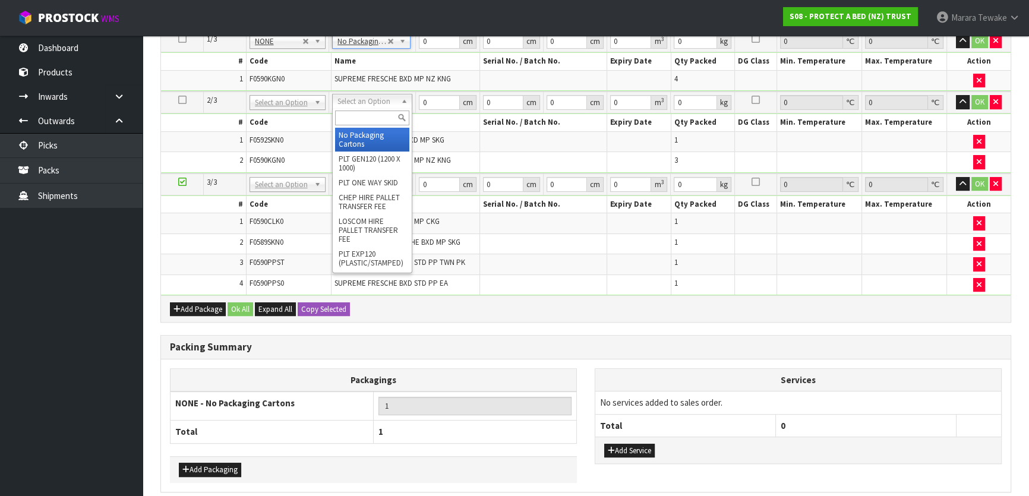
click at [356, 112] on input "text" at bounding box center [372, 118] width 74 height 15
type input "oc"
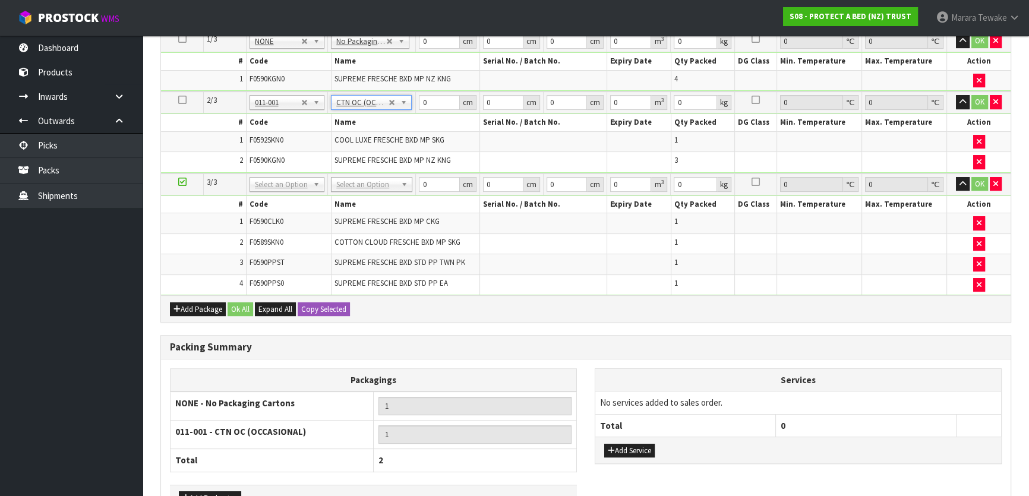
type input "6.6"
drag, startPoint x: 358, startPoint y: 176, endPoint x: 353, endPoint y: 190, distance: 14.5
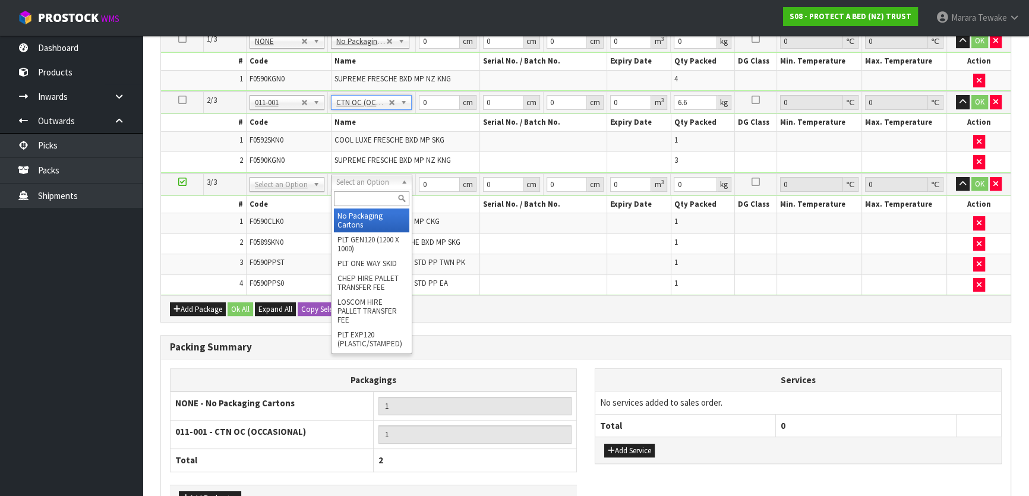
click at [351, 195] on input "text" at bounding box center [371, 198] width 75 height 15
type input "ctn6"
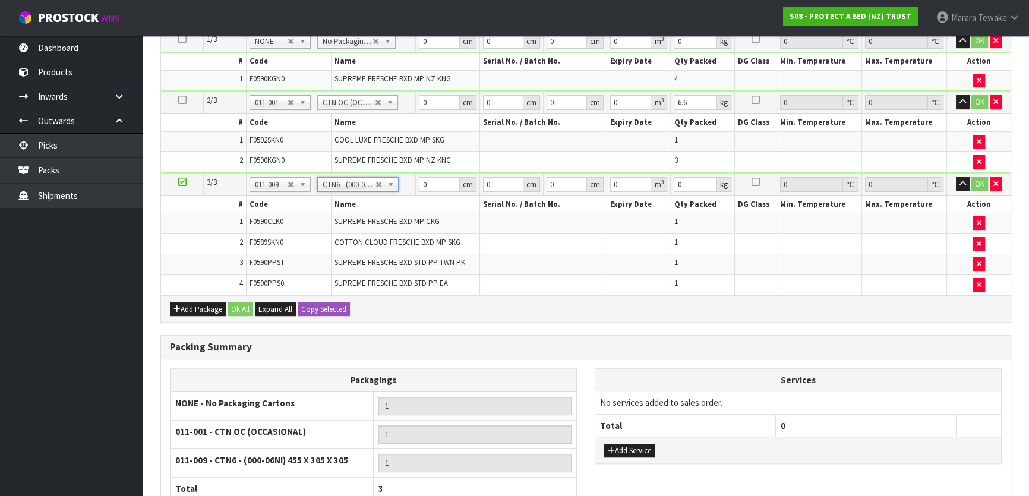
type input "45.5"
type input "30.5"
type input "0.042326"
type input "4.72"
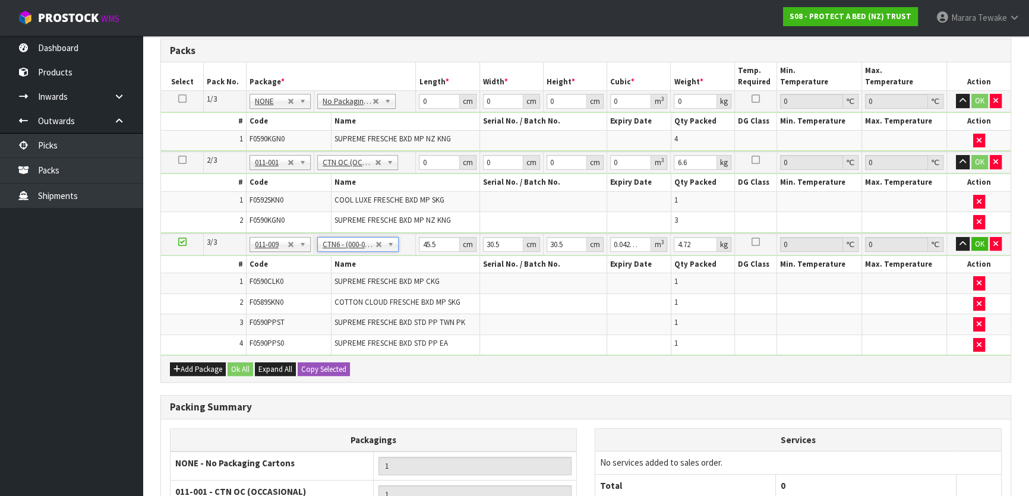
scroll to position [216, 0]
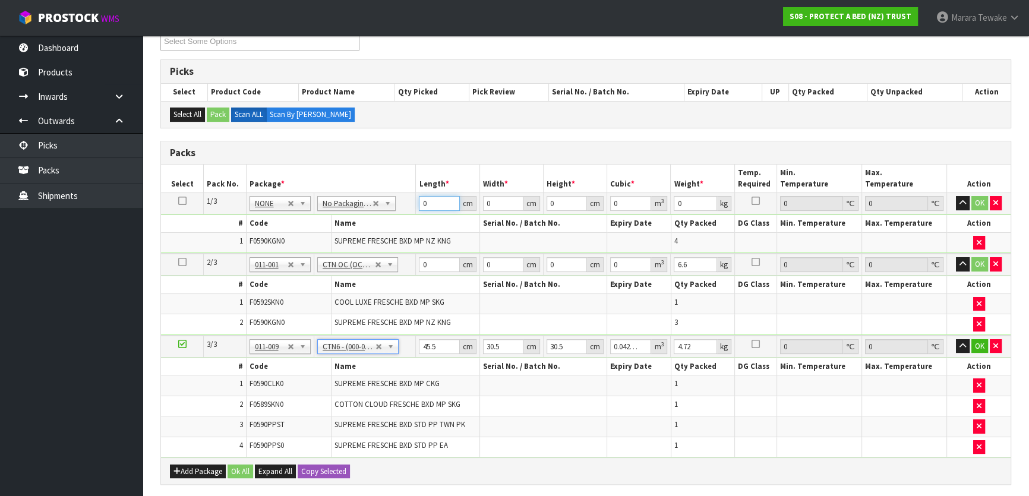
drag, startPoint x: 428, startPoint y: 205, endPoint x: 412, endPoint y: 199, distance: 17.7
click at [412, 200] on tr "1/3 NONE 007-001 007-002 007-004 007-009 007-013 007-014 007-015 007-017 007-01…" at bounding box center [586, 203] width 850 height 21
type input "58"
type input "40"
type input "3"
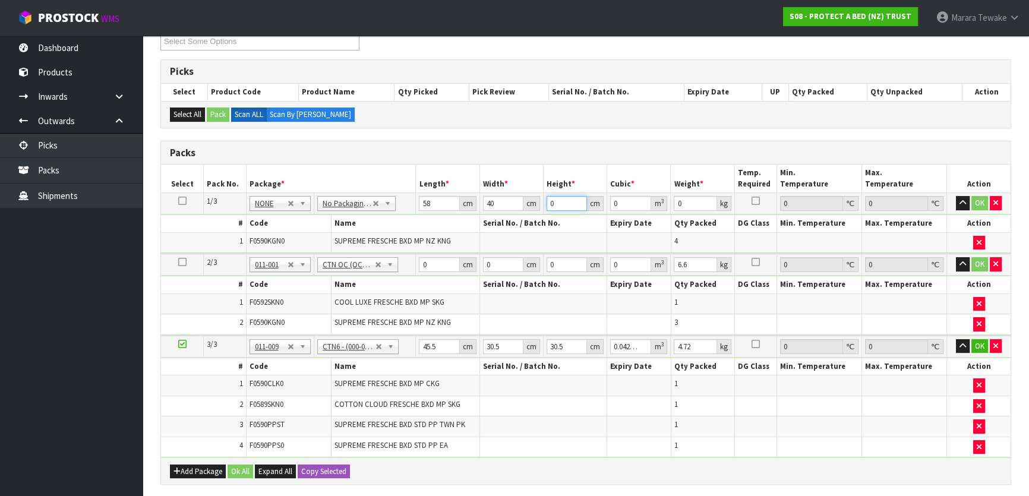
type input "0.00696"
type input "32"
type input "0.07424"
type input "32"
type input "8"
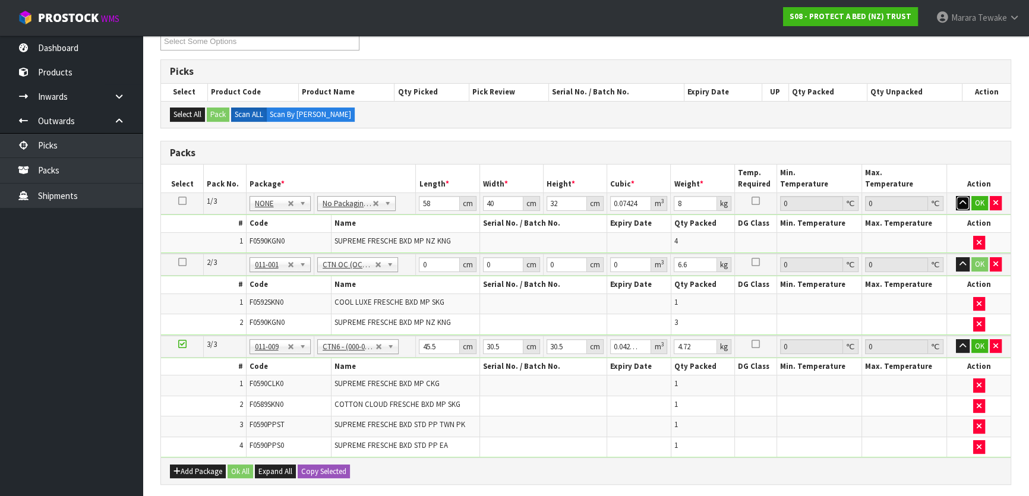
click at [956, 196] on button "button" at bounding box center [963, 203] width 14 height 14
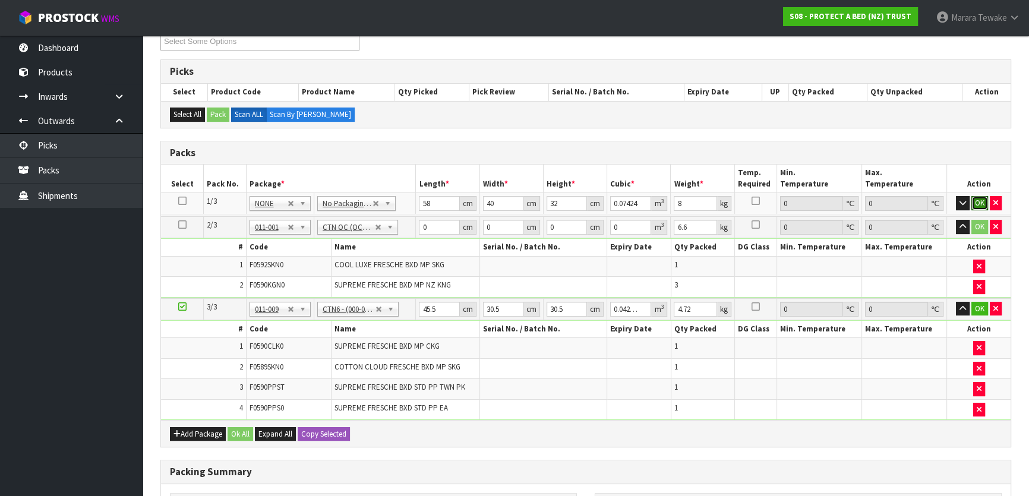
click button "OK" at bounding box center [979, 203] width 17 height 14
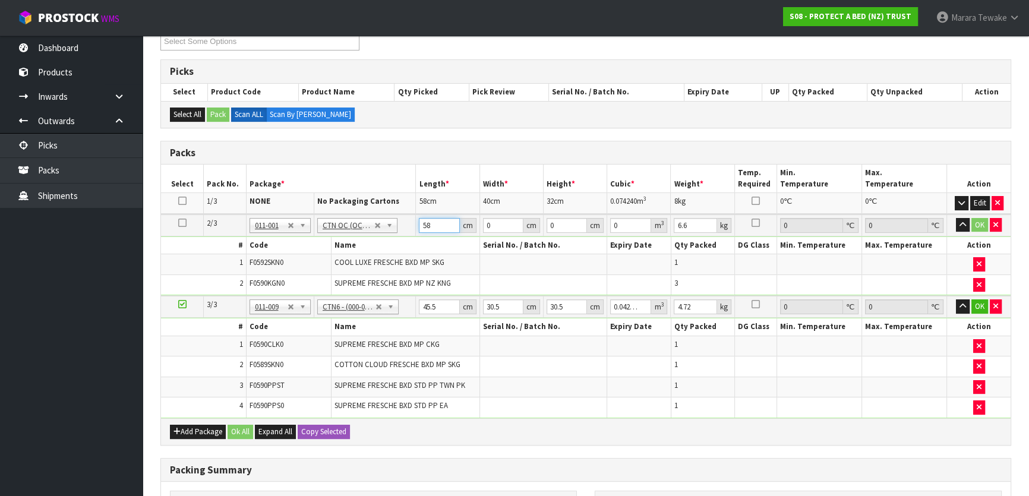
type input "58"
type input "41"
type input "3"
type input "0.007134"
type input "32"
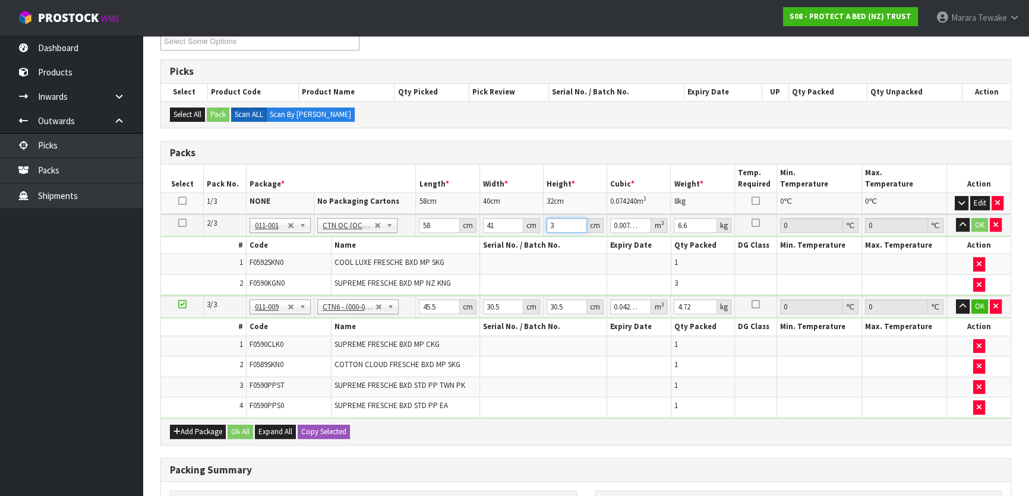
type input "0.076096"
type input "32"
type input "8"
click at [956, 218] on button "button" at bounding box center [963, 225] width 14 height 14
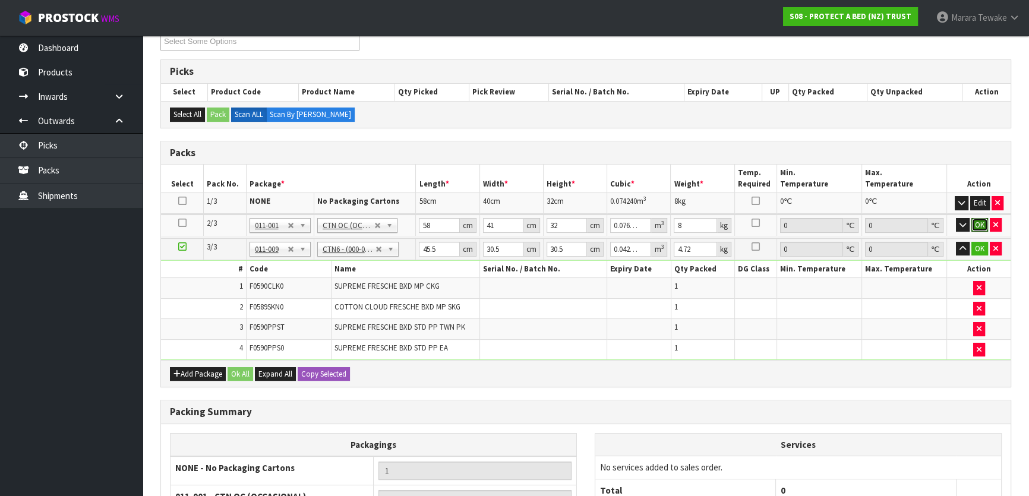
click button "OK" at bounding box center [979, 225] width 17 height 14
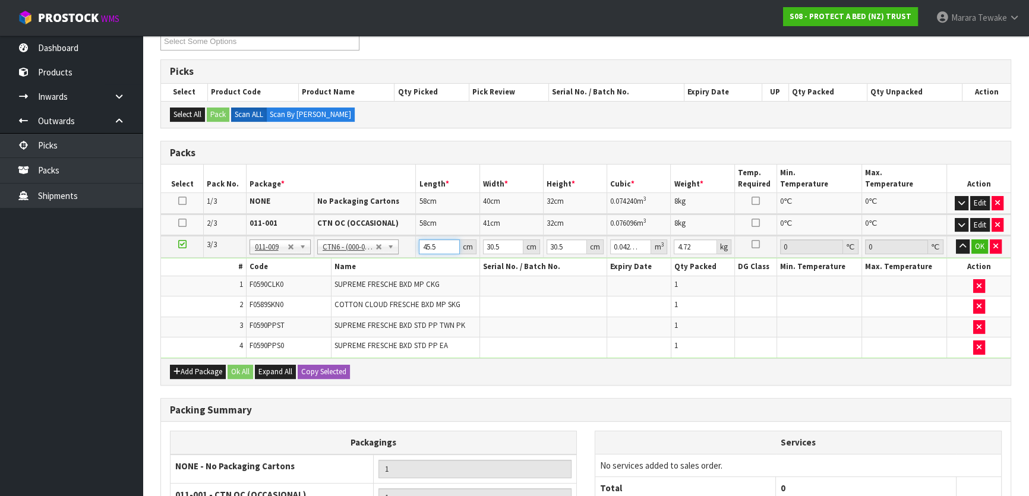
type input "4"
type input "0.003721"
type input "46"
type input "0.042792"
type input "46"
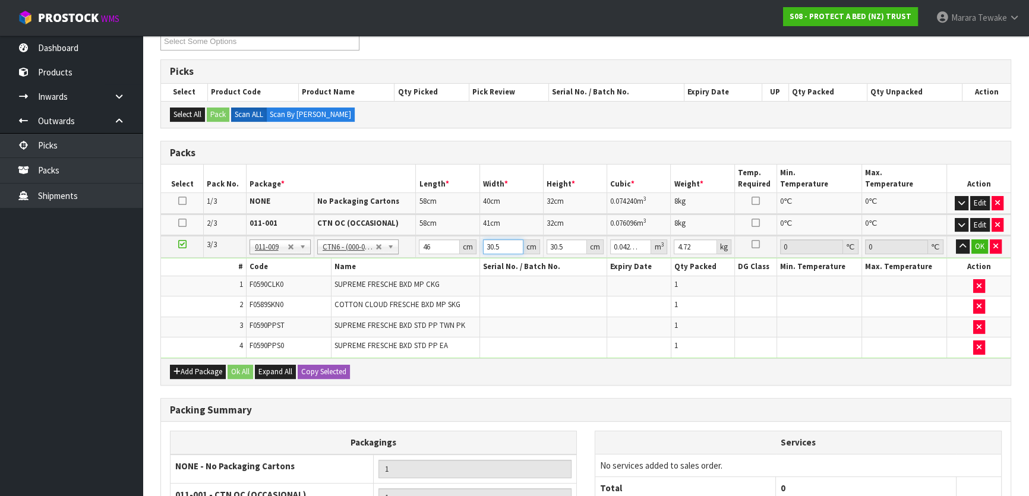
type input "3"
type input "0.004209"
type input "32"
type input "0.044896"
type input "32"
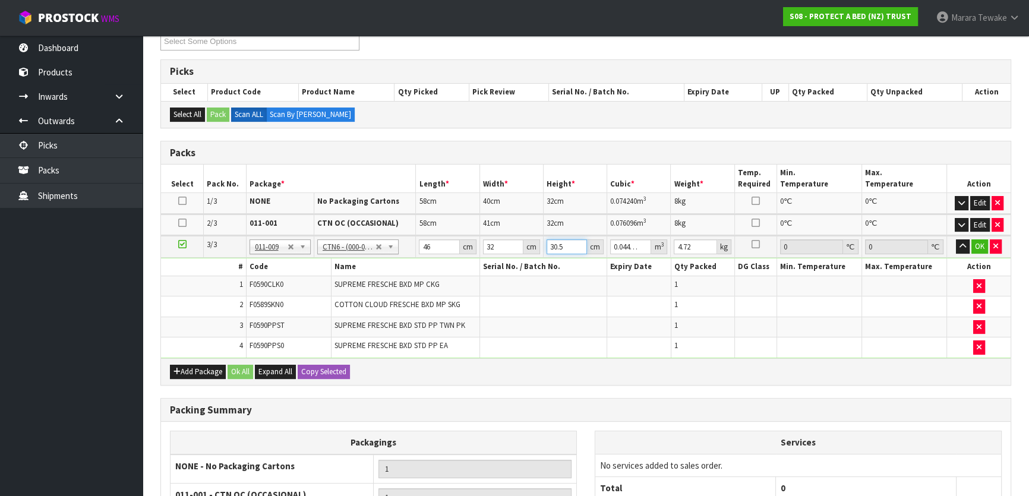
type input "3"
type input "0.004416"
type input "33"
type input "0.048576"
type input "33"
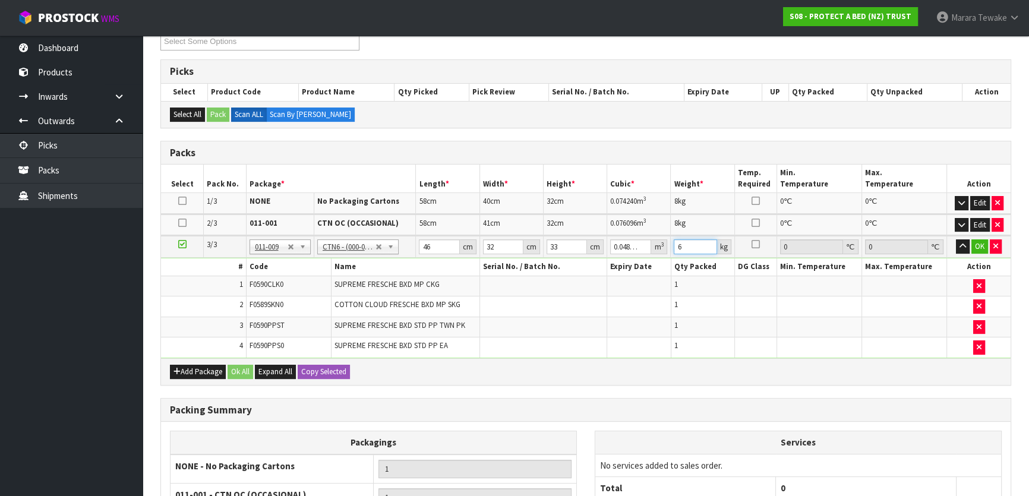
type input "6"
click at [956, 239] on button "button" at bounding box center [963, 246] width 14 height 14
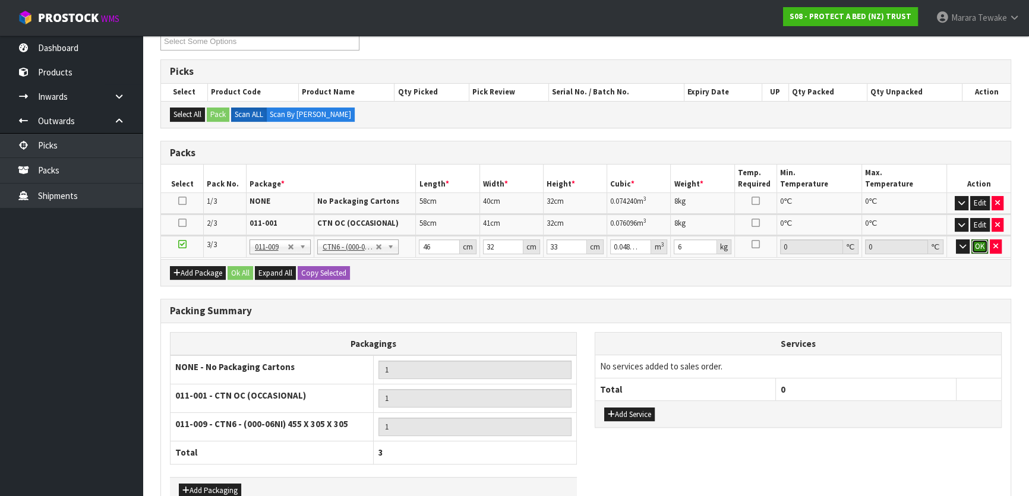
click button "OK" at bounding box center [979, 246] width 17 height 14
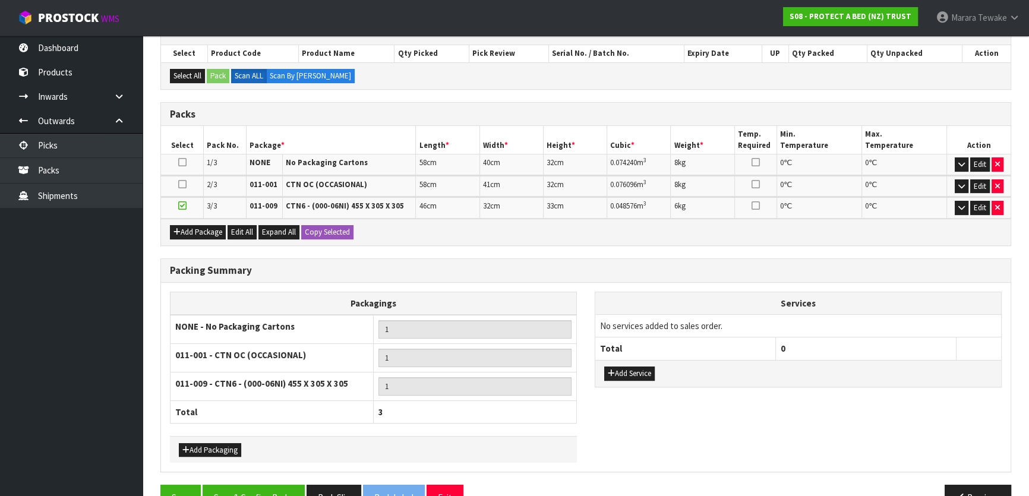
scroll to position [283, 0]
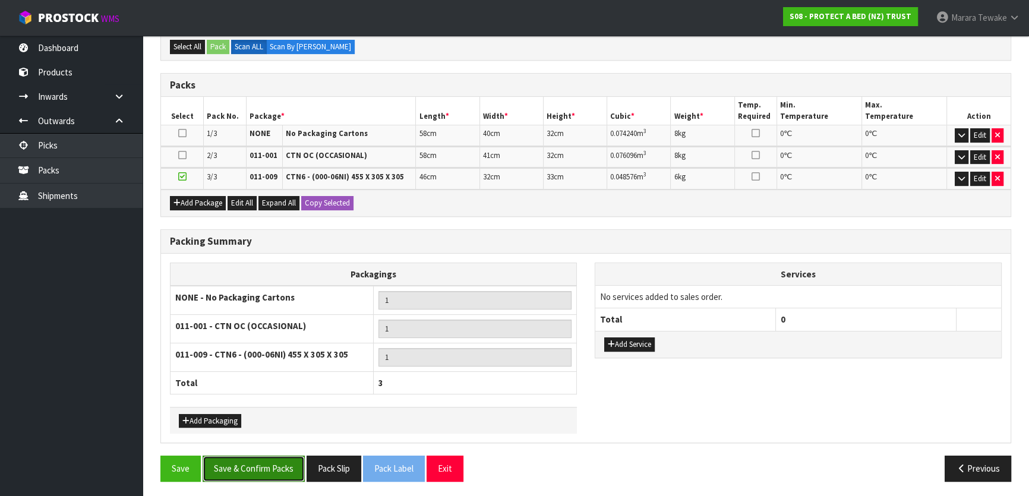
click at [279, 457] on button "Save & Confirm Packs" at bounding box center [254, 469] width 102 height 26
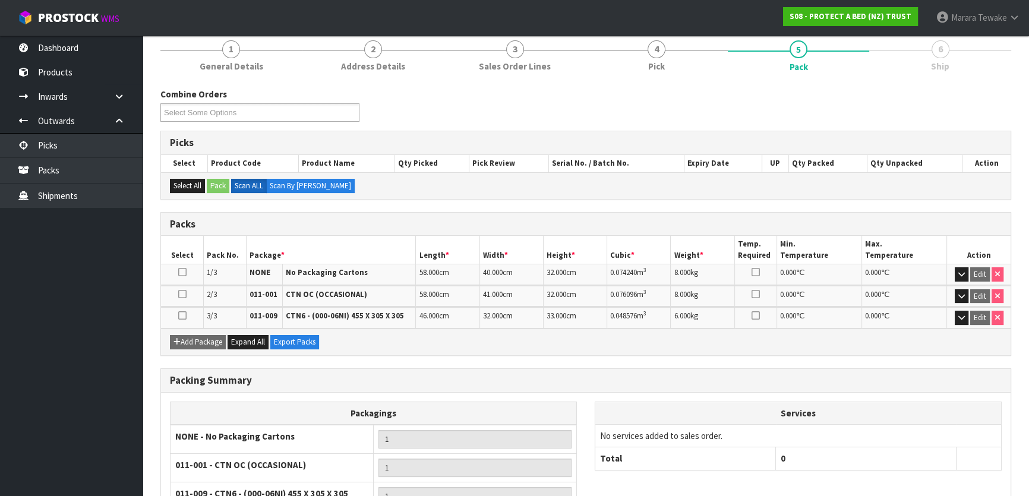
scroll to position [257, 0]
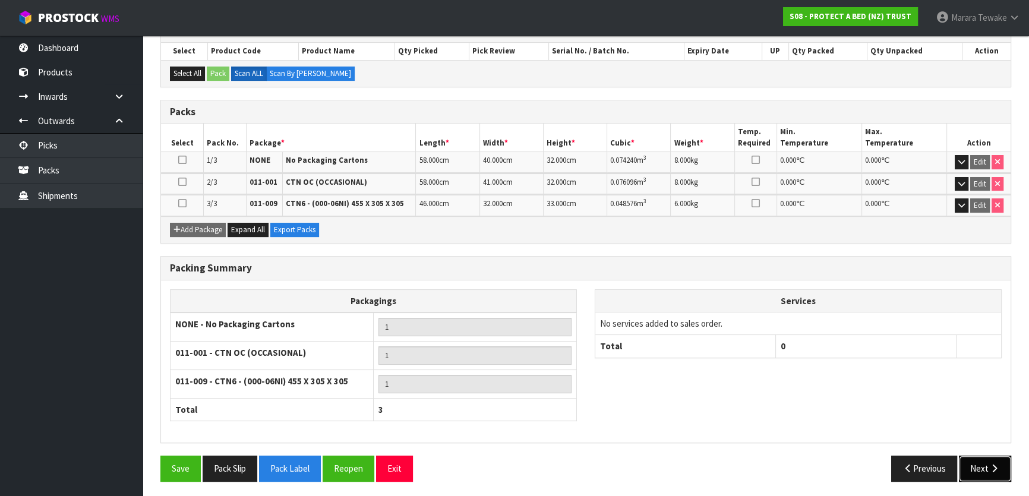
click at [978, 466] on button "Next" at bounding box center [985, 469] width 52 height 26
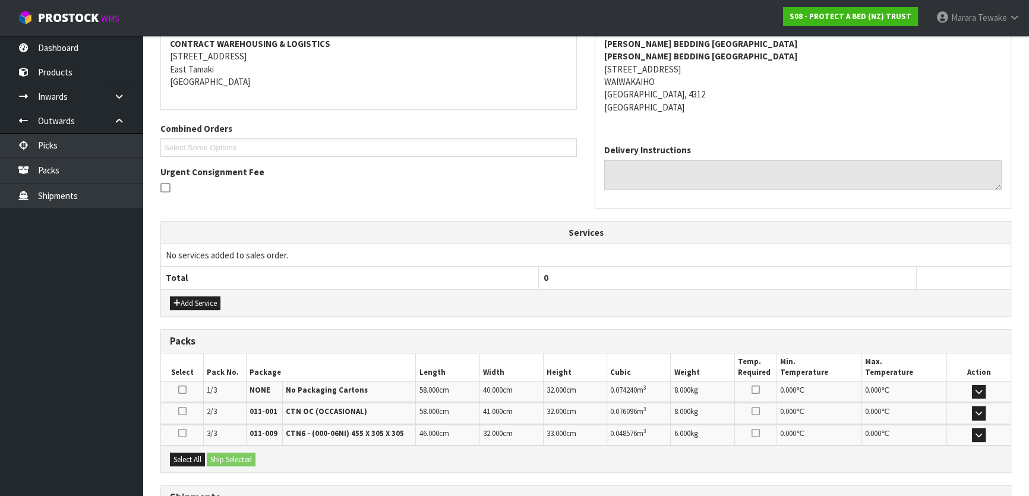
scroll to position [324, 0]
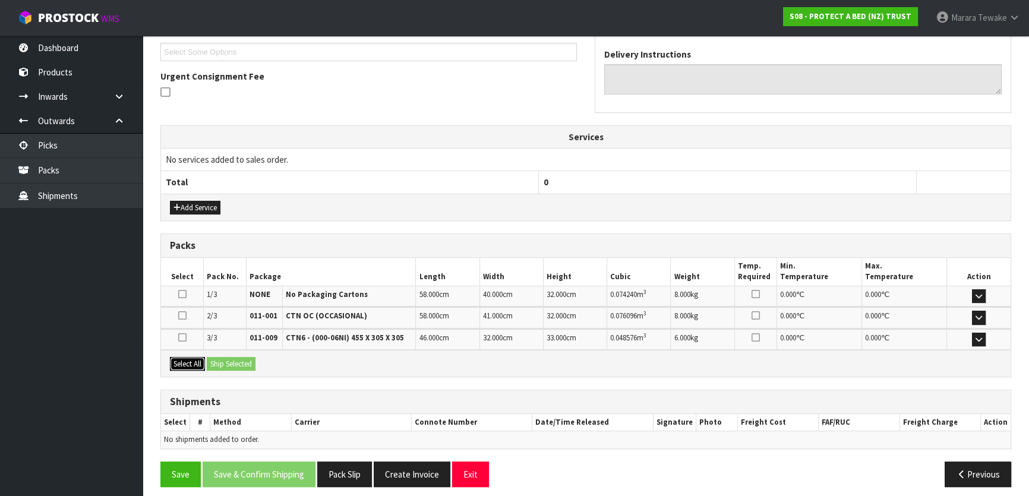
click at [192, 360] on button "Select All" at bounding box center [187, 364] width 35 height 14
click at [220, 361] on button "Ship Selected" at bounding box center [231, 364] width 49 height 14
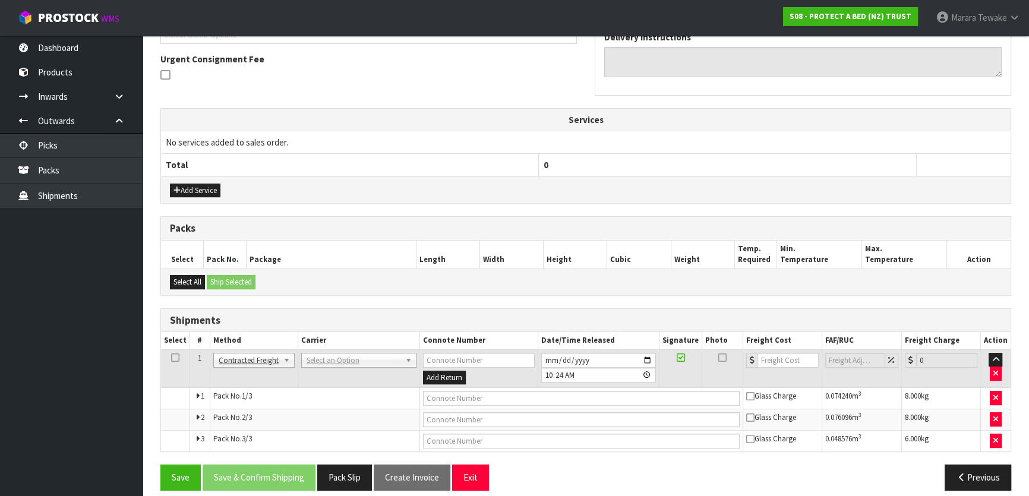
scroll to position [351, 0]
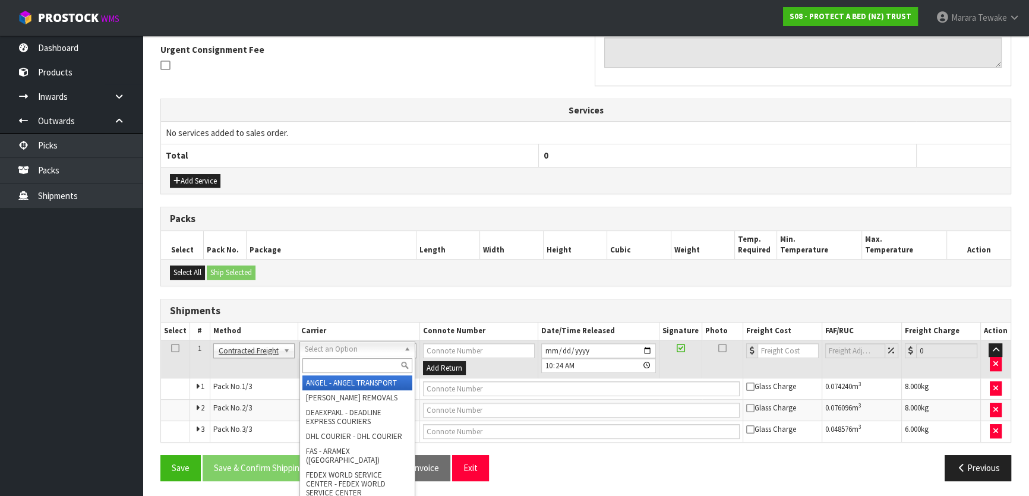
click at [322, 365] on input "text" at bounding box center [357, 365] width 110 height 15
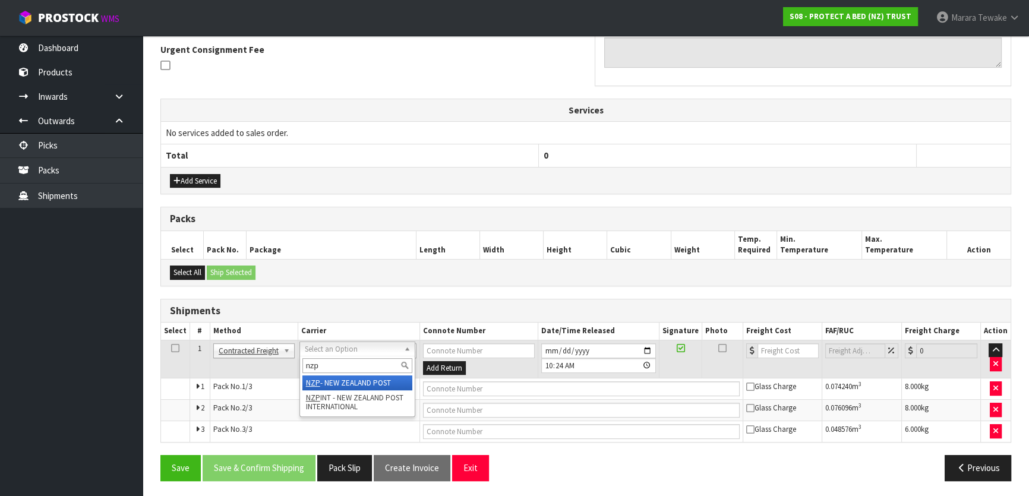
type input "nzp"
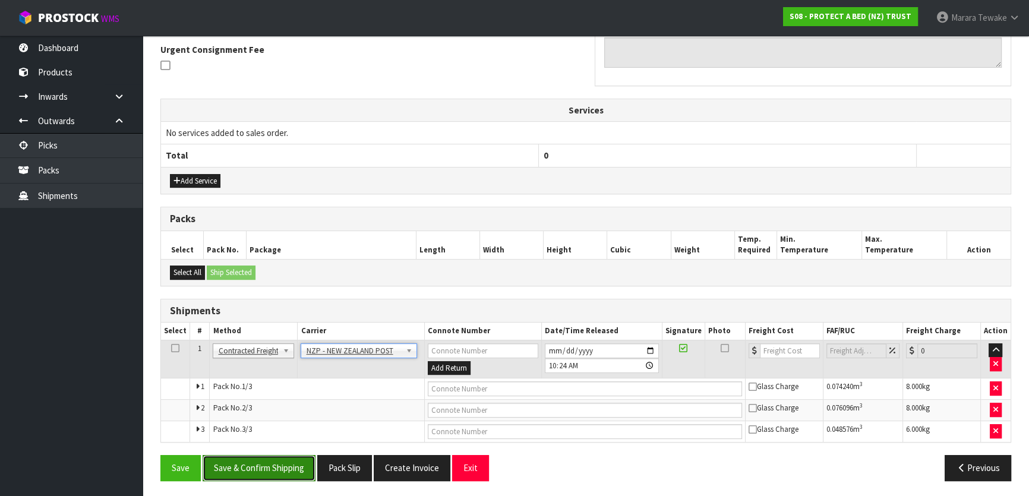
click at [292, 461] on button "Save & Confirm Shipping" at bounding box center [259, 468] width 113 height 26
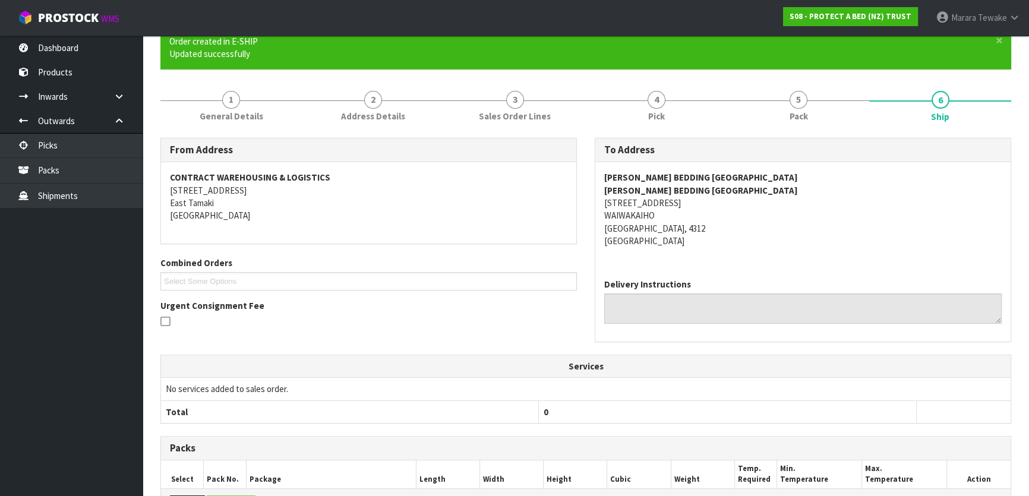
scroll to position [332, 0]
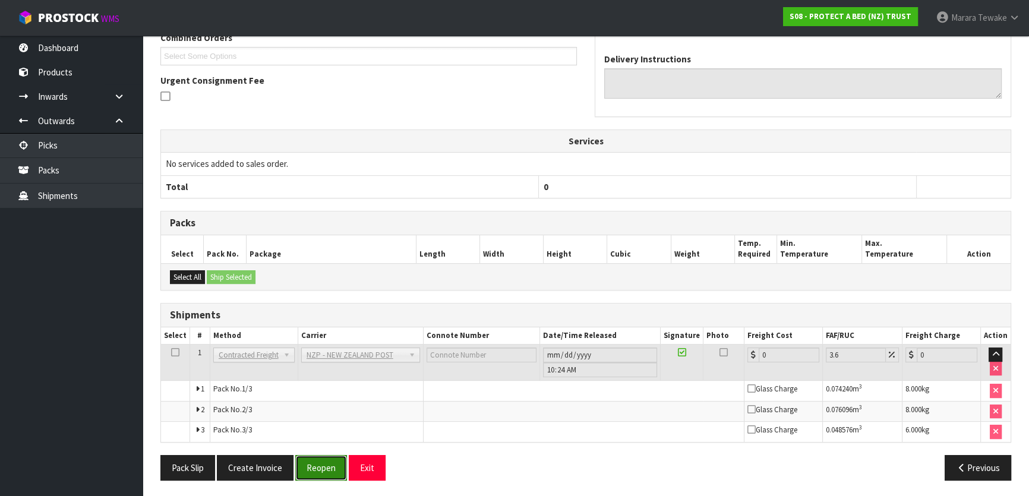
click at [330, 463] on button "Reopen" at bounding box center [321, 468] width 52 height 26
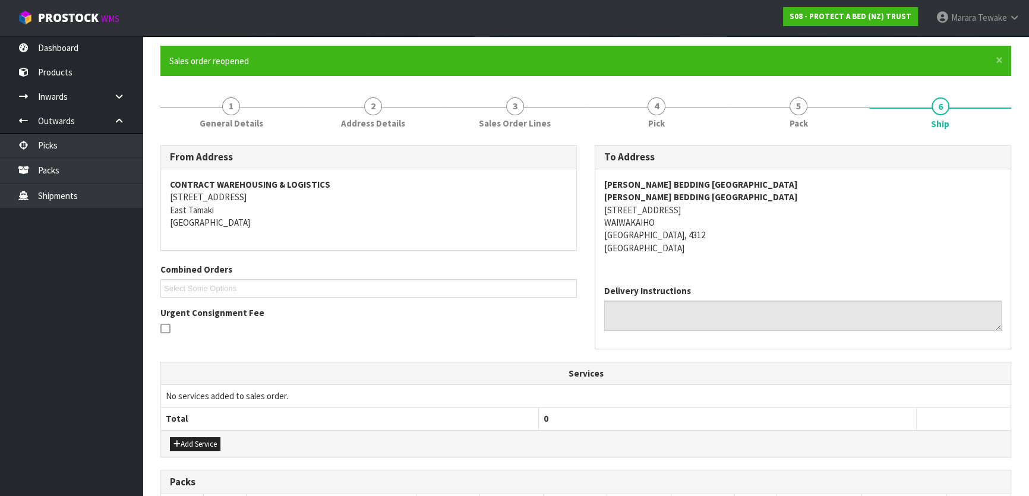
scroll to position [351, 0]
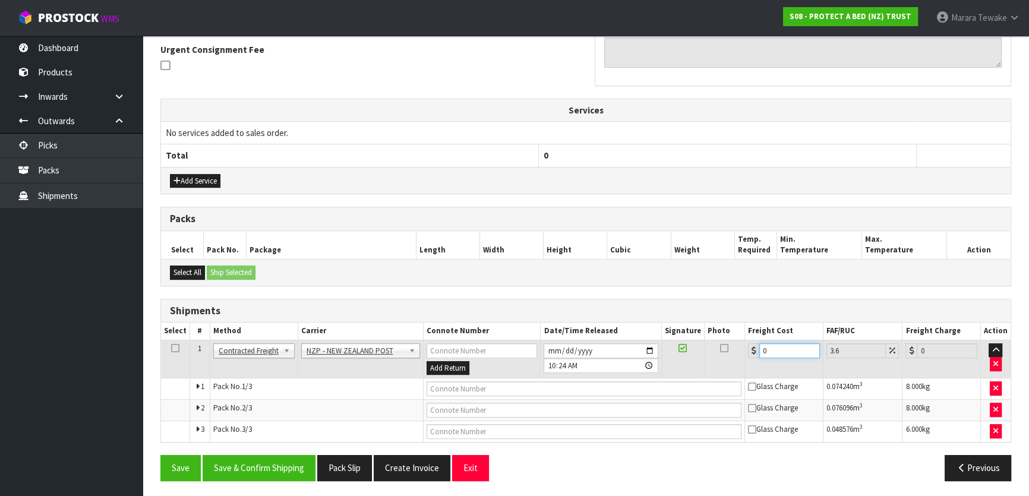
drag, startPoint x: 772, startPoint y: 345, endPoint x: 713, endPoint y: 326, distance: 62.4
click at [717, 329] on table "Select # Method Carrier Connote Number Date/Time Released Signature Photo Freig…" at bounding box center [586, 382] width 850 height 119
type input "3"
type input "3.11"
type input "34"
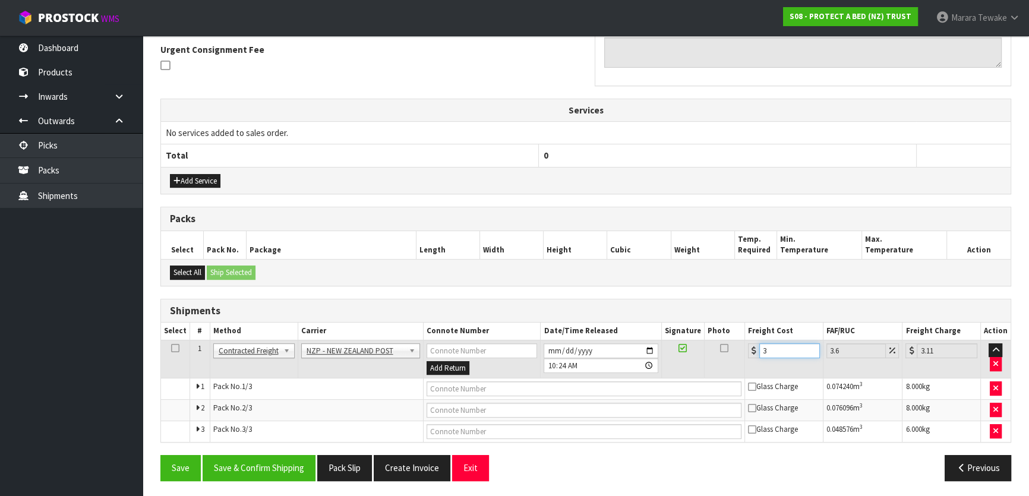
type input "35.22"
type input "34.2"
type input "35.43"
type input "34.29"
type input "35.52"
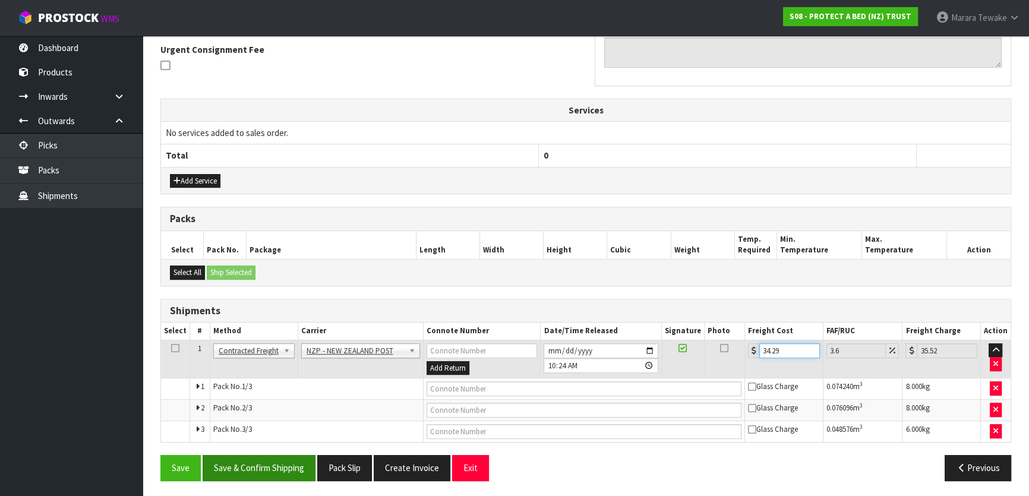
type input "34.29"
click at [245, 471] on button "Save & Confirm Shipping" at bounding box center [259, 468] width 113 height 26
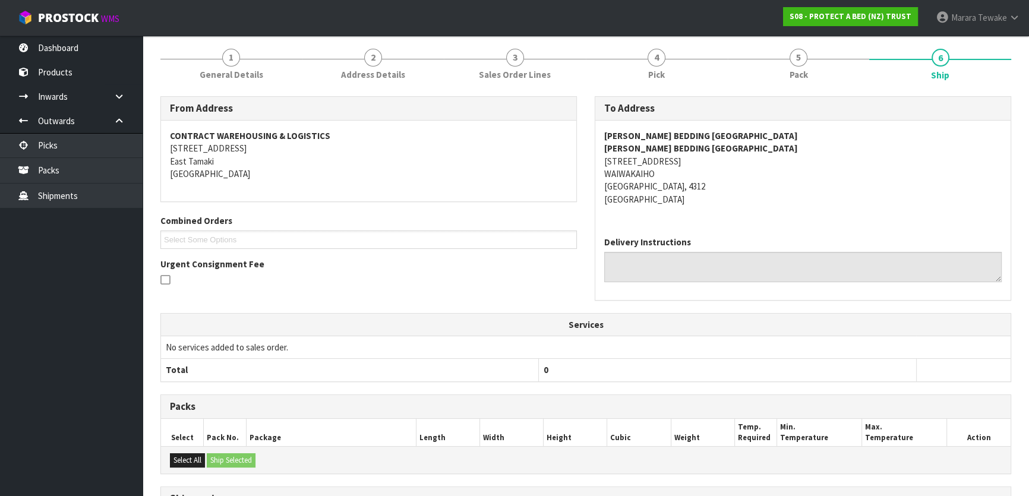
scroll to position [0, 0]
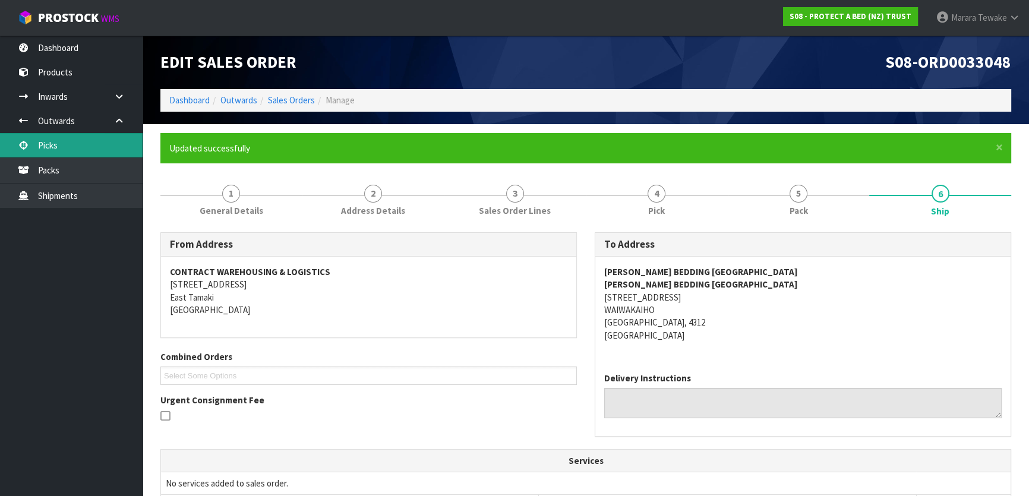
click at [69, 138] on link "Picks" at bounding box center [71, 145] width 143 height 24
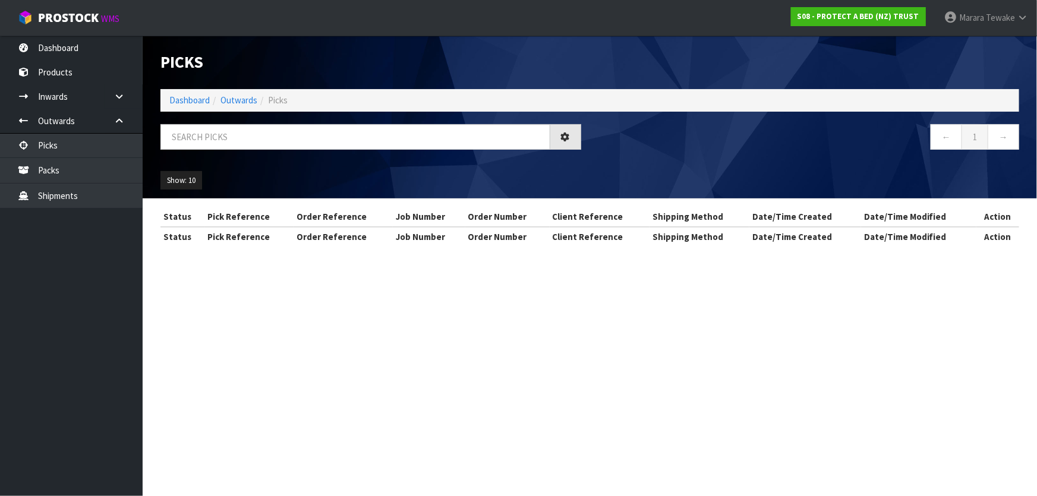
click at [80, 31] on nav "Toggle navigation ProStock WMS S08 - PROTECT A BED (NZ) TRUST Marara Tewake Log…" at bounding box center [518, 18] width 1037 height 36
click at [83, 38] on link "Dashboard" at bounding box center [71, 48] width 143 height 24
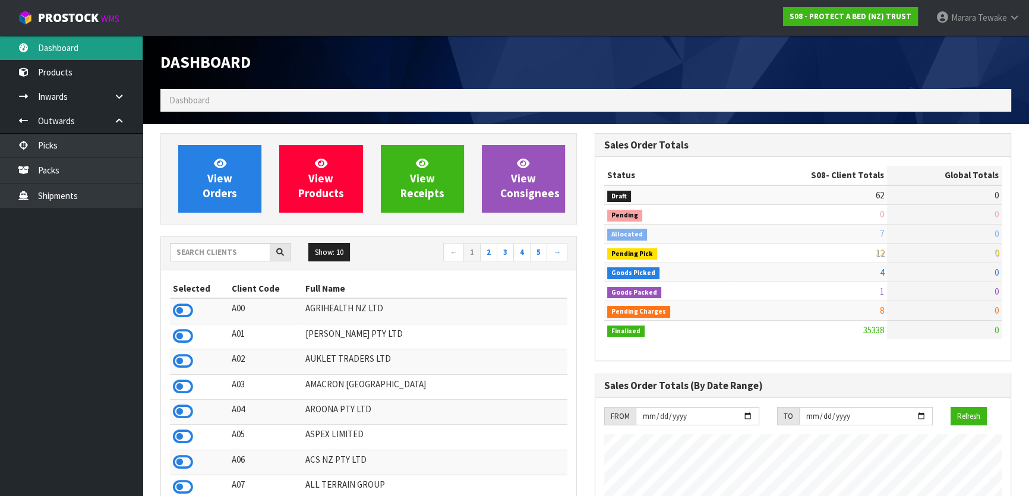
scroll to position [740, 434]
click at [224, 254] on input "text" at bounding box center [220, 252] width 100 height 18
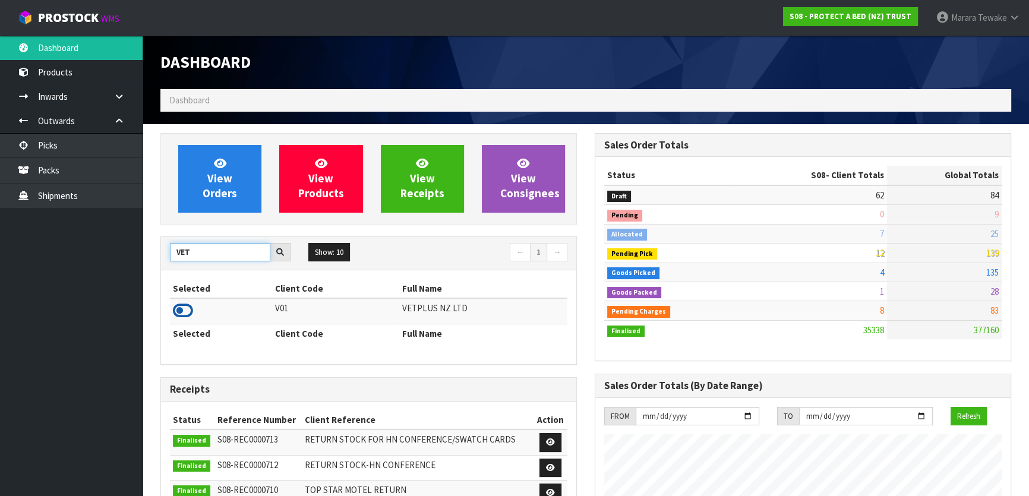
type input "VET"
click at [182, 309] on icon at bounding box center [183, 311] width 20 height 18
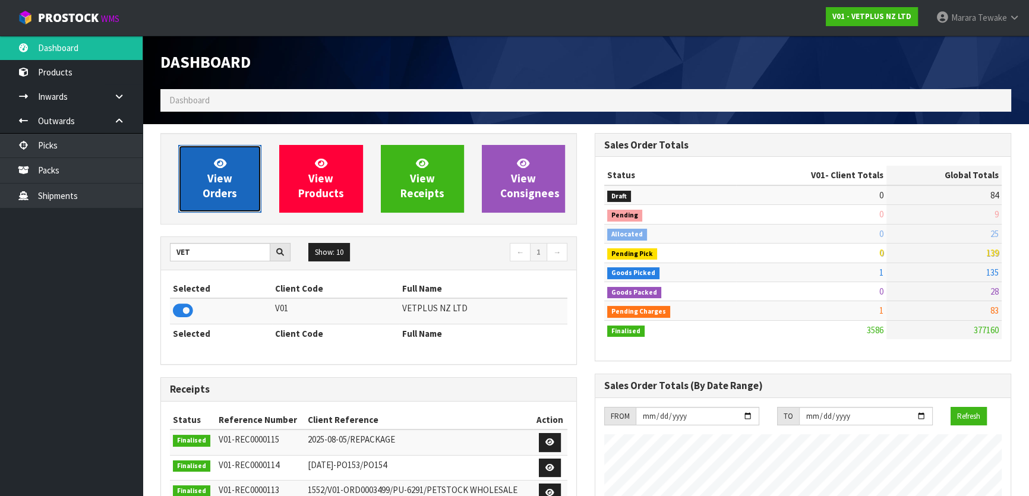
click at [215, 191] on span "View Orders" at bounding box center [220, 178] width 34 height 45
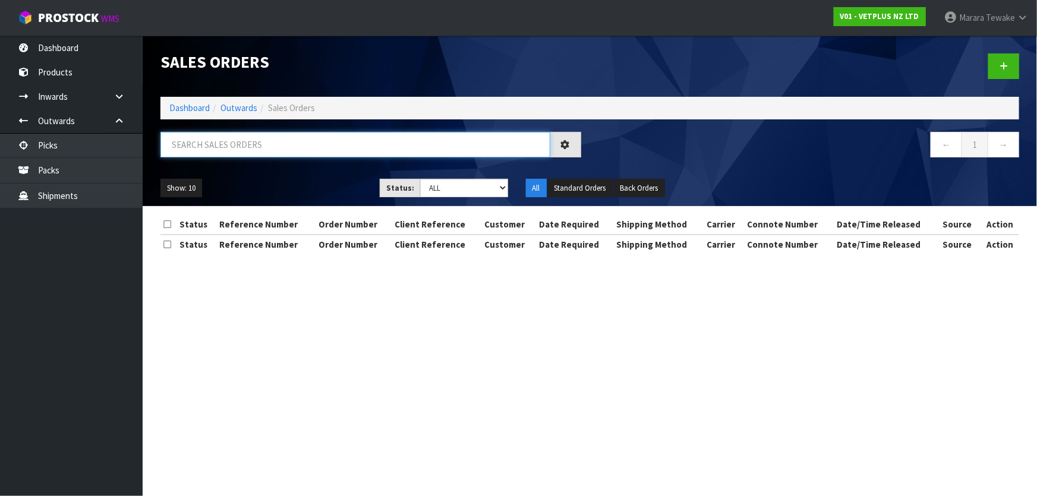
click at [220, 142] on input "text" at bounding box center [355, 145] width 390 height 26
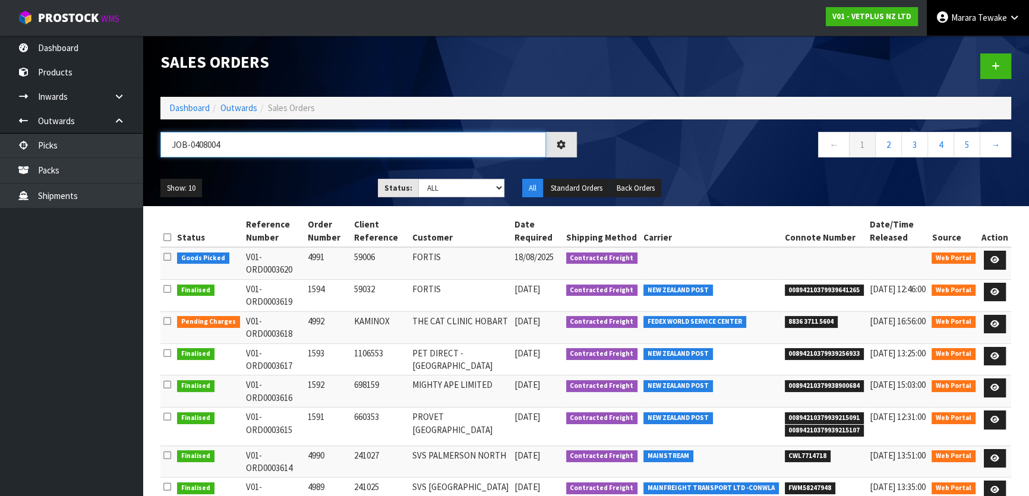
type input "JOB-0408004"
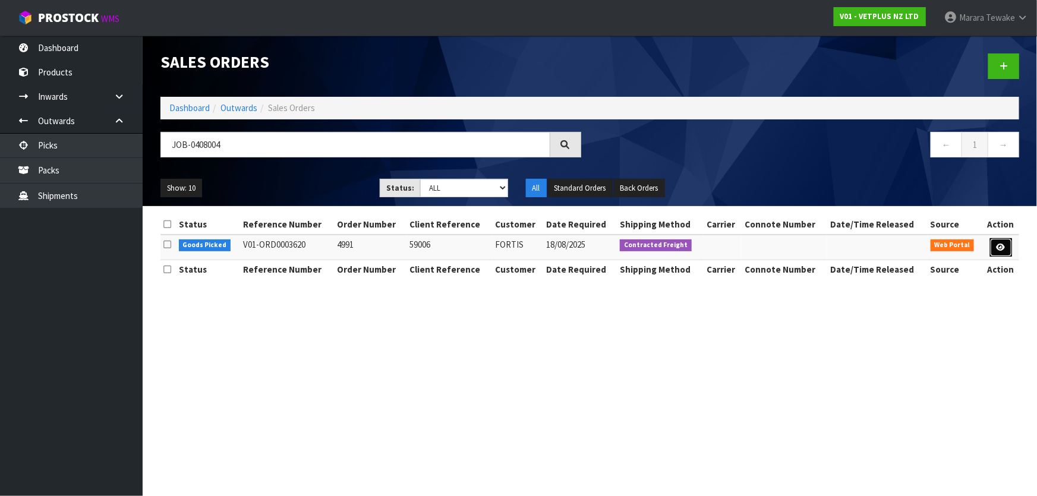
click at [995, 250] on link at bounding box center [1001, 247] width 22 height 19
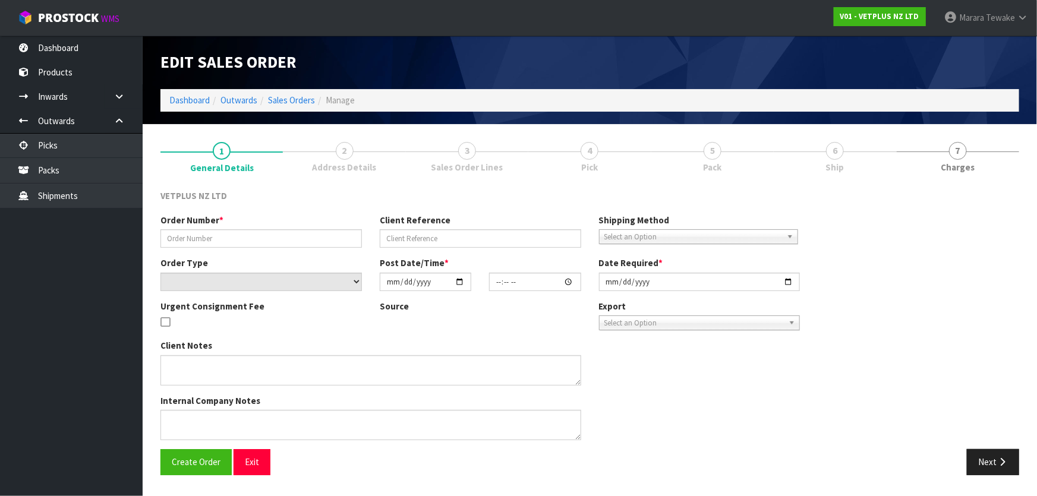
type input "4991"
type input "59006"
select select "number:0"
type input "[DATE]"
type input "16:27:00.000"
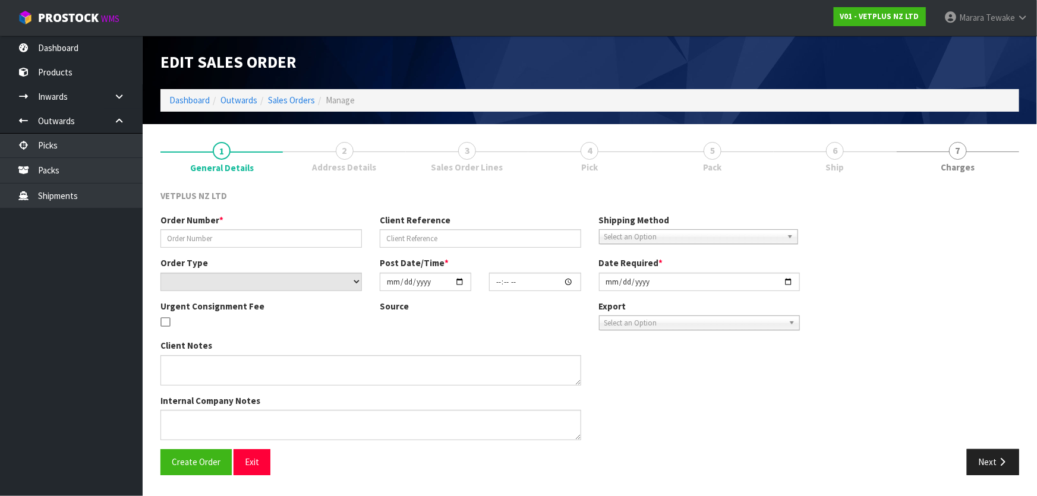
type input "[DATE]"
type textarea "BACK ORDER: 50107-W AKTIVAIT MED & LGE BREED CAPS 60 X 1 50304-W SYNOQUIN CAT C…"
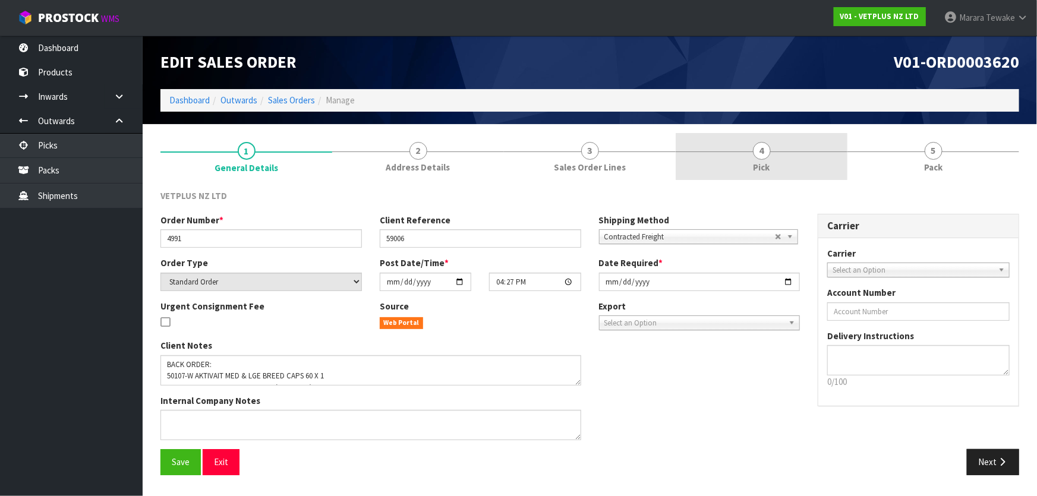
click at [791, 157] on link "4 Pick" at bounding box center [762, 156] width 172 height 47
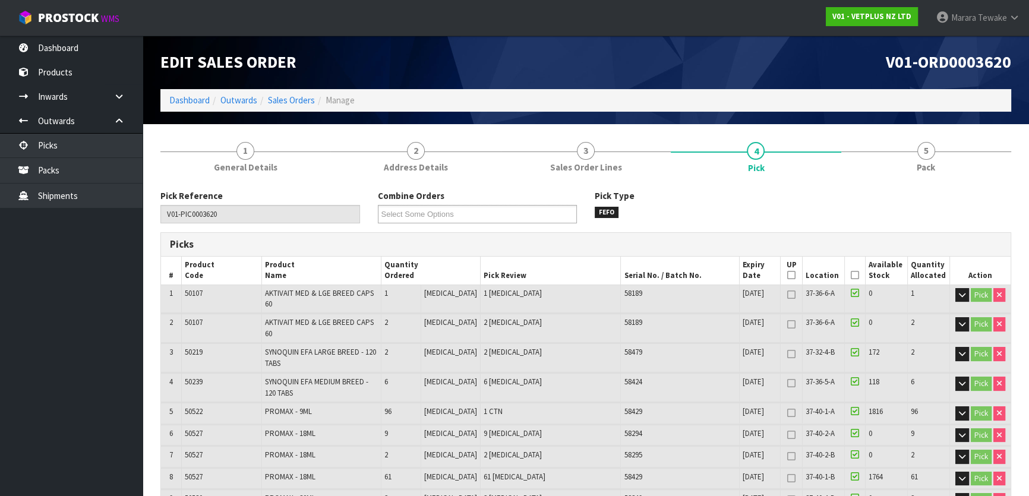
click at [851, 275] on icon at bounding box center [855, 275] width 8 height 1
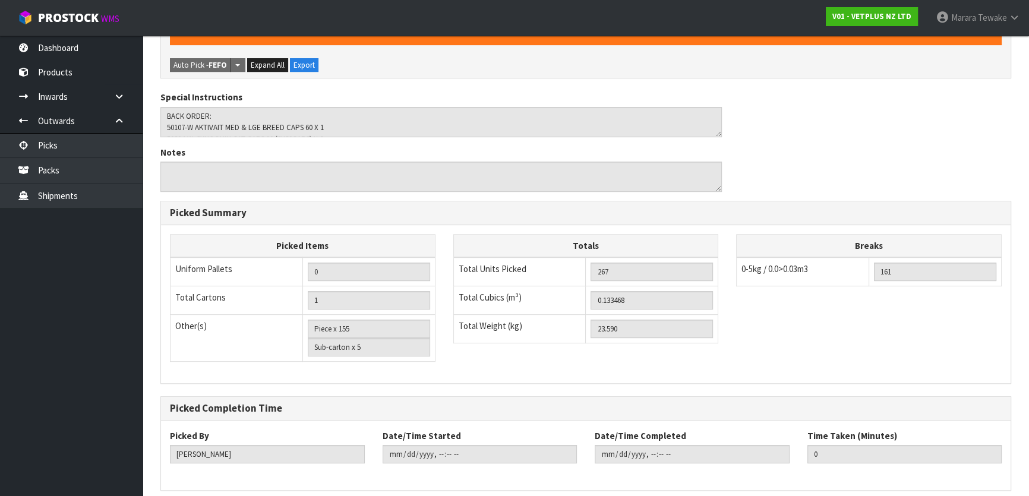
scroll to position [618, 0]
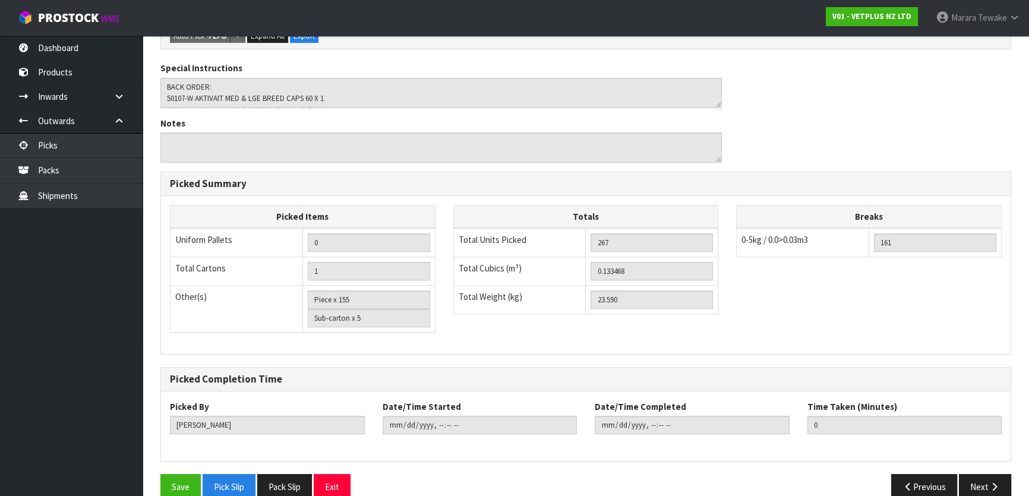
click at [176, 478] on div "Save Pick Slip Pack Slip Exit Previous Next" at bounding box center [585, 491] width 869 height 34
click at [157, 474] on div "Save Pick Slip Pack Slip Exit" at bounding box center [368, 487] width 434 height 26
click at [173, 474] on button "Save" at bounding box center [180, 487] width 40 height 26
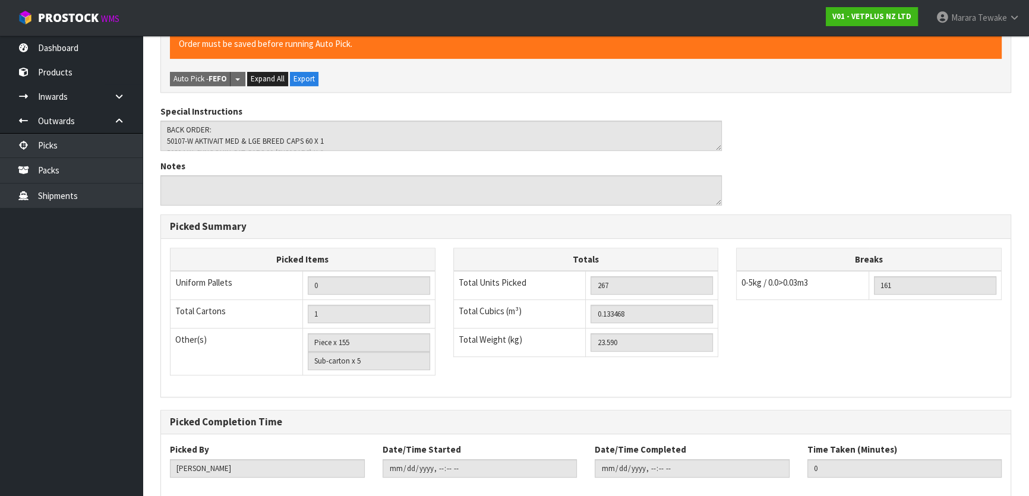
scroll to position [0, 0]
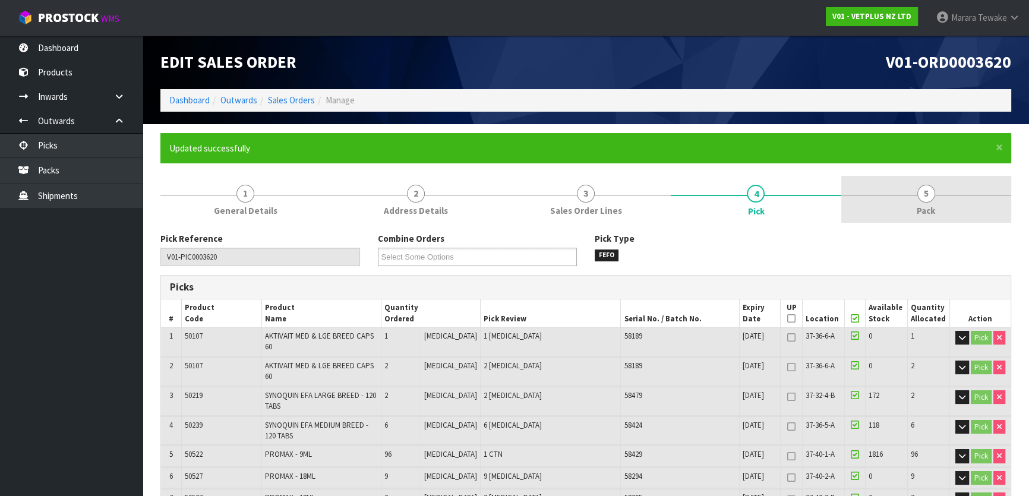
type input "[PERSON_NAME]"
type input "[DATE]T10:35:42"
click at [909, 204] on link "5 Pack" at bounding box center [926, 199] width 170 height 47
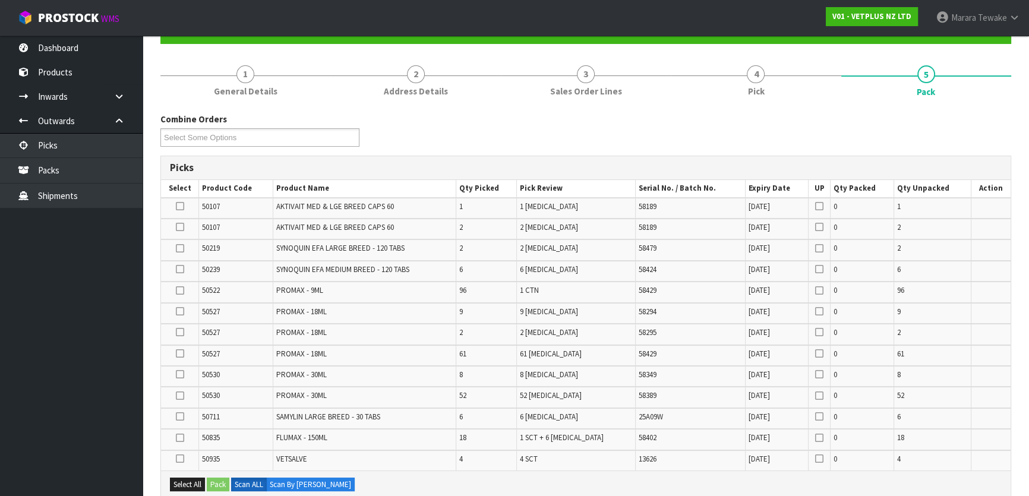
scroll to position [432, 0]
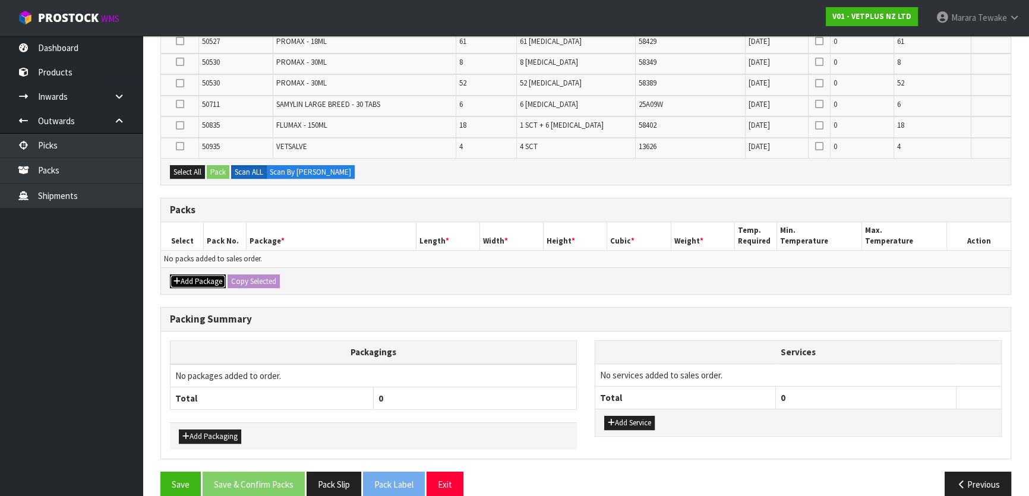
click at [184, 274] on button "Add Package" at bounding box center [198, 281] width 56 height 14
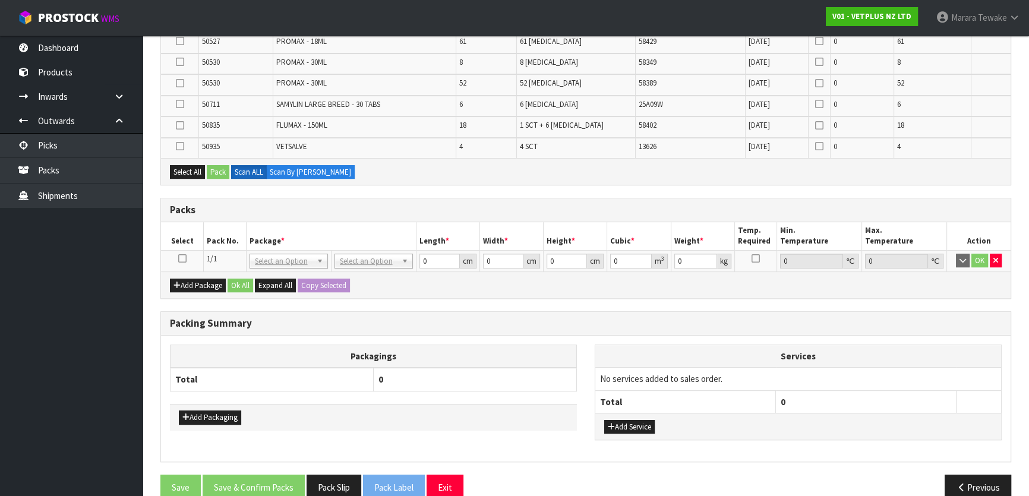
click at [182, 258] on icon at bounding box center [182, 258] width 8 height 1
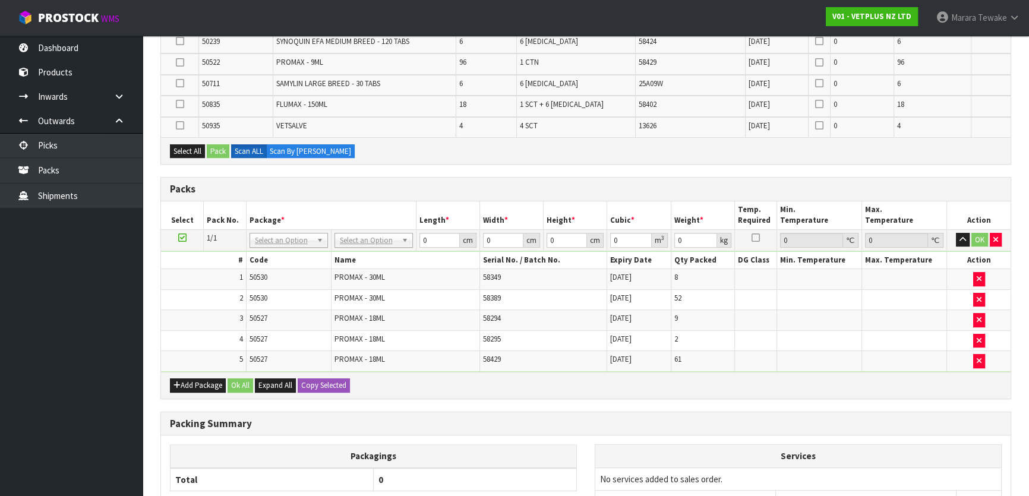
scroll to position [465, 0]
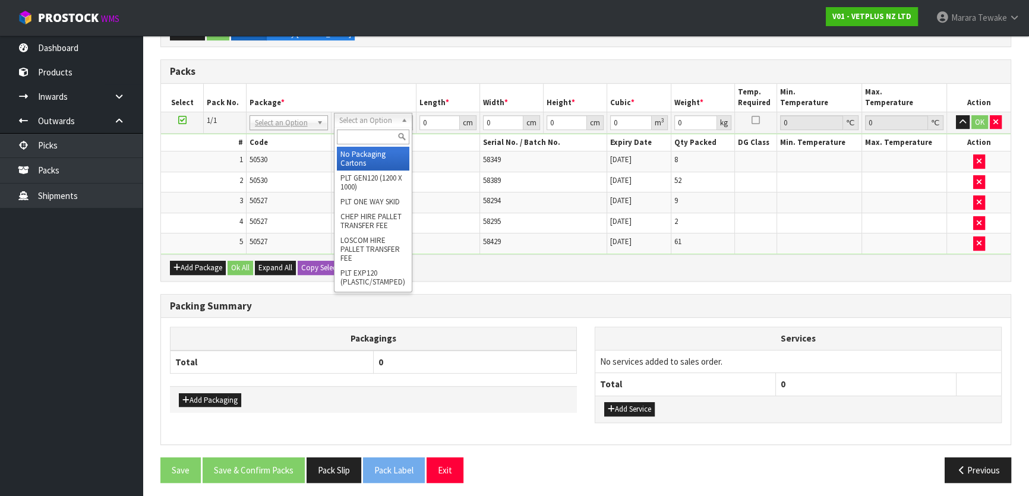
click at [373, 132] on input "text" at bounding box center [373, 137] width 72 height 15
type input "ctn9"
drag, startPoint x: 367, startPoint y: 155, endPoint x: 330, endPoint y: 179, distance: 43.8
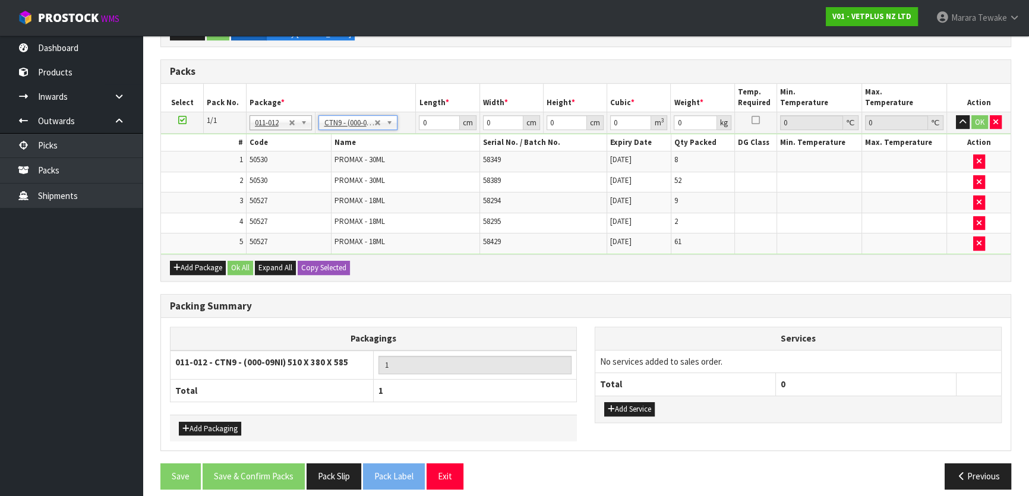
type input "51"
type input "38"
type input "58.5"
type input "0.113373"
type input "11.24"
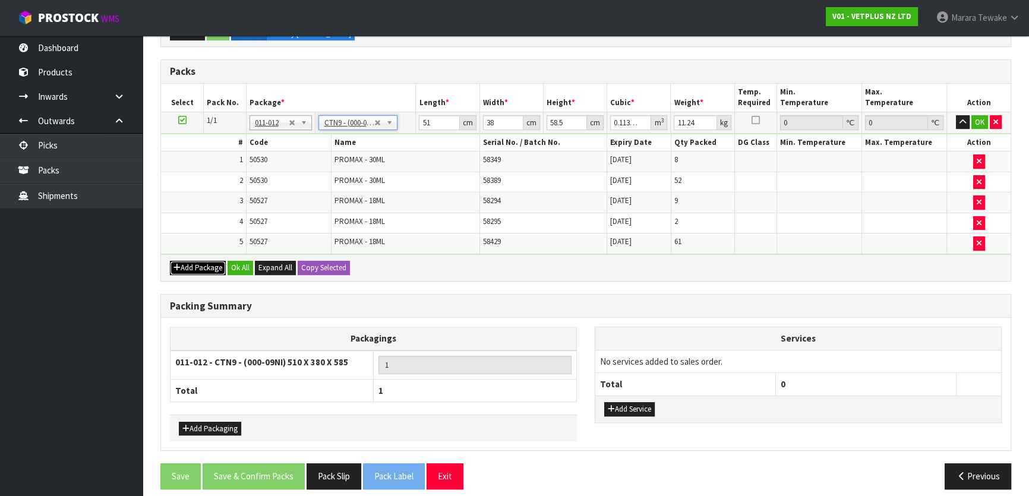
click at [206, 262] on button "Add Package" at bounding box center [198, 268] width 56 height 14
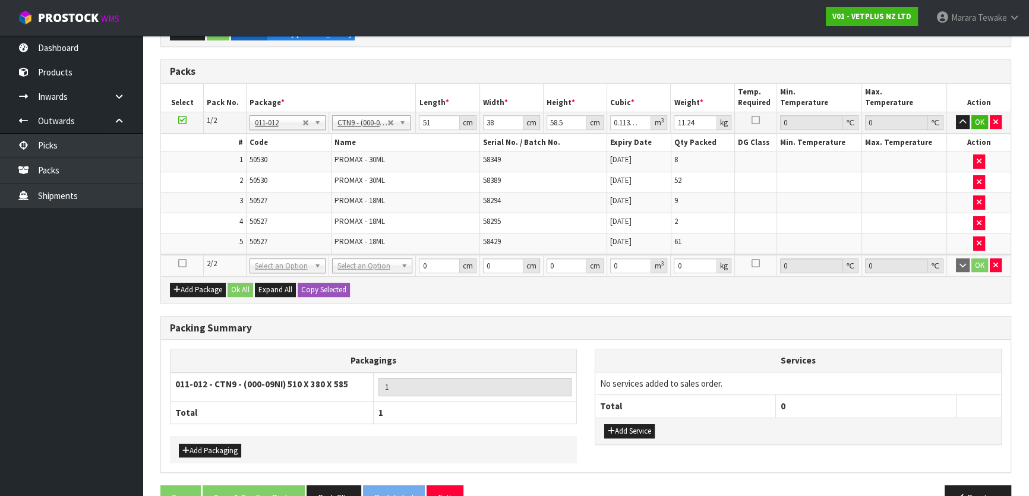
drag, startPoint x: 181, startPoint y: 260, endPoint x: 186, endPoint y: 255, distance: 7.2
click at [181, 263] on icon at bounding box center [182, 263] width 8 height 1
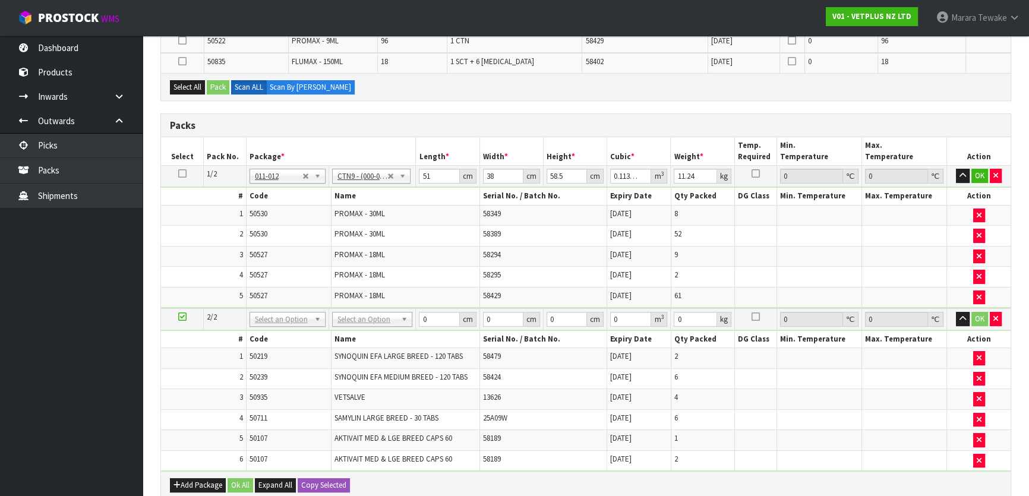
scroll to position [432, 0]
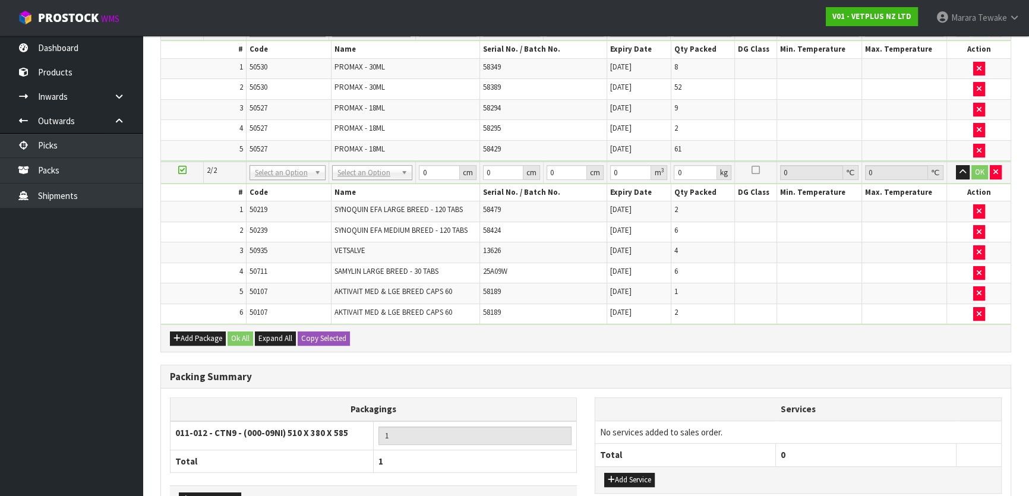
click at [182, 326] on div "Add Package Ok All Expand All Copy Selected" at bounding box center [586, 337] width 850 height 27
click at [190, 332] on button "Add Package" at bounding box center [198, 339] width 56 height 14
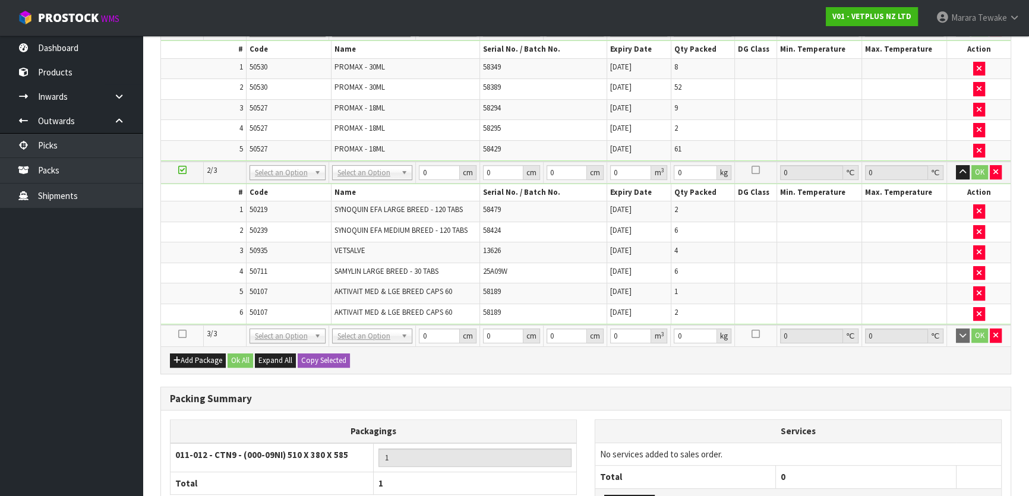
click at [181, 334] on icon at bounding box center [182, 334] width 8 height 1
click at [996, 333] on icon "button" at bounding box center [995, 336] width 5 height 8
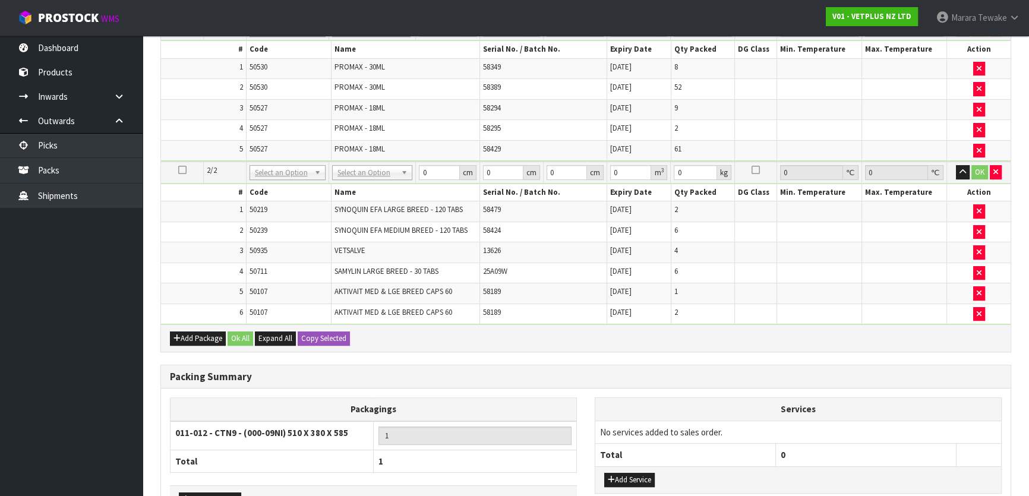
click at [175, 172] on td at bounding box center [182, 173] width 43 height 22
click at [183, 170] on icon at bounding box center [182, 170] width 8 height 1
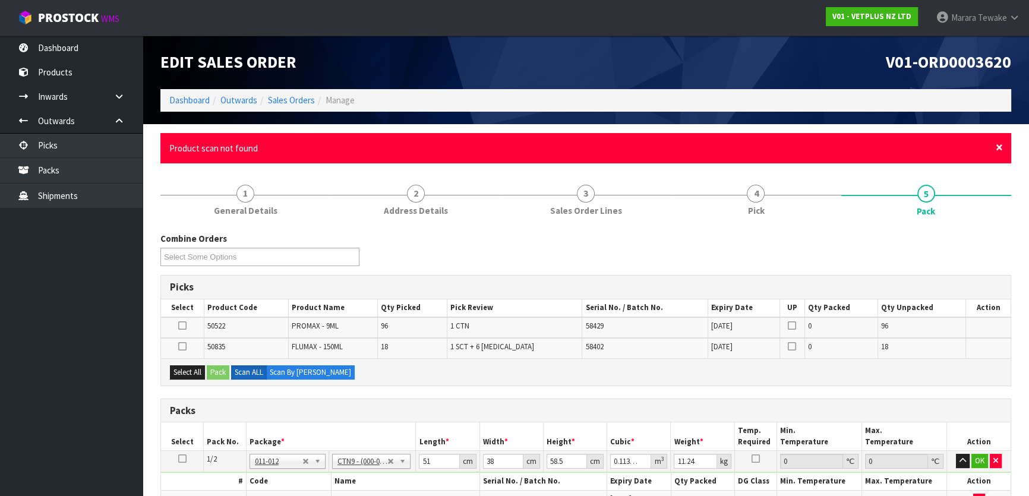
click at [999, 145] on span "×" at bounding box center [999, 147] width 7 height 17
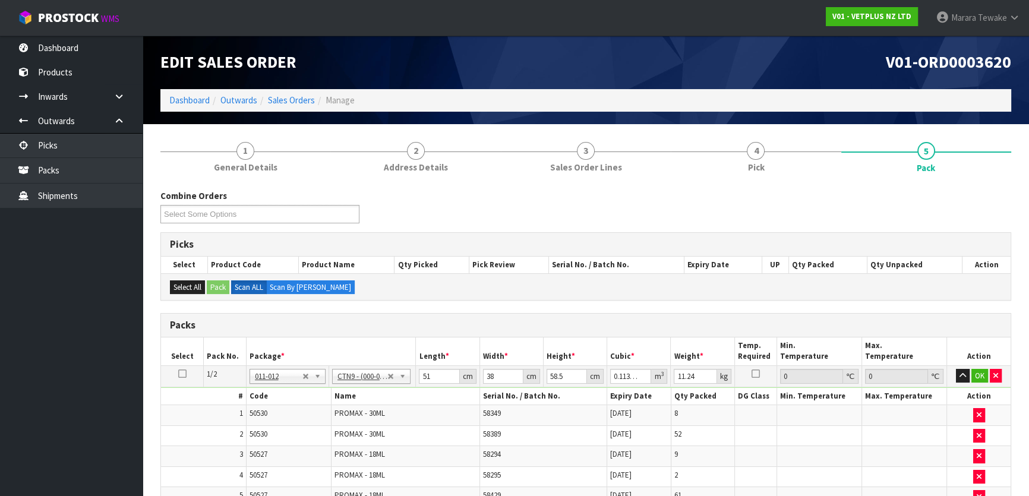
click at [180, 378] on td at bounding box center [182, 375] width 43 height 21
click at [182, 374] on icon at bounding box center [182, 374] width 8 height 1
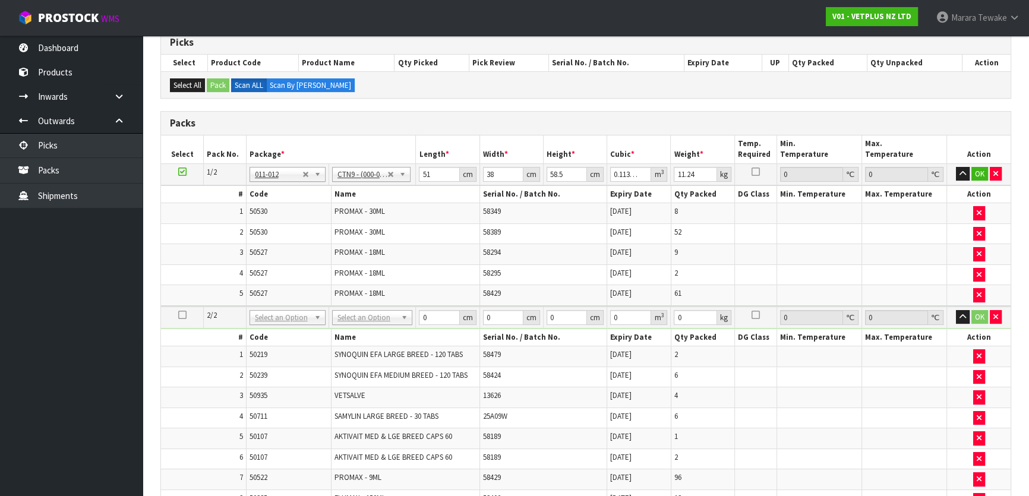
scroll to position [432, 0]
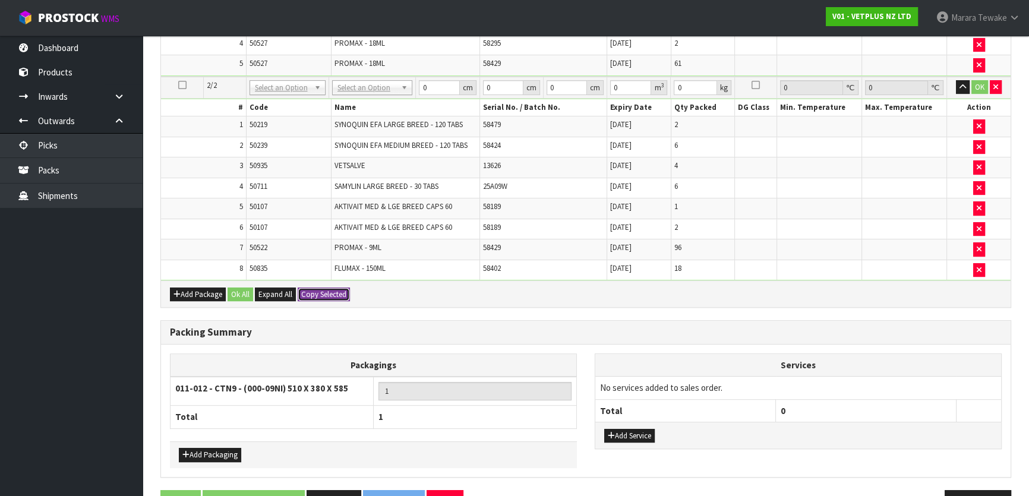
click at [329, 288] on button "Copy Selected" at bounding box center [324, 295] width 52 height 14
click at [329, 288] on button "Confirm Copy Selected" at bounding box center [337, 295] width 78 height 14
type input "2"
type input "51"
type input "38"
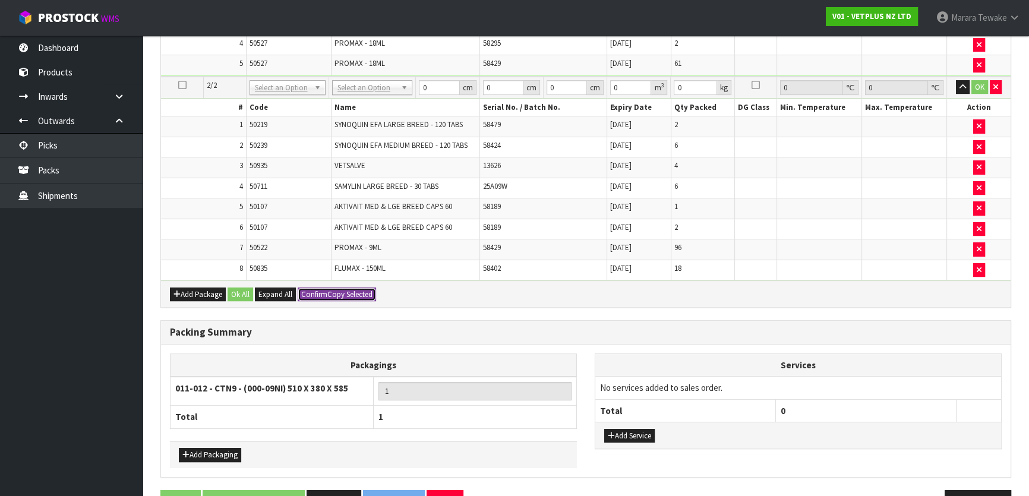
type input "58.5"
type input "0.113373"
type input "11.24"
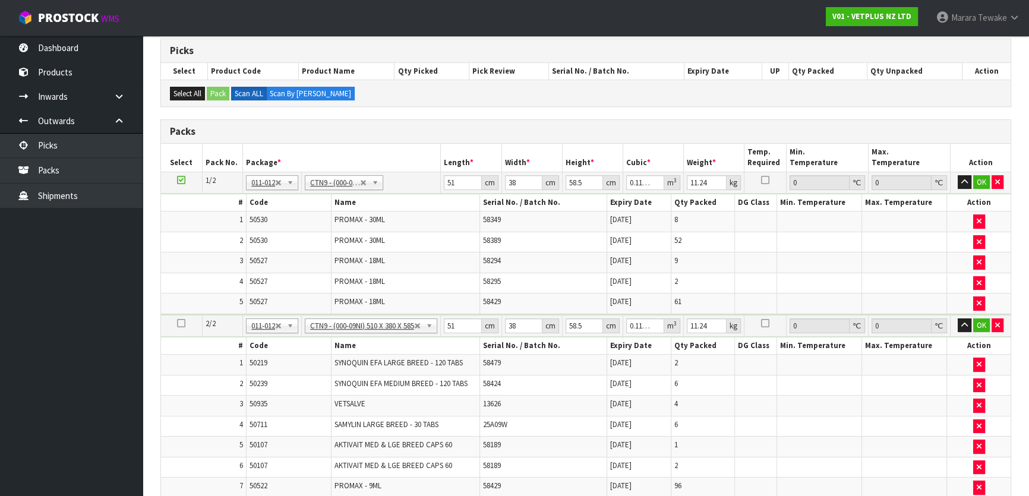
scroll to position [162, 0]
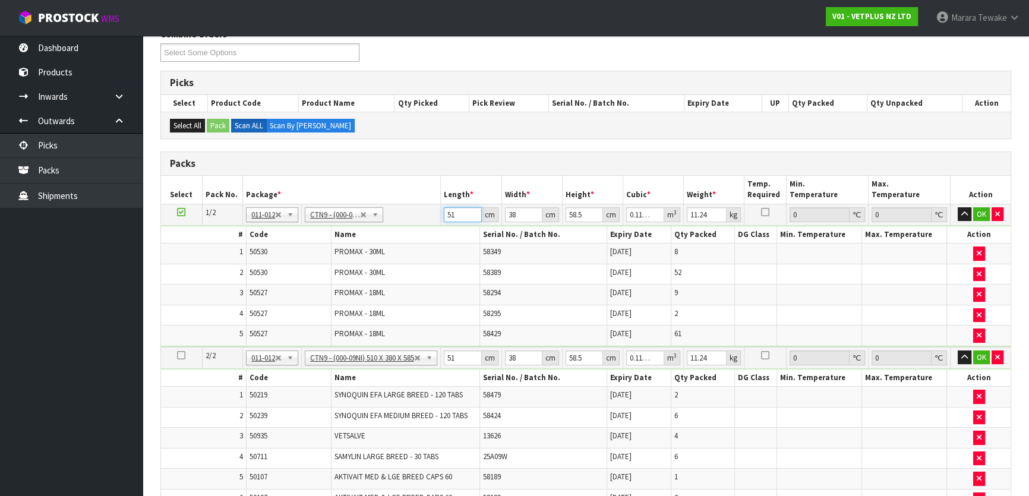
drag, startPoint x: 461, startPoint y: 219, endPoint x: 440, endPoint y: 206, distance: 24.8
click at [440, 206] on tr "1/2 NONE 007-001 007-002 007-004 007-009 007-013 007-014 007-015 007-017 007-01…" at bounding box center [586, 214] width 850 height 21
type input "5"
type input "0.011115"
type input "52"
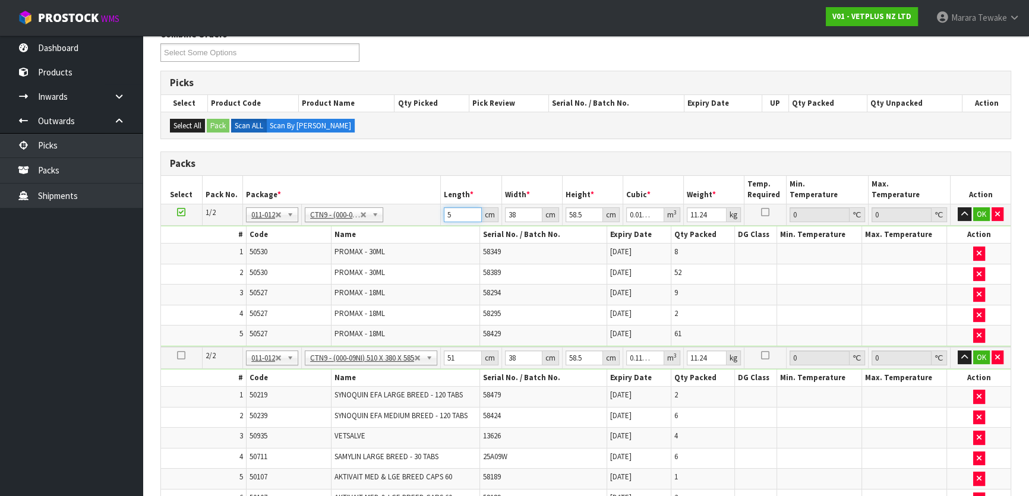
type input "0.115596"
type input "52"
type input "4"
type input "0.012168"
type input "40"
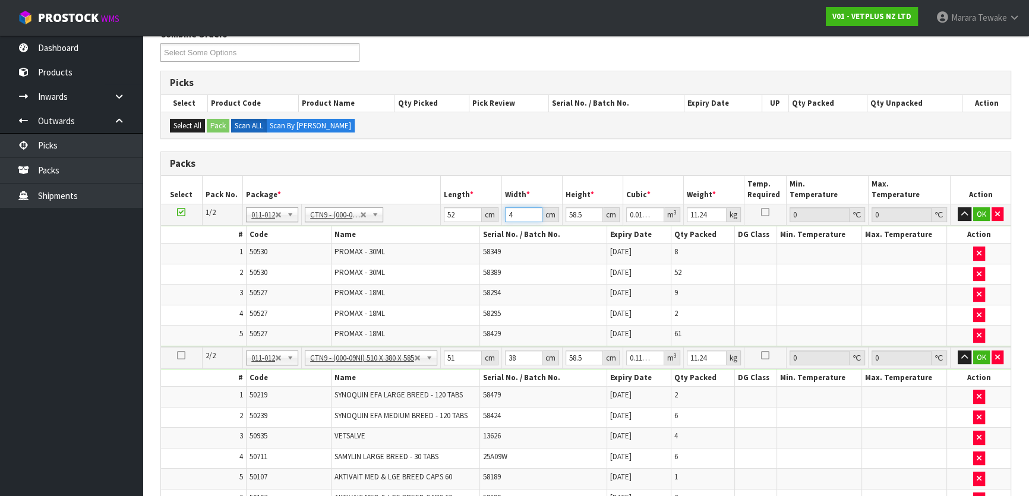
type input "0.12168"
type input "40"
type input "4"
type input "0.00832"
type input "49"
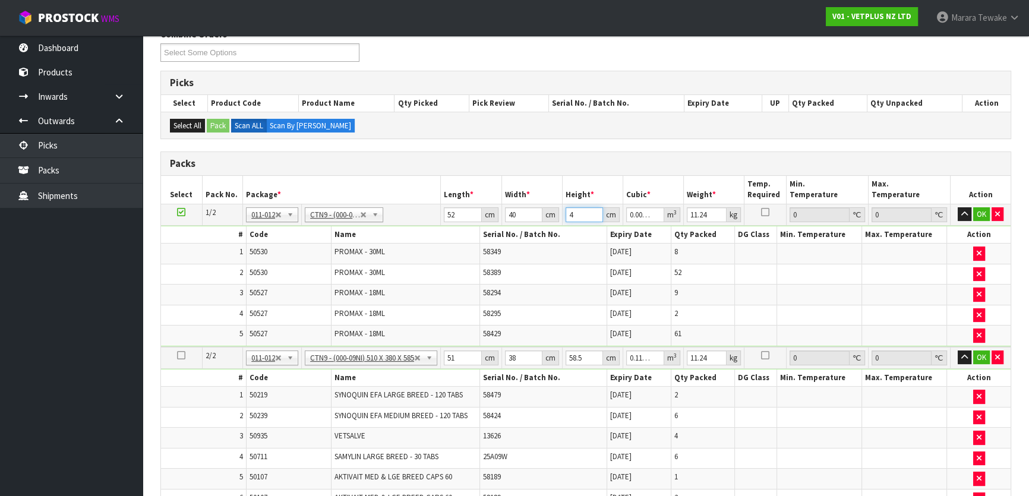
type input "0.10192"
type input "49"
type input "12"
click at [958, 207] on button "button" at bounding box center [965, 214] width 14 height 14
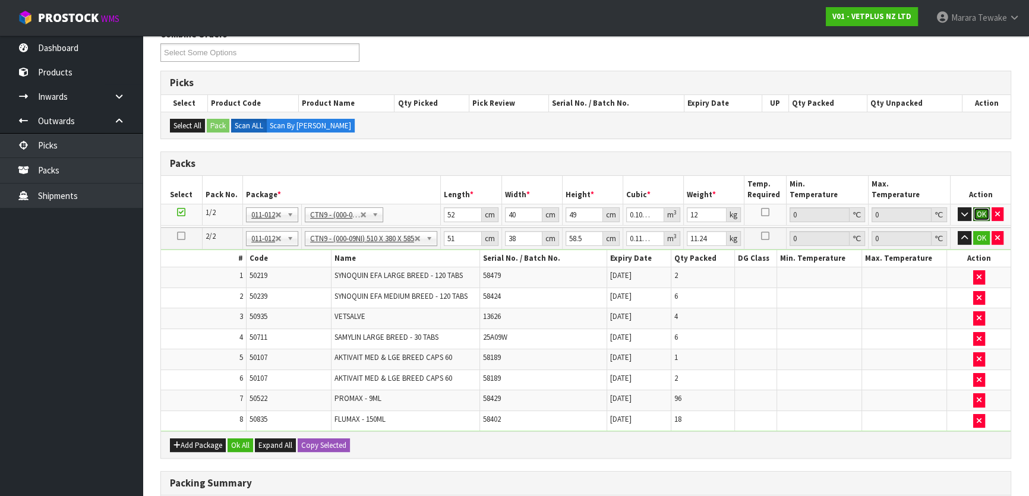
click button "OK" at bounding box center [981, 214] width 17 height 14
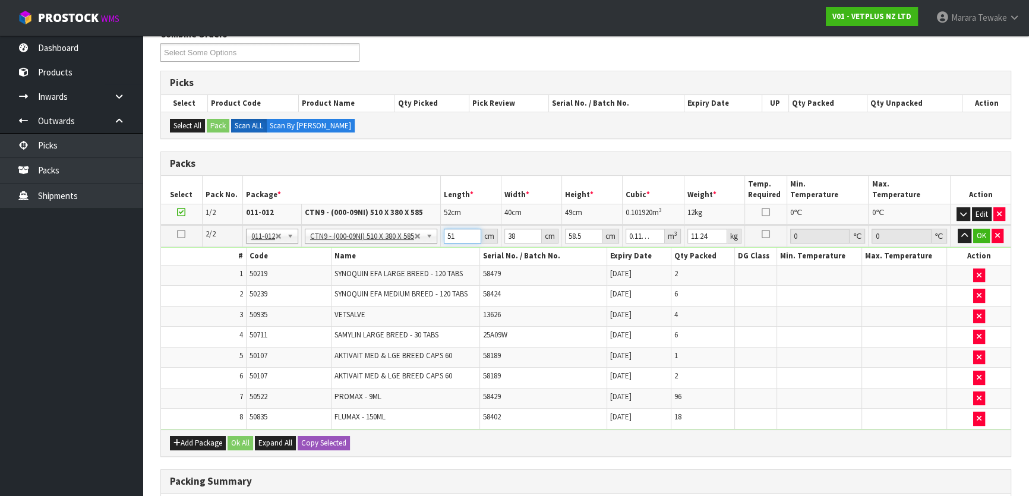
type input "5"
type input "0.011115"
type input "52"
type input "0.115596"
type input "52"
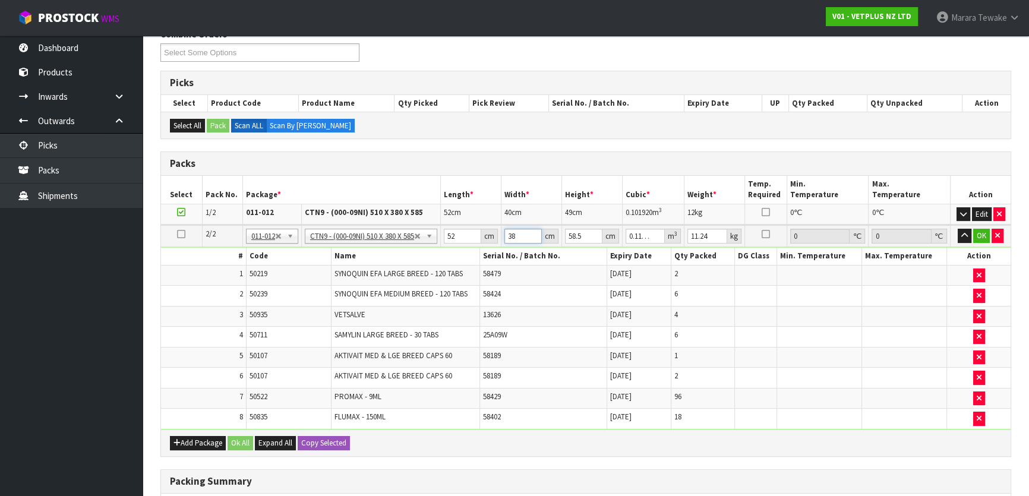
type input "4"
type input "0.012168"
type input "40"
type input "0.12168"
type input "40"
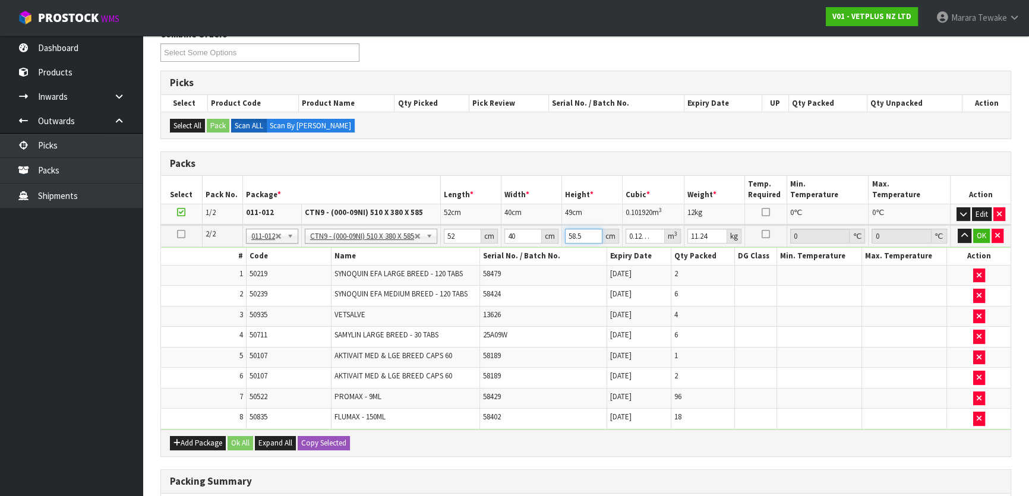
type input "5"
type input "0.0104"
type input "52"
type input "0.10816"
type input "52"
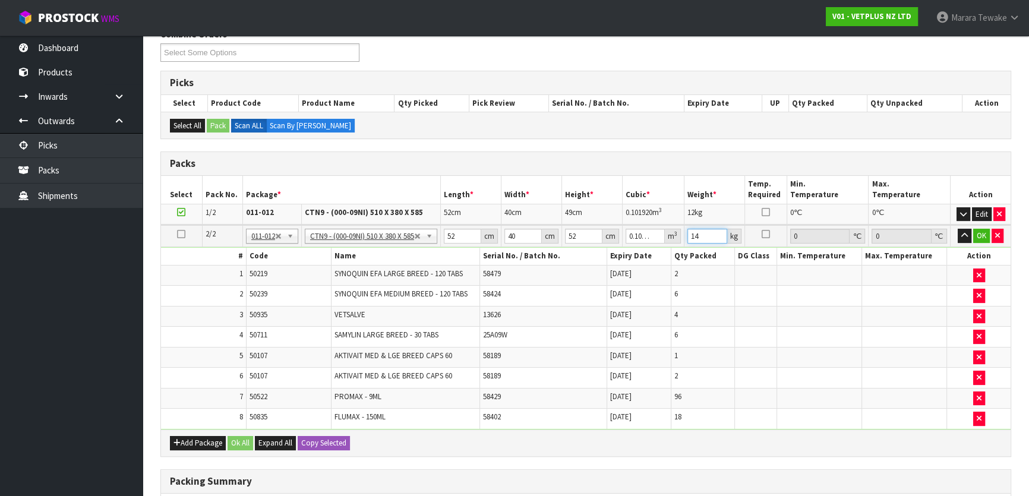
type input "14"
click at [958, 229] on button "button" at bounding box center [965, 236] width 14 height 14
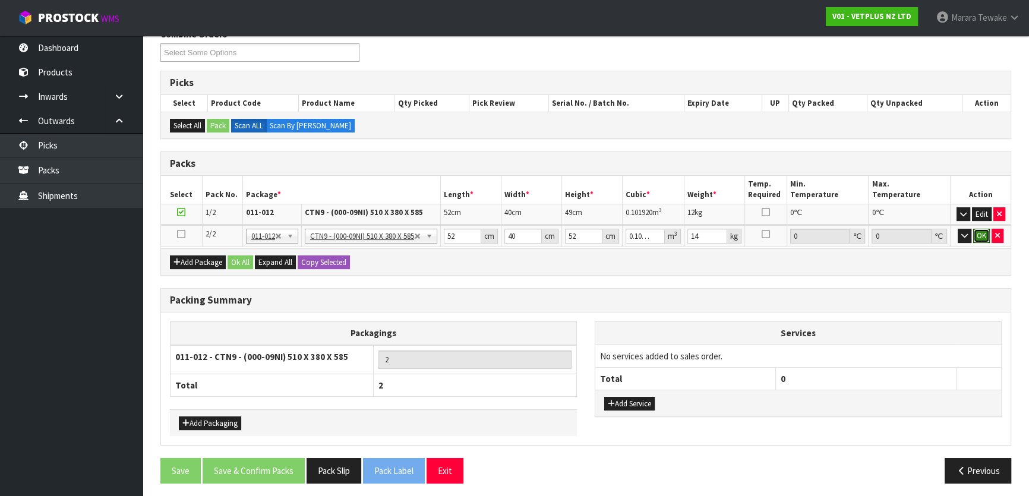
click button "OK" at bounding box center [981, 236] width 17 height 14
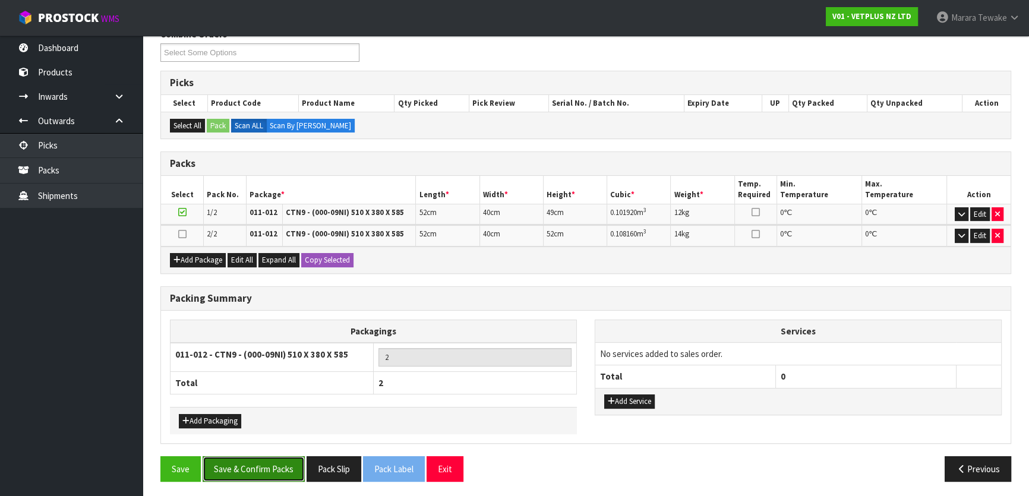
click at [245, 471] on button "Save & Confirm Packs" at bounding box center [254, 469] width 102 height 26
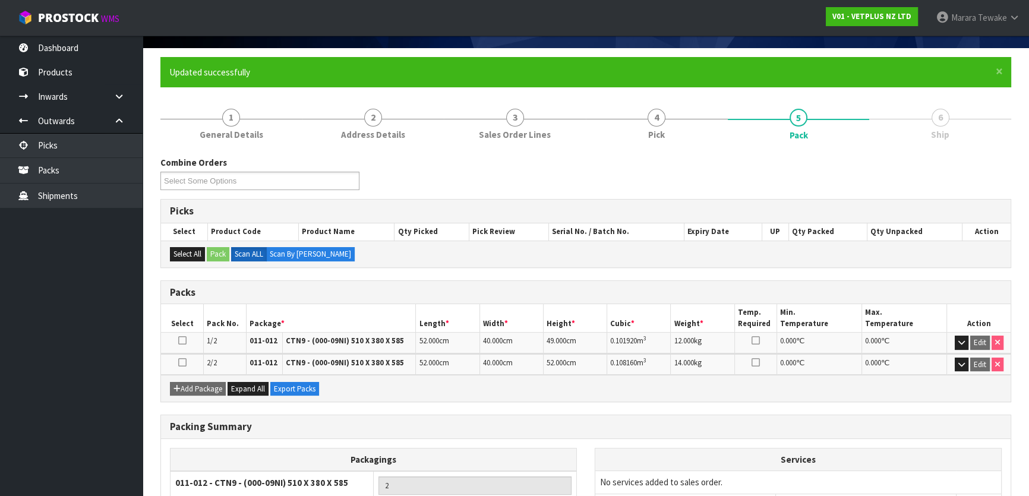
scroll to position [178, 0]
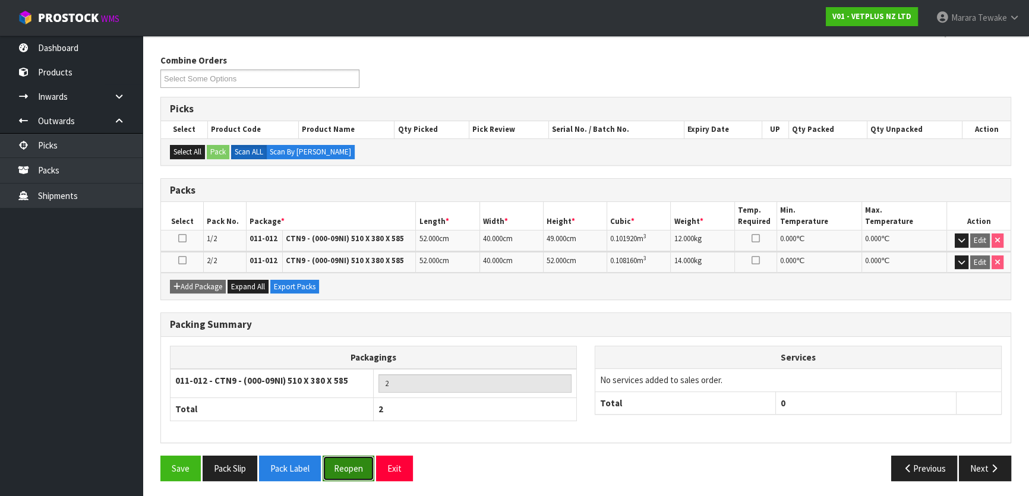
click at [353, 463] on button "Reopen" at bounding box center [349, 469] width 52 height 26
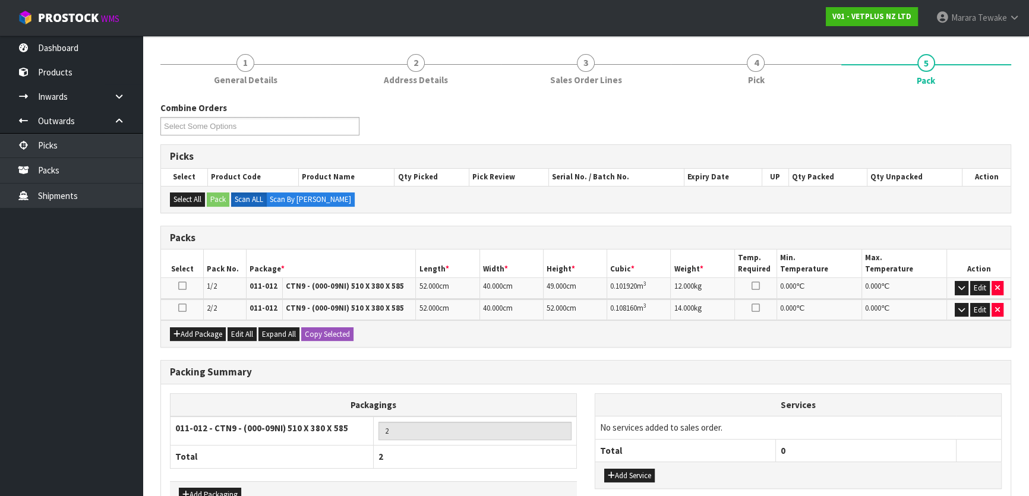
scroll to position [205, 0]
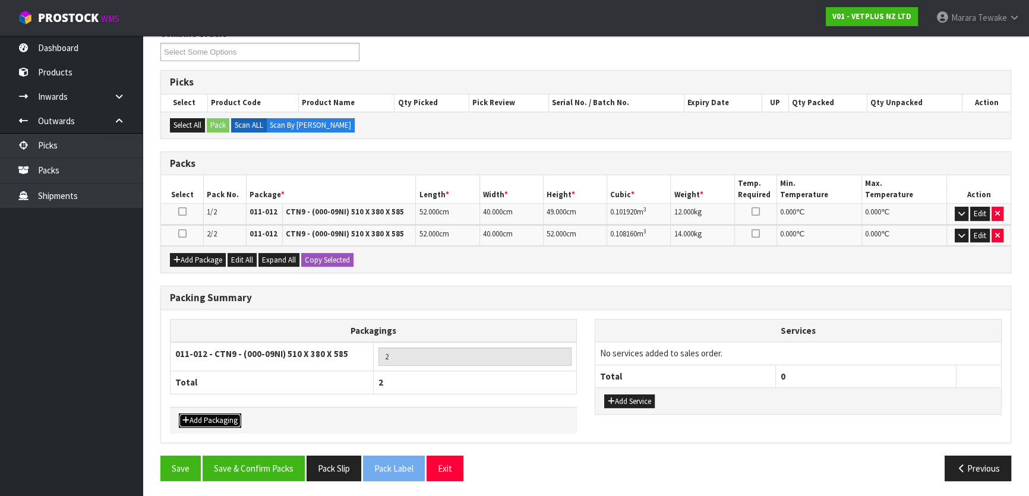
click at [206, 419] on button "Add Packaging" at bounding box center [210, 420] width 62 height 14
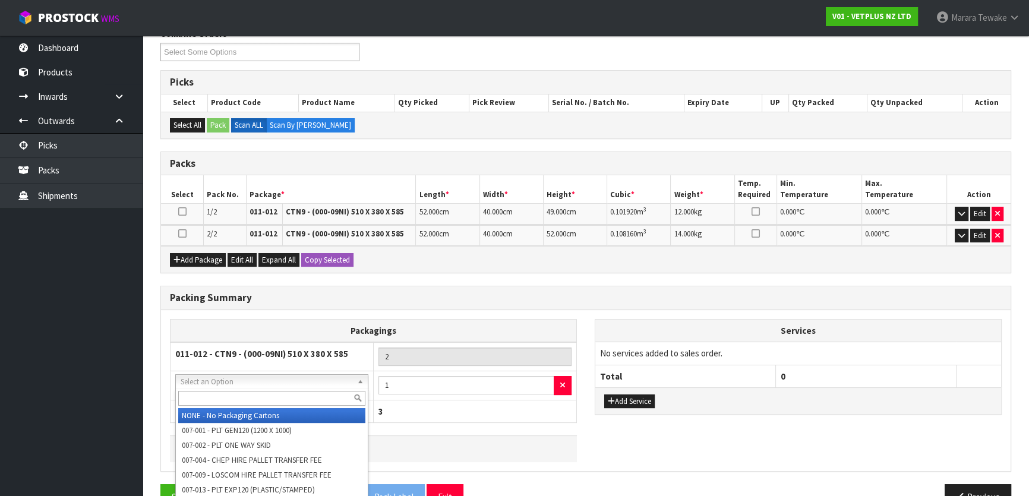
drag, startPoint x: 220, startPoint y: 386, endPoint x: 220, endPoint y: 394, distance: 8.9
click at [222, 399] on input "text" at bounding box center [271, 398] width 187 height 15
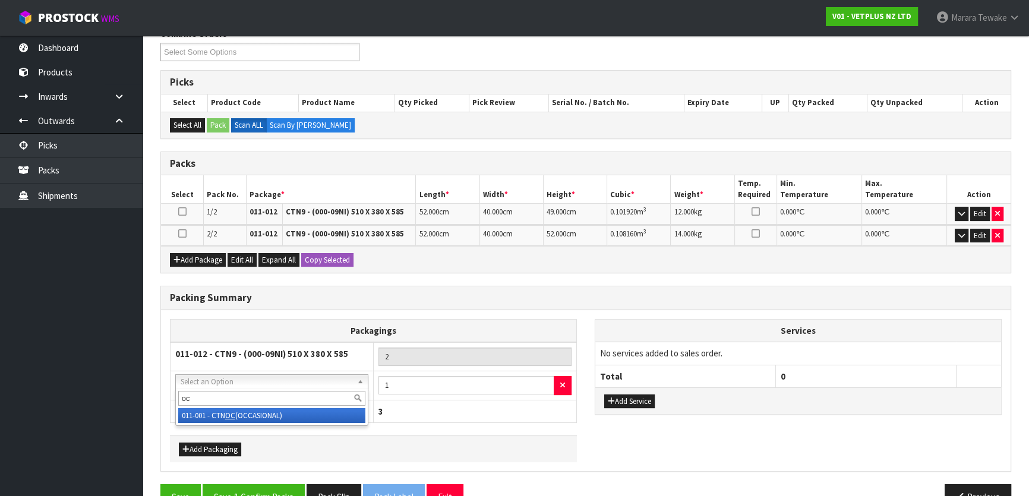
type input "oc"
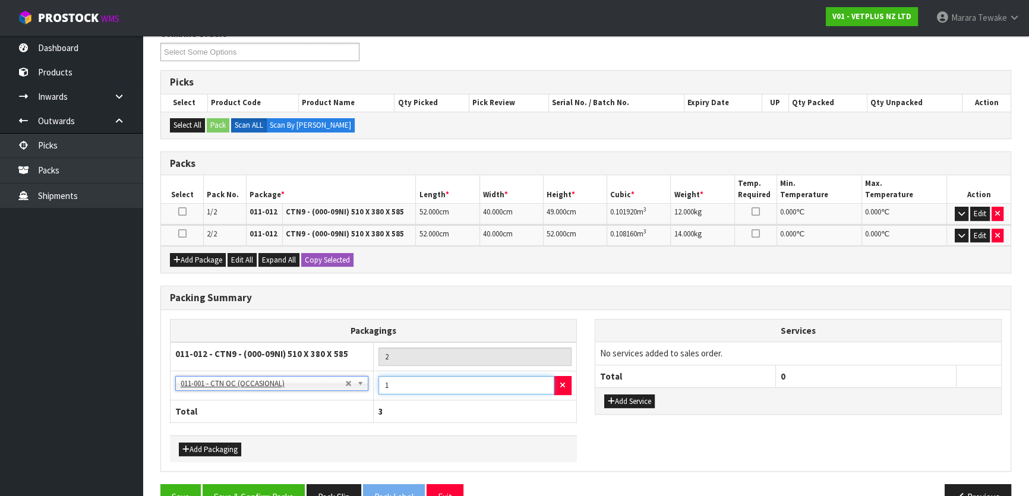
click at [374, 373] on td "1" at bounding box center [475, 385] width 203 height 29
type input "4"
click at [219, 444] on button "Add Packaging" at bounding box center [210, 450] width 62 height 14
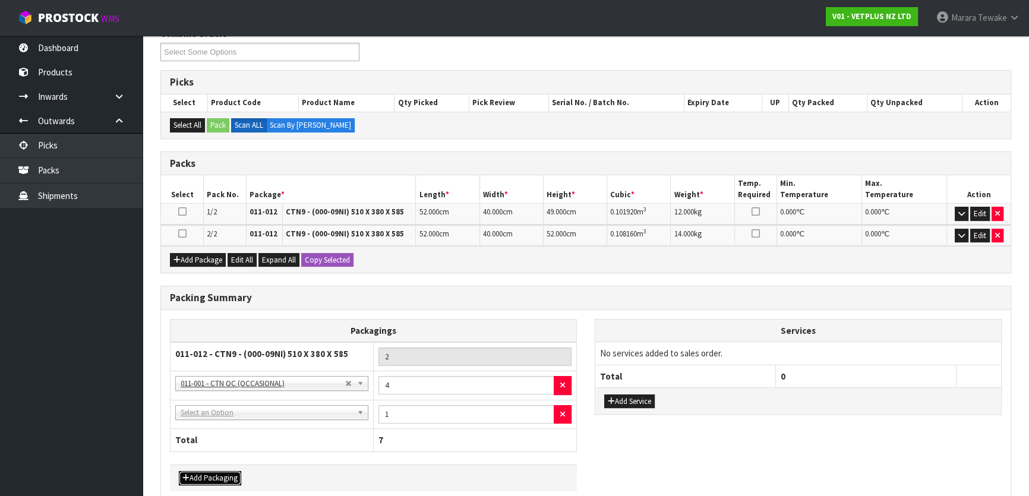
drag, startPoint x: 227, startPoint y: 411, endPoint x: 229, endPoint y: 422, distance: 11.4
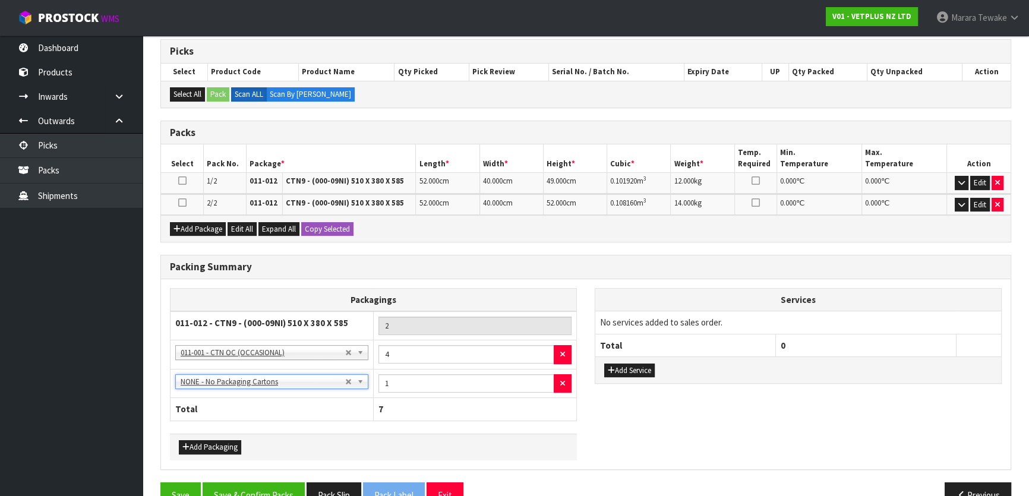
scroll to position [262, 0]
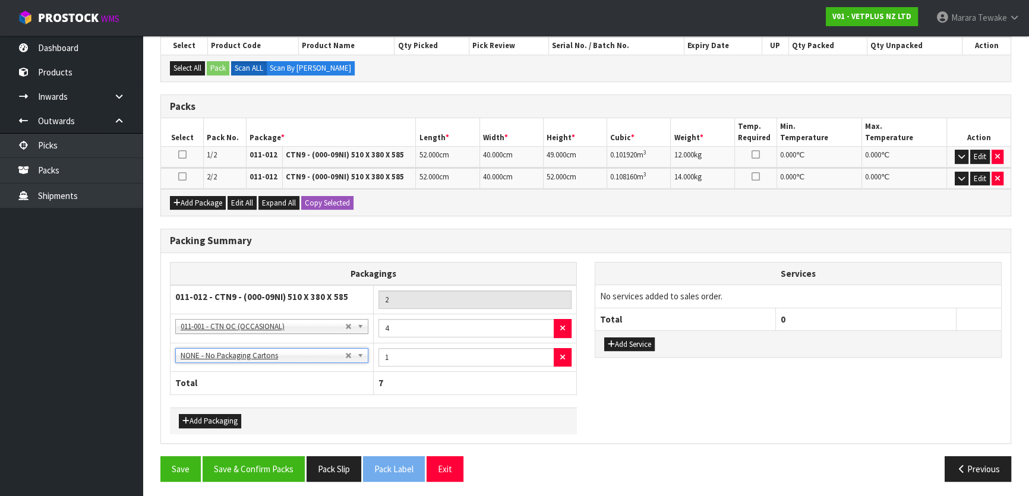
click at [267, 481] on div "Save Save & Confirm Packs Pack Slip Pack Label Exit Previous" at bounding box center [585, 473] width 869 height 34
click at [270, 471] on button "Save & Confirm Packs" at bounding box center [254, 469] width 102 height 26
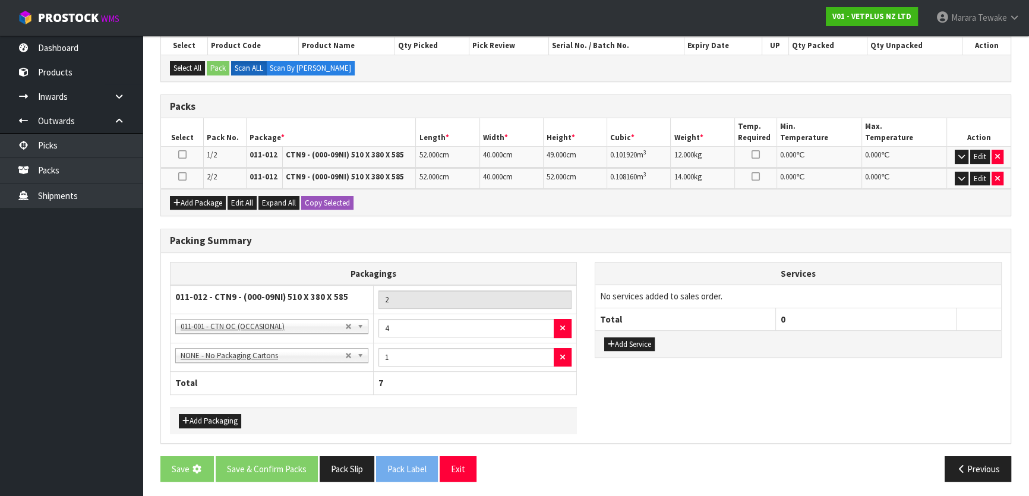
scroll to position [0, 0]
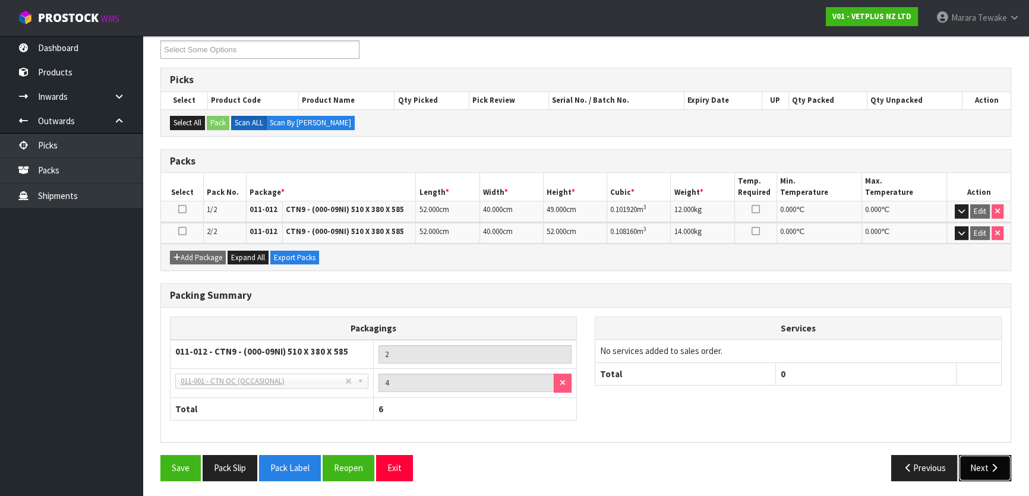
drag, startPoint x: 994, startPoint y: 456, endPoint x: 983, endPoint y: 456, distance: 10.7
click at [990, 456] on button "Next" at bounding box center [985, 468] width 52 height 26
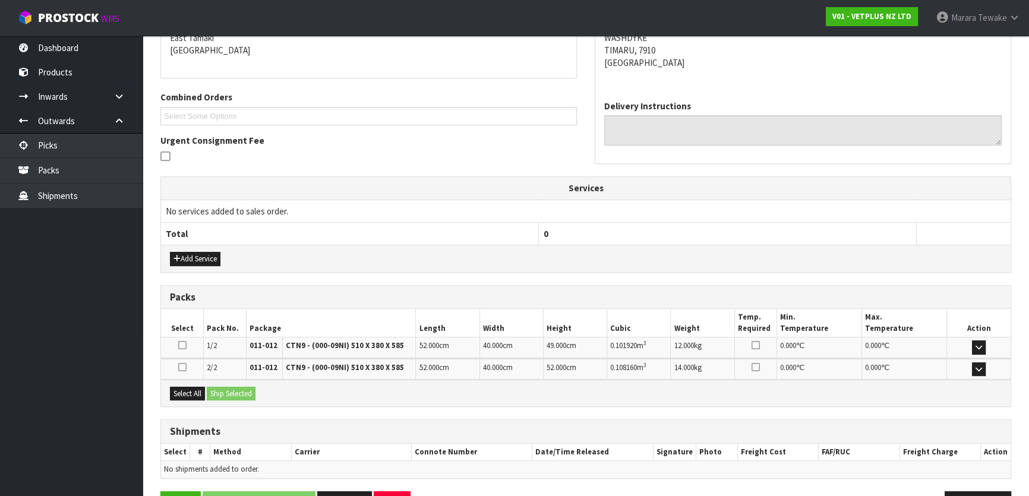
scroll to position [296, 0]
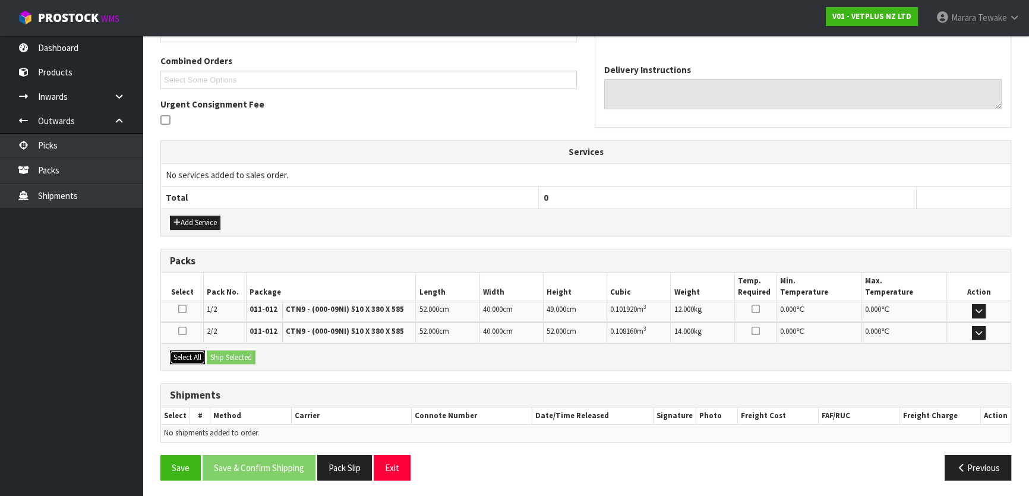
drag, startPoint x: 185, startPoint y: 356, endPoint x: 202, endPoint y: 355, distance: 16.6
click at [185, 355] on button "Select All" at bounding box center [187, 358] width 35 height 14
click at [233, 359] on button "Ship Selected" at bounding box center [231, 358] width 49 height 14
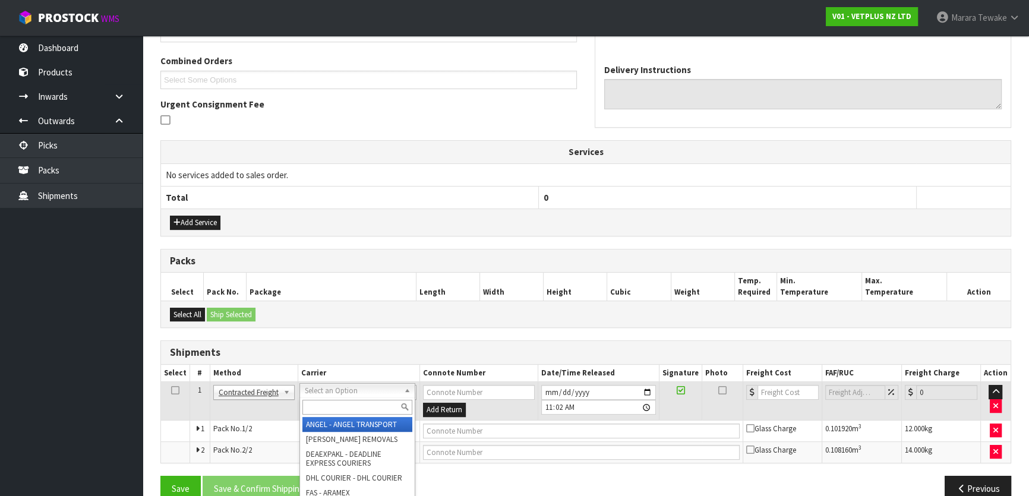
drag, startPoint x: 375, startPoint y: 393, endPoint x: 372, endPoint y: 404, distance: 11.1
click at [372, 405] on input "text" at bounding box center [357, 407] width 110 height 15
type input "nzp"
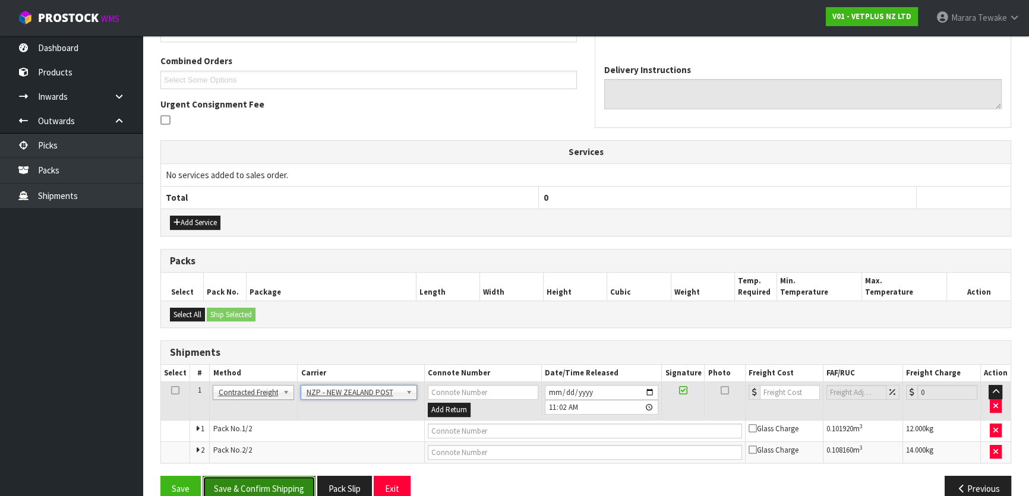
click at [302, 490] on button "Save & Confirm Shipping" at bounding box center [259, 489] width 113 height 26
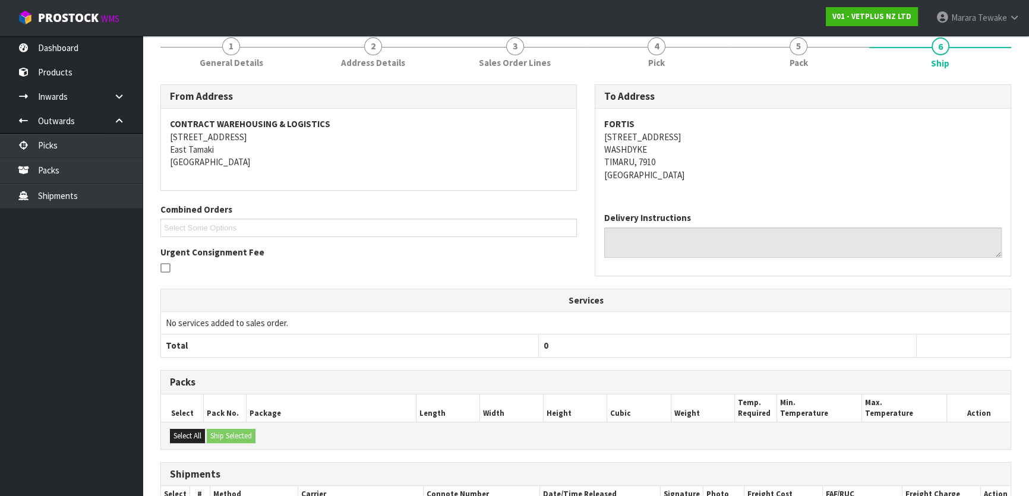
scroll to position [299, 0]
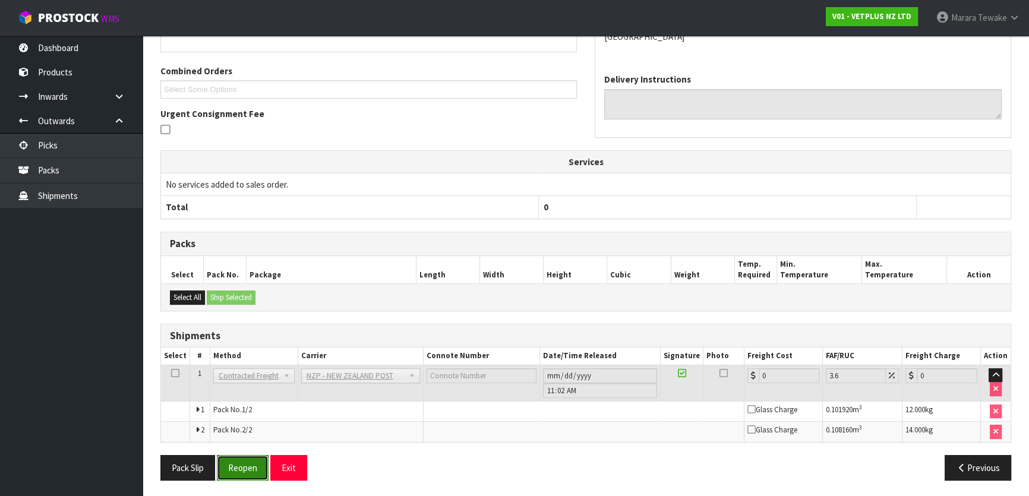
click at [250, 456] on button "Reopen" at bounding box center [243, 468] width 52 height 26
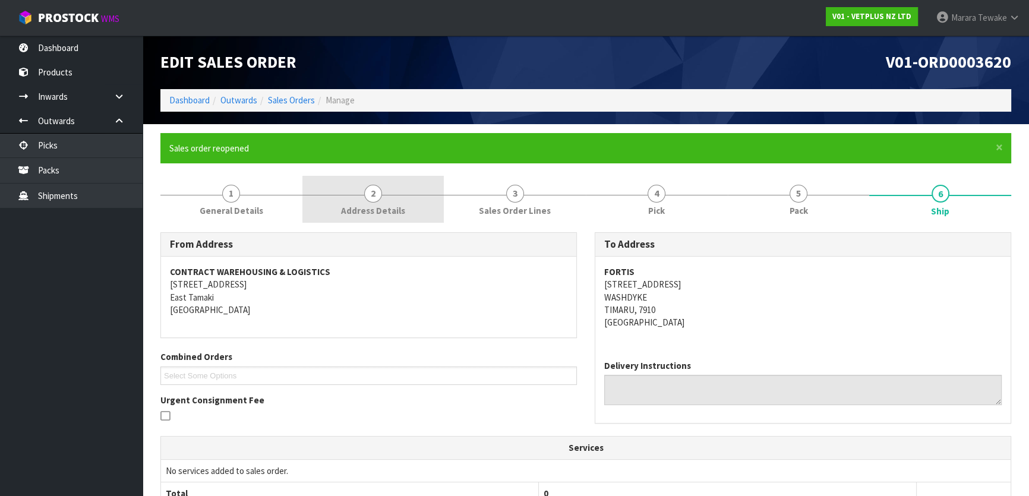
scroll to position [316, 0]
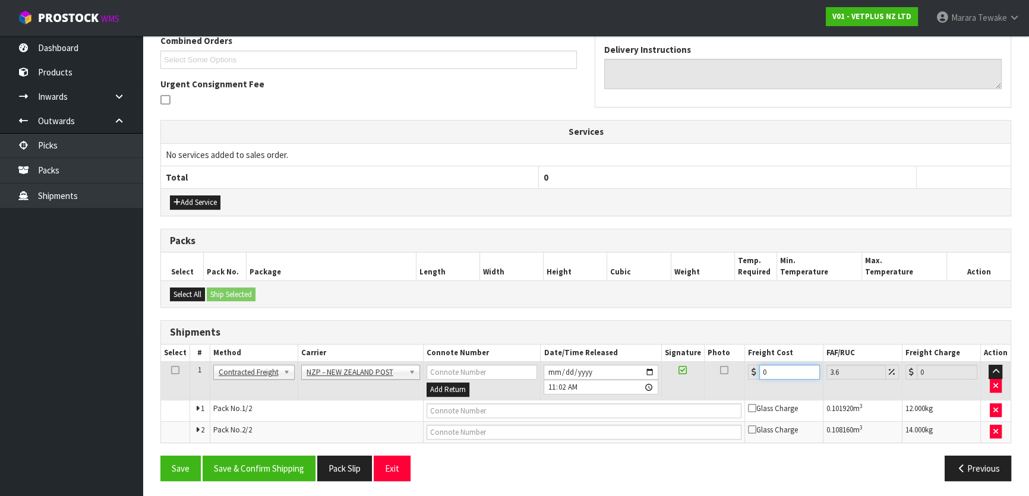
drag, startPoint x: 784, startPoint y: 373, endPoint x: 743, endPoint y: 348, distance: 48.0
click at [750, 356] on table "Select # Method Carrier Connote Number Date/Time Released Signature Photo Freig…" at bounding box center [586, 394] width 850 height 98
type input "6"
type input "6.22"
type input "61"
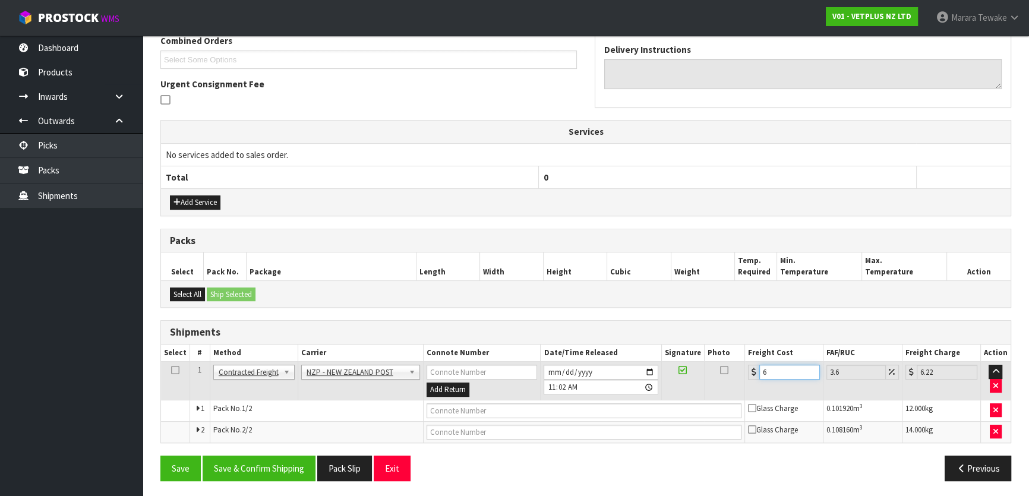
type input "63.2"
click at [238, 469] on button "Save & Confirm Shipping" at bounding box center [259, 469] width 113 height 26
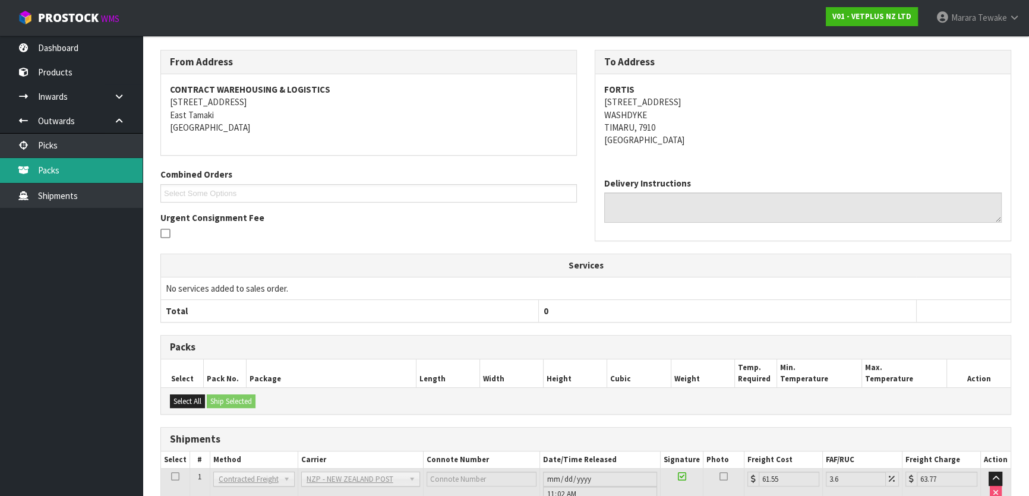
scroll to position [0, 0]
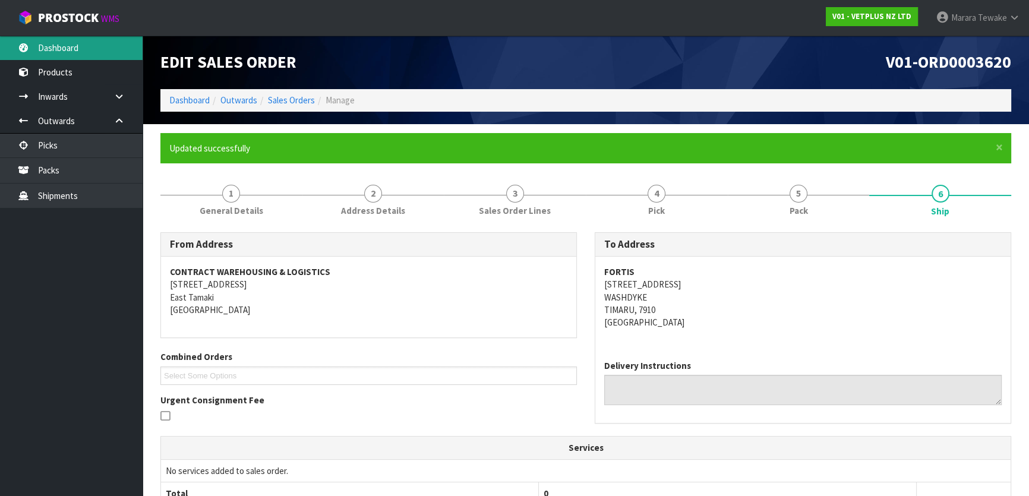
click at [83, 46] on link "Dashboard" at bounding box center [71, 48] width 143 height 24
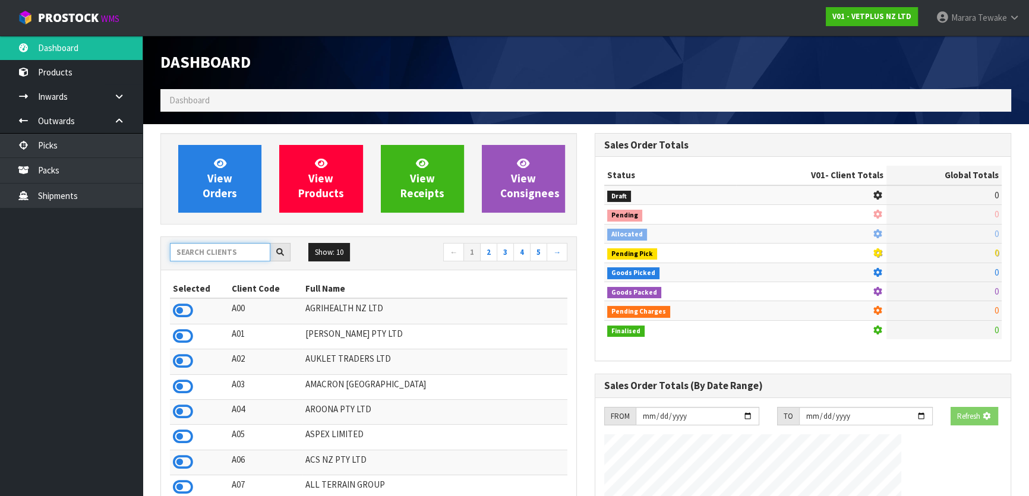
click at [242, 252] on input "text" at bounding box center [220, 252] width 100 height 18
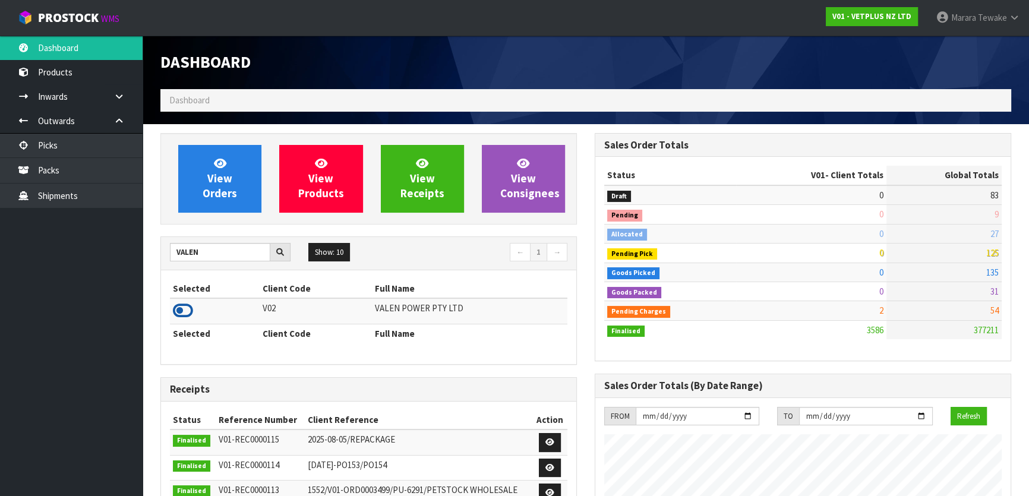
click at [181, 304] on icon at bounding box center [183, 311] width 20 height 18
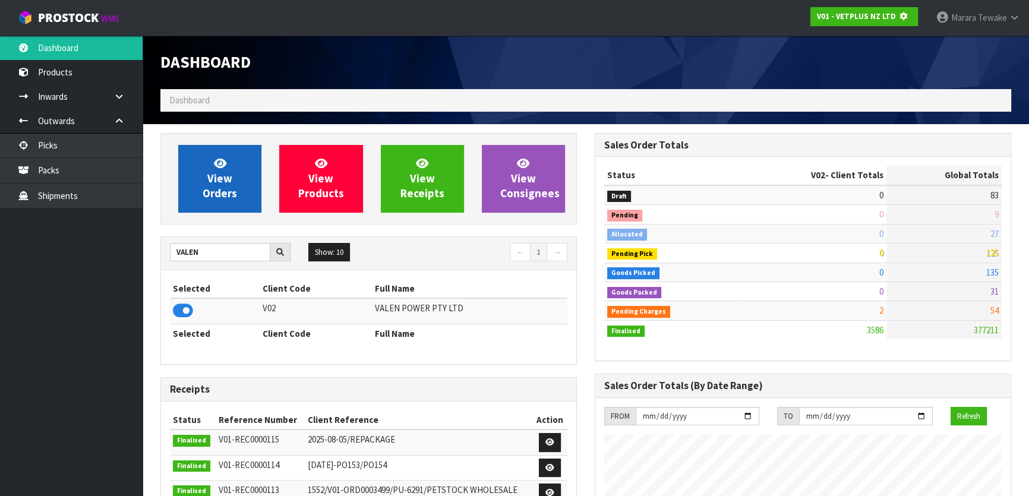
scroll to position [740, 434]
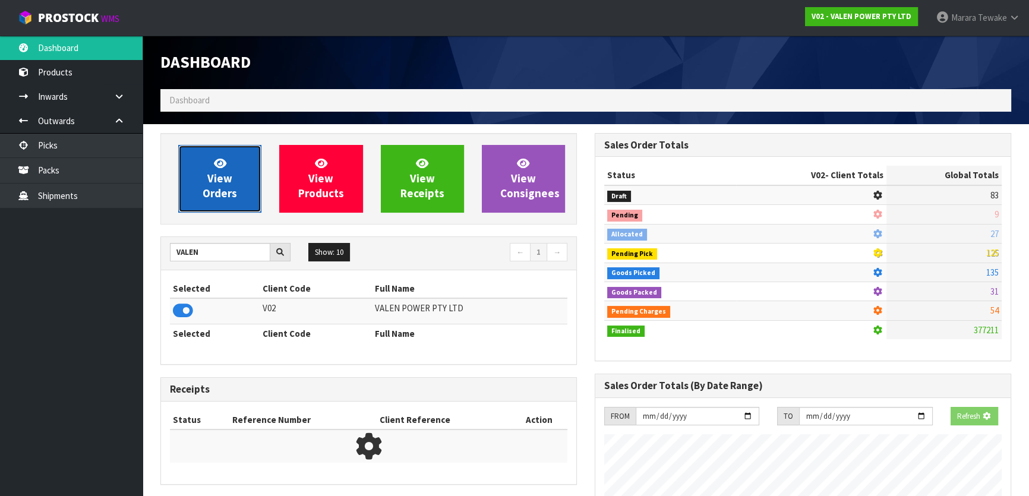
click at [216, 197] on span "View Orders" at bounding box center [220, 178] width 34 height 45
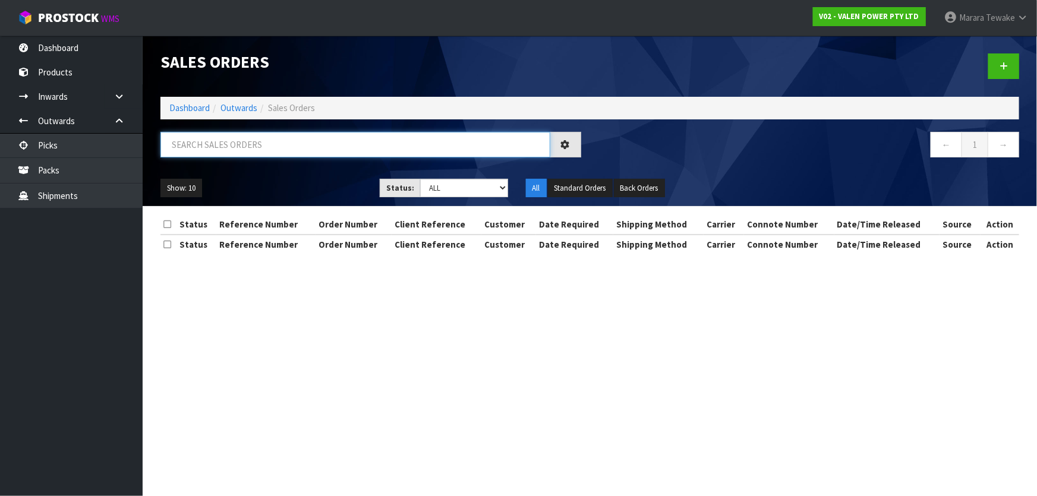
click at [222, 142] on input "text" at bounding box center [355, 145] width 390 height 26
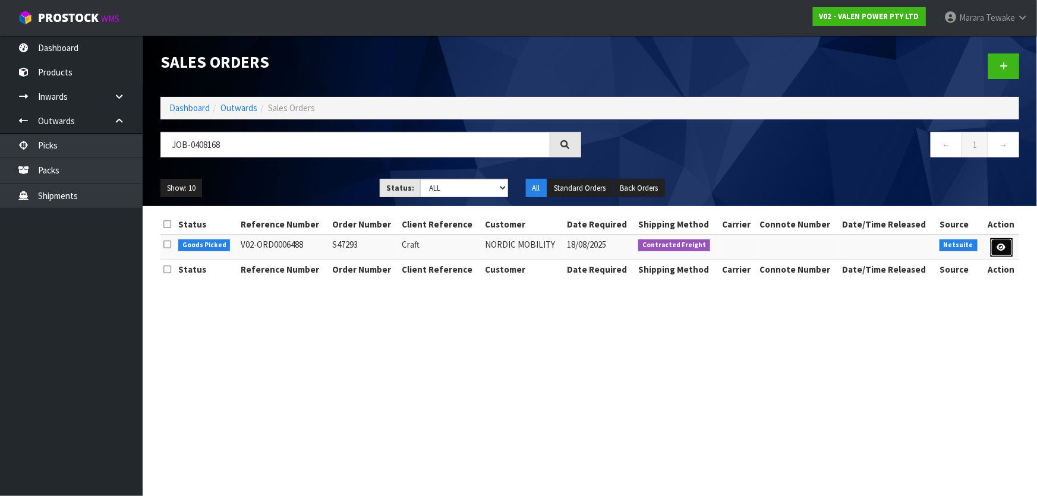
click at [1002, 247] on icon at bounding box center [1001, 248] width 9 height 8
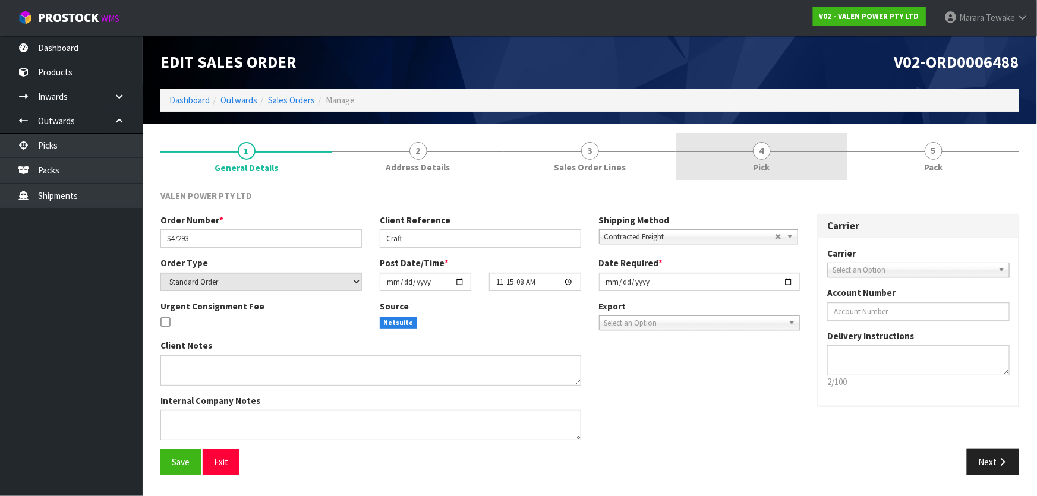
click at [757, 164] on span "Pick" at bounding box center [761, 167] width 17 height 12
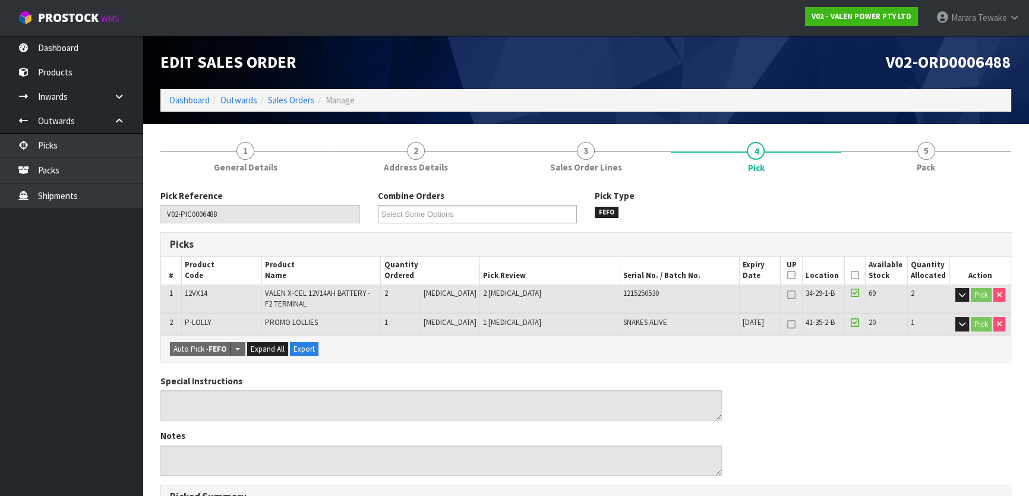
click at [851, 276] on icon at bounding box center [855, 275] width 8 height 1
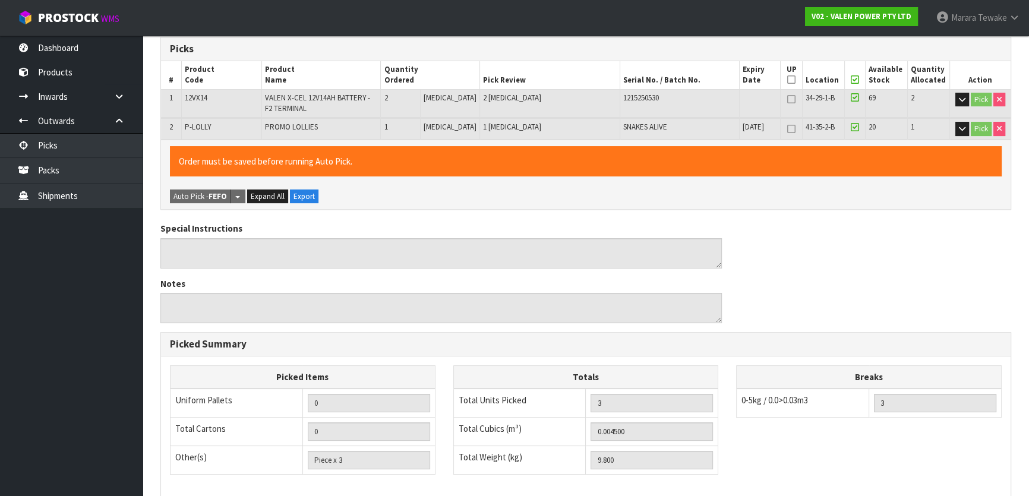
scroll to position [356, 0]
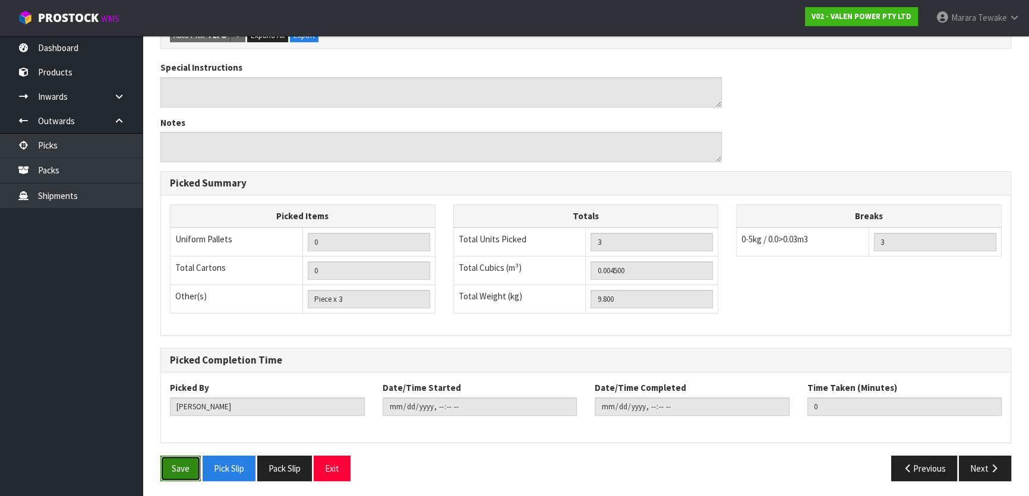
click at [178, 466] on button "Save" at bounding box center [180, 469] width 40 height 26
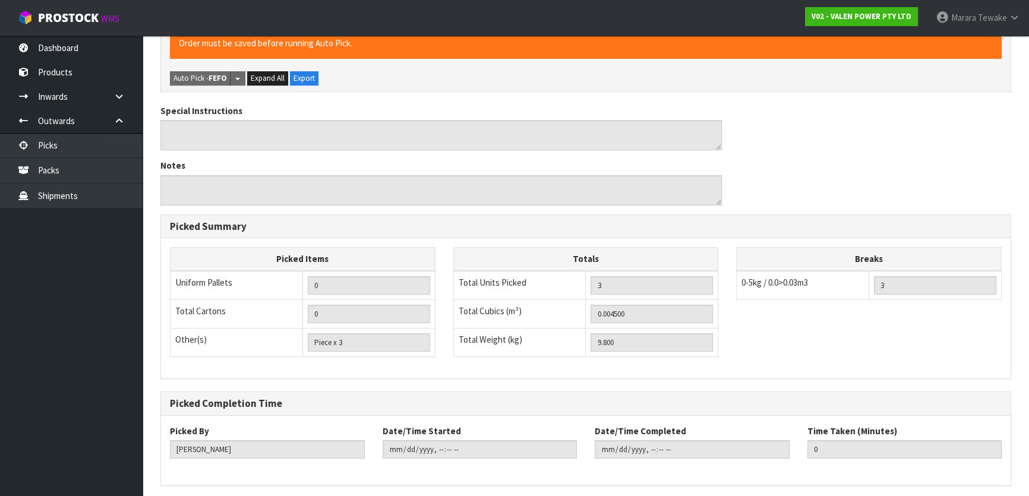
scroll to position [0, 0]
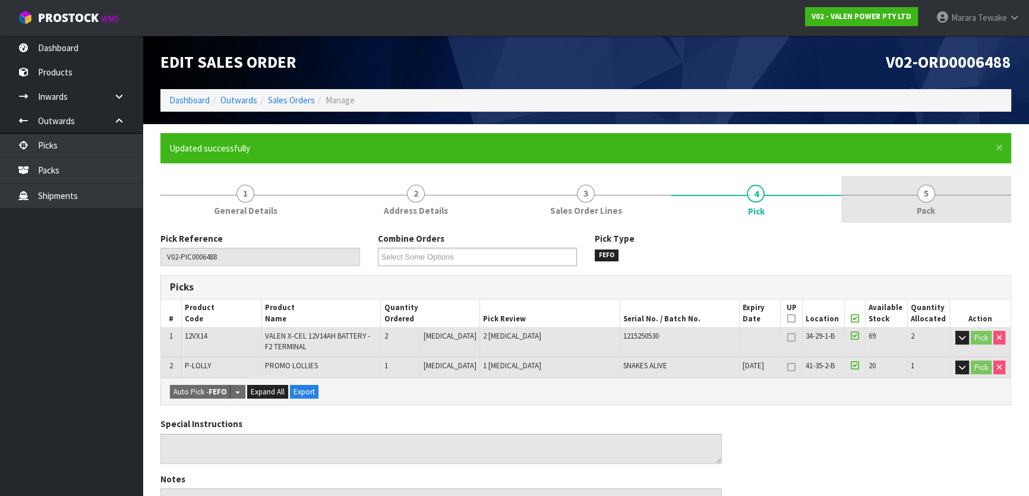
click at [911, 216] on link "5 Pack" at bounding box center [926, 199] width 170 height 47
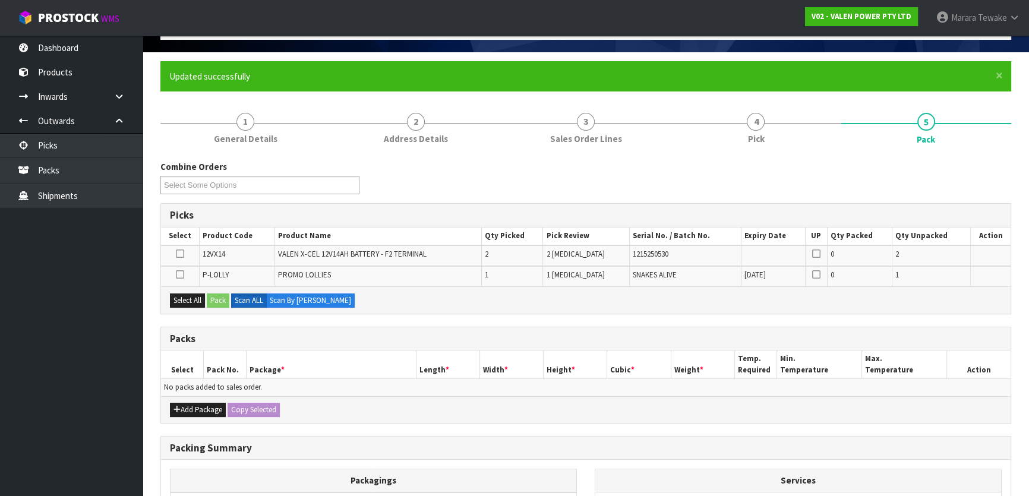
scroll to position [216, 0]
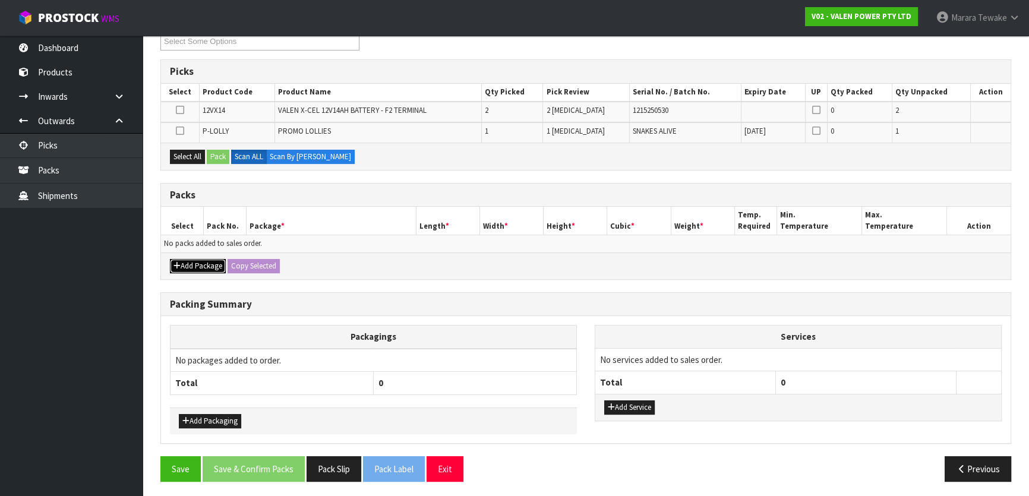
drag, startPoint x: 204, startPoint y: 263, endPoint x: 197, endPoint y: 259, distance: 8.5
click at [202, 261] on button "Add Package" at bounding box center [198, 266] width 56 height 14
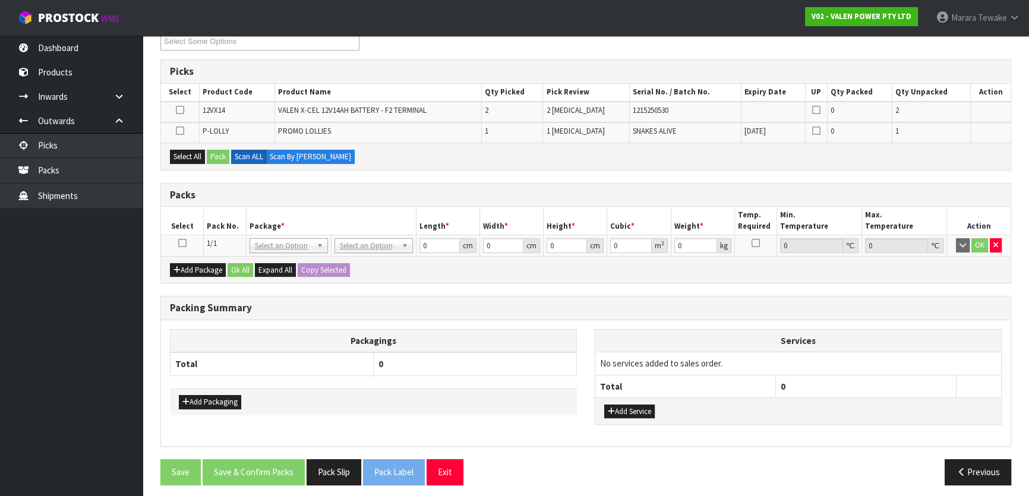
click at [184, 243] on icon at bounding box center [182, 243] width 8 height 1
click at [182, 131] on icon at bounding box center [180, 131] width 8 height 1
click at [0, 0] on input "checkbox" at bounding box center [0, 0] width 0 height 0
click at [225, 153] on button "Pack" at bounding box center [218, 157] width 23 height 14
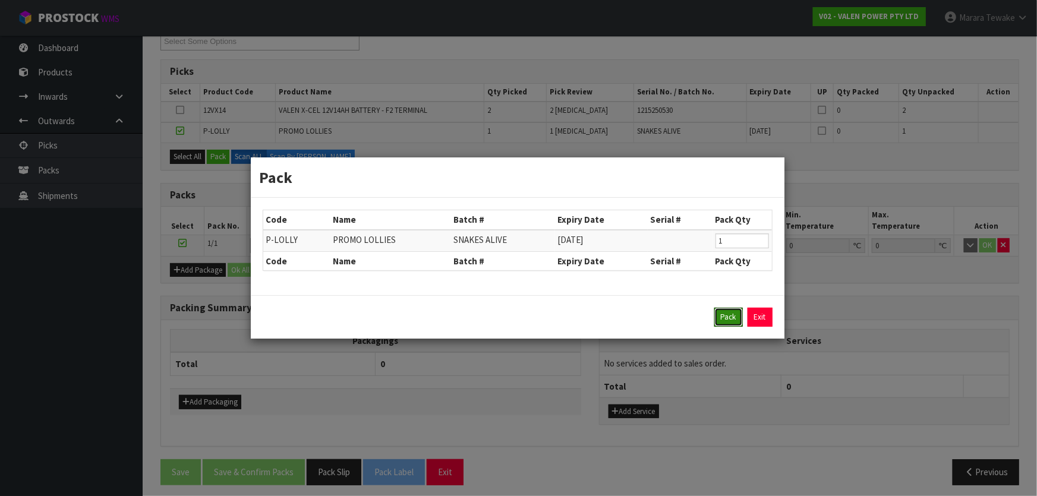
drag, startPoint x: 731, startPoint y: 315, endPoint x: 706, endPoint y: 314, distance: 24.4
click at [730, 315] on button "Pack" at bounding box center [728, 317] width 29 height 19
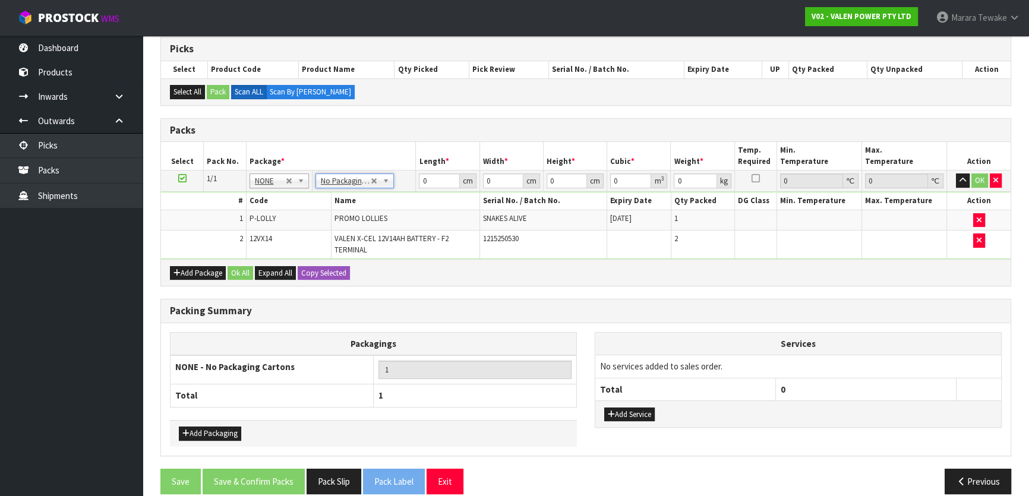
scroll to position [251, 0]
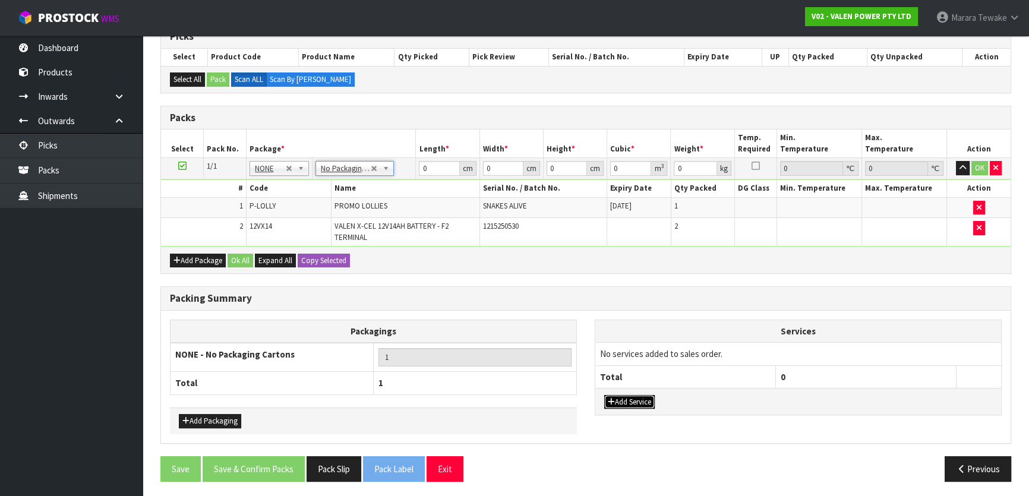
click at [635, 402] on button "Add Service" at bounding box center [629, 402] width 50 height 14
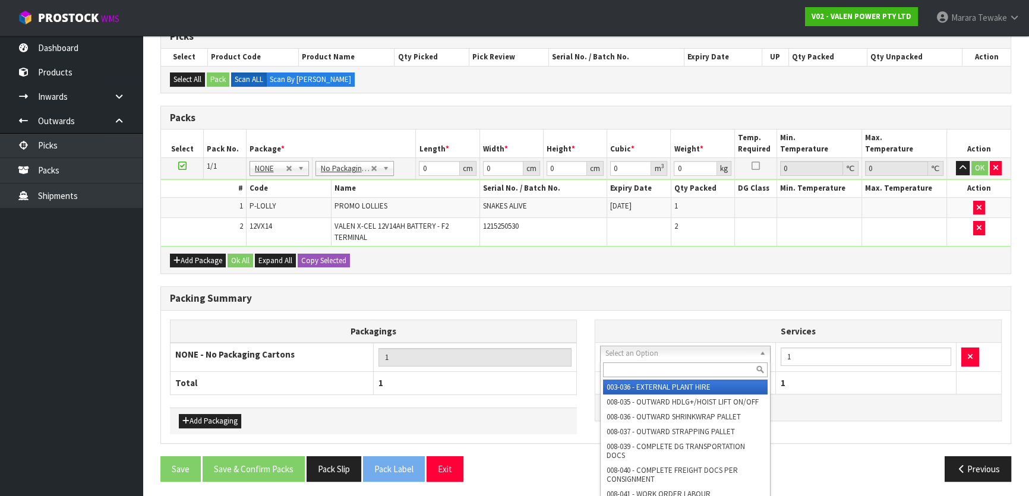
click at [639, 368] on input "text" at bounding box center [685, 369] width 165 height 15
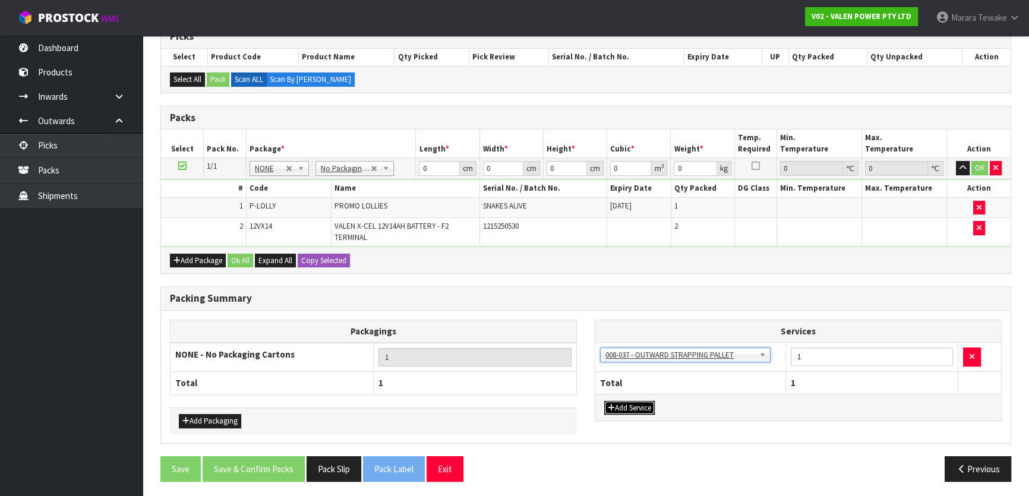
drag, startPoint x: 637, startPoint y: 408, endPoint x: 633, endPoint y: 399, distance: 10.6
click at [636, 406] on button "Add Service" at bounding box center [629, 408] width 50 height 14
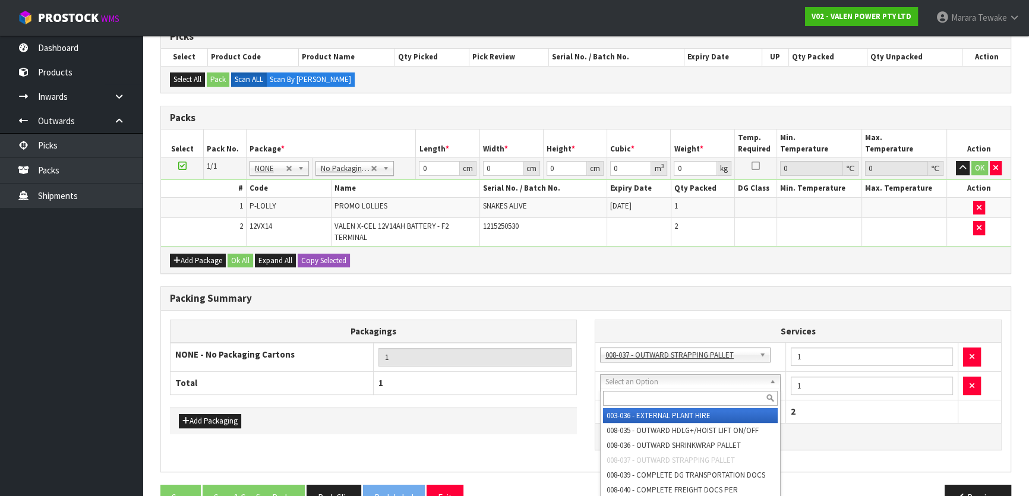
click at [632, 398] on input "text" at bounding box center [690, 398] width 175 height 15
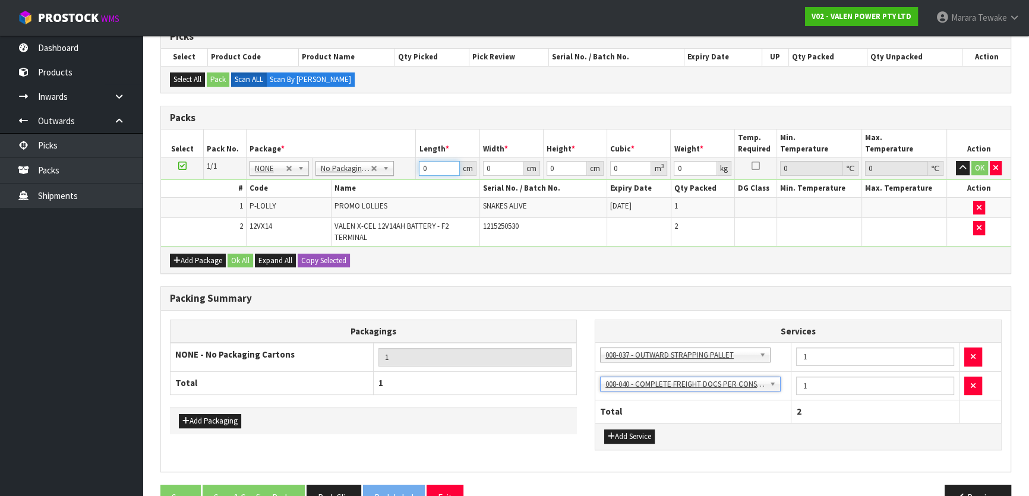
drag, startPoint x: 444, startPoint y: 166, endPoint x: 397, endPoint y: 153, distance: 48.6
click at [411, 160] on tr "1/1 NONE 007-001 007-002 007-004 007-009 007-013 007-014 007-015 007-017 007-01…" at bounding box center [586, 168] width 850 height 21
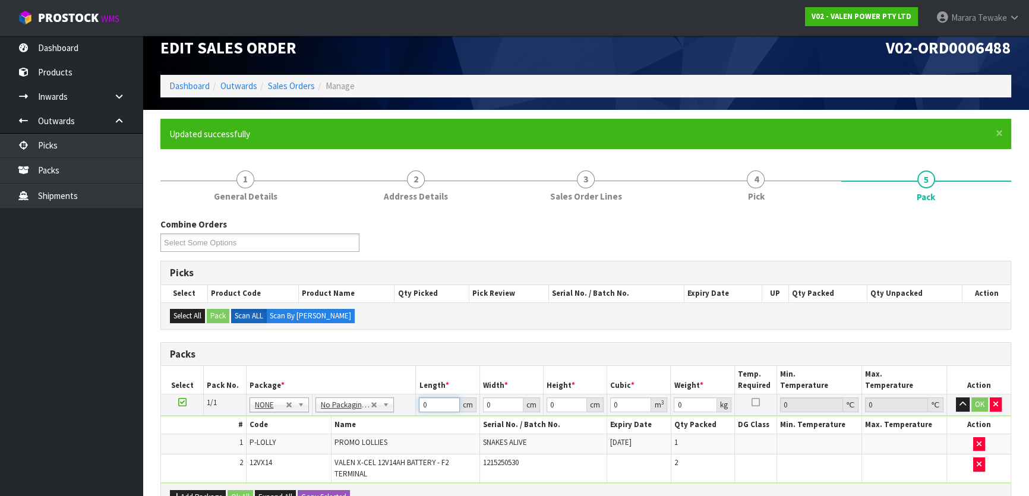
scroll to position [0, 0]
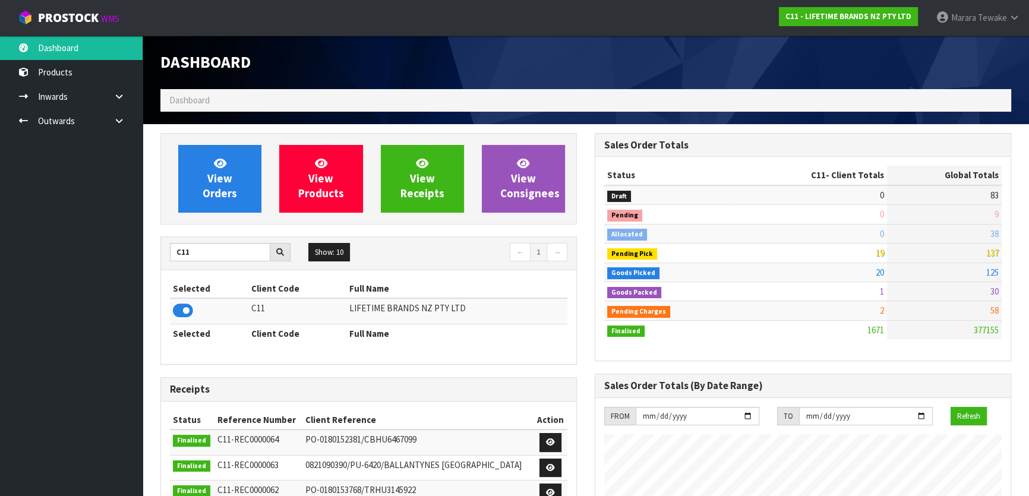
click at [84, 1] on link "ProStock WMS" at bounding box center [68, 15] width 137 height 30
click at [84, 12] on span "ProStock" at bounding box center [68, 17] width 61 height 15
click at [80, 12] on span "ProStock" at bounding box center [68, 17] width 61 height 15
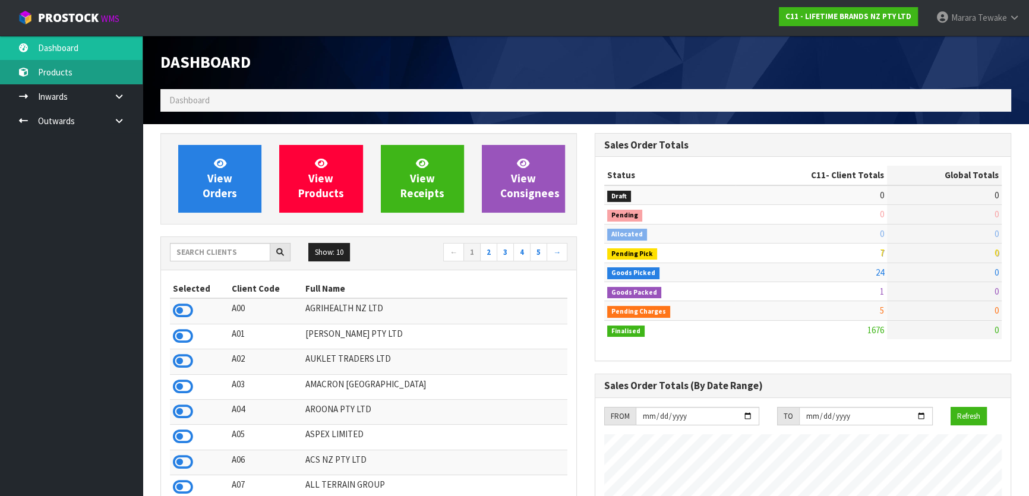
scroll to position [898, 434]
drag, startPoint x: 198, startPoint y: 253, endPoint x: 184, endPoint y: 260, distance: 15.4
click at [191, 255] on input "text" at bounding box center [220, 252] width 100 height 18
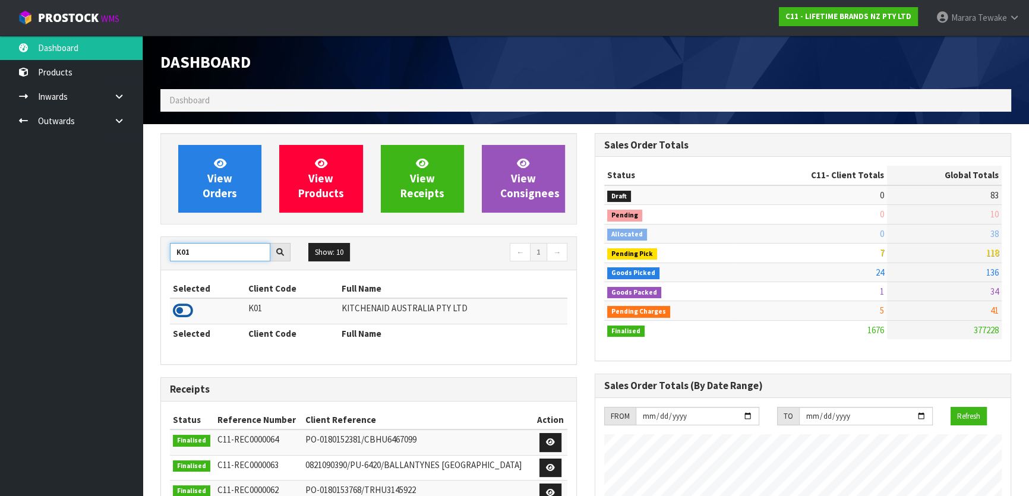
type input "K01"
click at [184, 314] on icon at bounding box center [183, 311] width 20 height 18
